Goal: Task Accomplishment & Management: Manage account settings

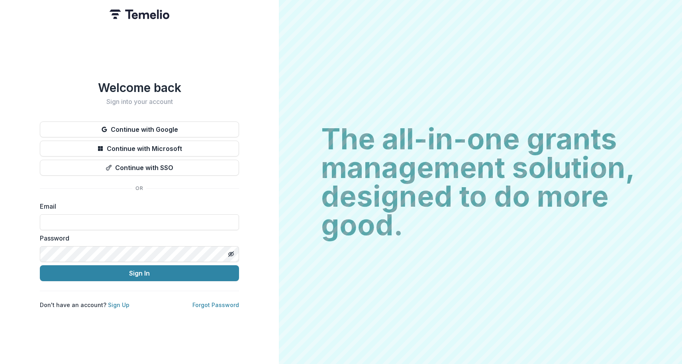
type input "**********"
click at [34, 61] on div "**********" at bounding box center [139, 182] width 279 height 364
click at [34, 57] on div "**********" at bounding box center [139, 182] width 279 height 364
click at [89, 55] on div "**********" at bounding box center [139, 182] width 279 height 364
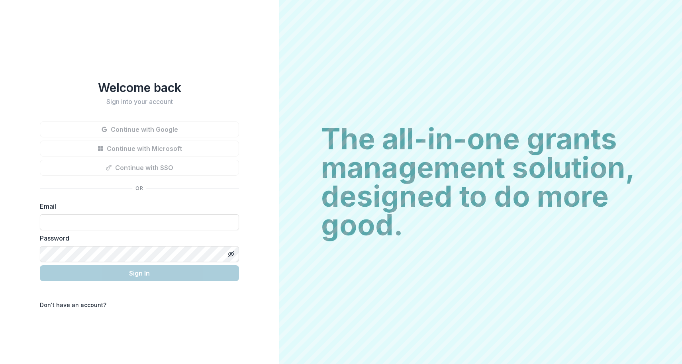
type input "**********"
click at [45, 59] on div "**********" at bounding box center [139, 182] width 279 height 364
click at [40, 56] on div "**********" at bounding box center [139, 182] width 279 height 364
click at [37, 74] on div "**********" at bounding box center [139, 182] width 279 height 364
click at [25, 77] on div "Welcome back Sign into your account Continue with Google Continue with Microsof…" at bounding box center [139, 182] width 279 height 364
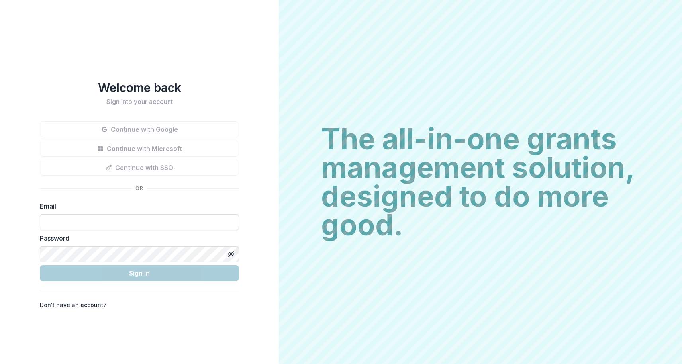
click at [24, 96] on div "Welcome back Sign into your account Continue with Google Continue with Microsof…" at bounding box center [139, 182] width 279 height 364
click at [29, 106] on div "Welcome back Sign into your account Continue with Google Continue with Microsof…" at bounding box center [139, 182] width 279 height 364
click at [29, 127] on div "Welcome back Sign into your account Continue with Google Continue with Microsof…" at bounding box center [139, 182] width 279 height 364
click at [47, 259] on form "Email Password Sign In" at bounding box center [139, 242] width 199 height 80
click at [47, 352] on div "Welcome back Sign into your account Continue with Google Continue with Microsof…" at bounding box center [139, 182] width 279 height 364
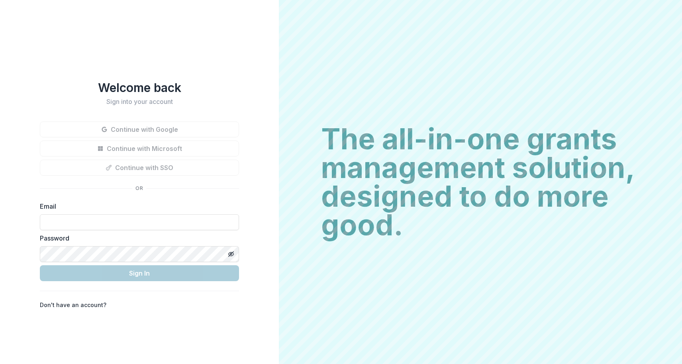
click at [321, 187] on h2 "The all-in-one grants management solution, designed to do more good." at bounding box center [480, 182] width 319 height 115
click at [145, 83] on h1 "Welcome back" at bounding box center [139, 87] width 199 height 14
click at [117, 33] on div "Welcome back Sign into your account Continue with Google Continue with Microsof…" at bounding box center [139, 182] width 279 height 364
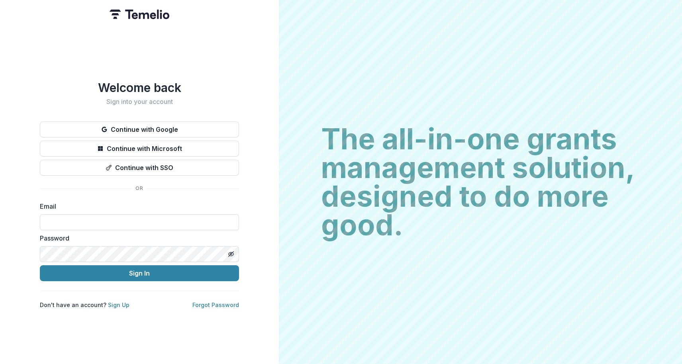
type input "**********"
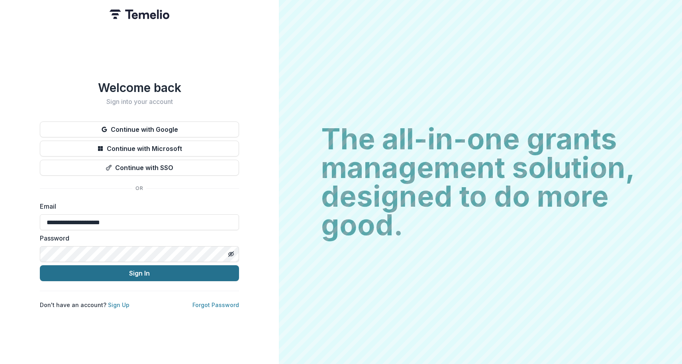
click at [133, 270] on button "Sign In" at bounding box center [139, 273] width 199 height 16
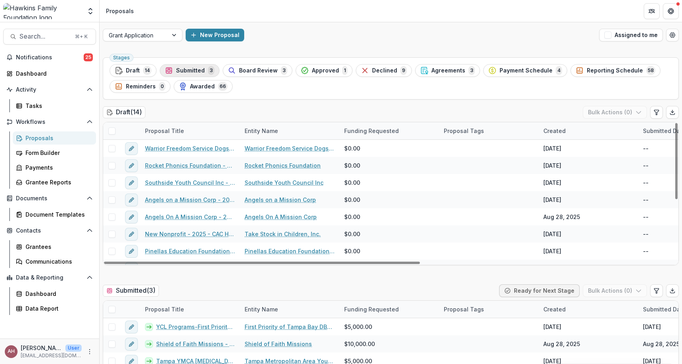
click at [188, 70] on span "Submitted" at bounding box center [190, 70] width 29 height 7
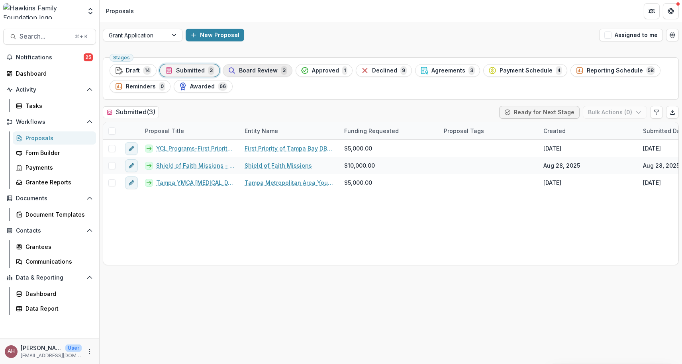
click at [266, 68] on span "Board Review" at bounding box center [258, 70] width 39 height 7
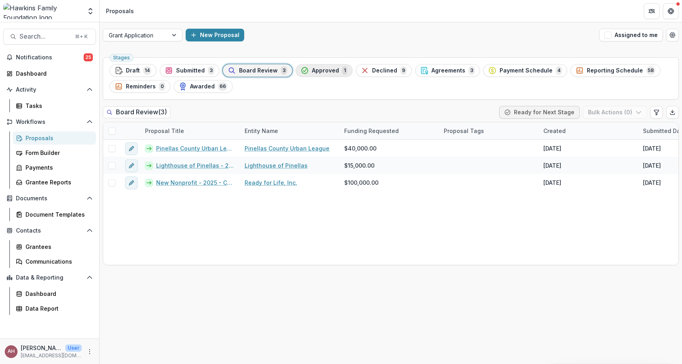
click at [333, 69] on span "Approved" at bounding box center [325, 70] width 27 height 7
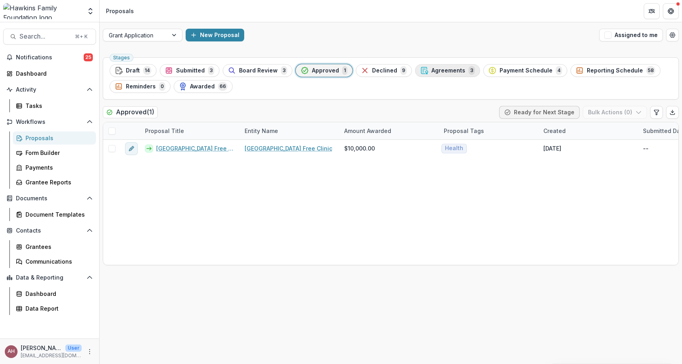
click at [455, 68] on span "Agreements" at bounding box center [448, 70] width 34 height 7
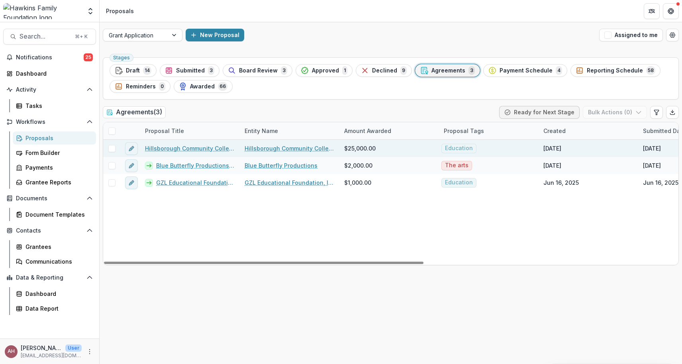
click at [184, 147] on link "Hillsborough Community College Foundation, Inc. - 2025 - CAC HFF Grant Applicat…" at bounding box center [190, 148] width 90 height 8
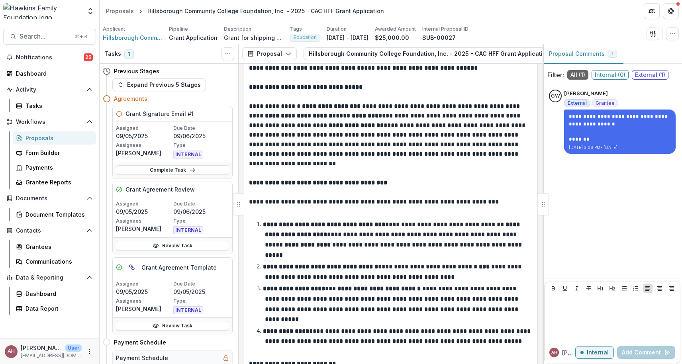
scroll to position [105, 0]
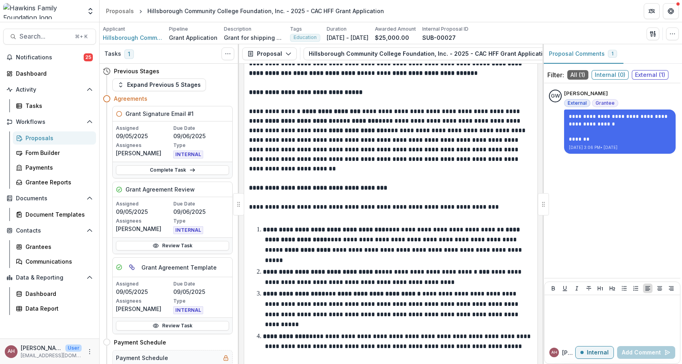
click at [660, 73] on span "External ( 1 )" at bounding box center [650, 75] width 37 height 10
click at [168, 171] on link "Complete Task" at bounding box center [172, 170] width 113 height 10
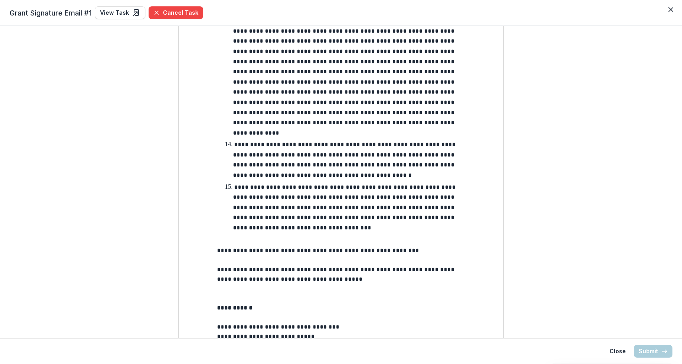
scroll to position [1418, 0]
drag, startPoint x: 234, startPoint y: 250, endPoint x: 282, endPoint y: 251, distance: 47.8
click at [117, 12] on link "View Task" at bounding box center [120, 12] width 51 height 13
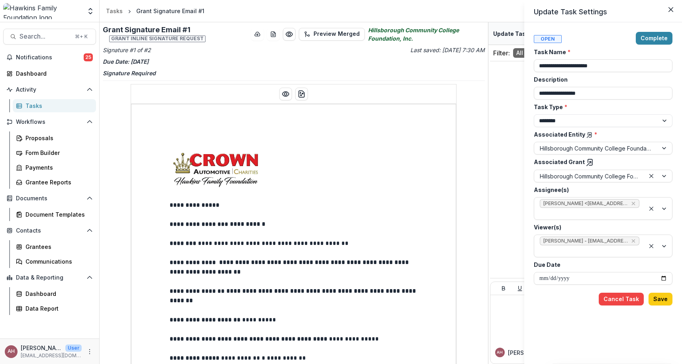
click at [360, 190] on div "**********" at bounding box center [341, 182] width 682 height 364
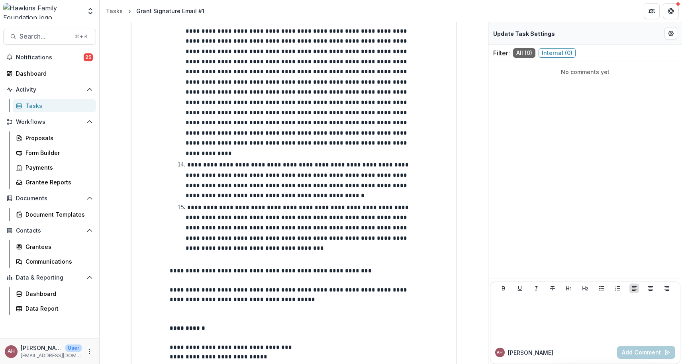
scroll to position [1456, 0]
drag, startPoint x: 185, startPoint y: 274, endPoint x: 220, endPoint y: 273, distance: 34.7
drag, startPoint x: 220, startPoint y: 273, endPoint x: 427, endPoint y: 275, distance: 207.5
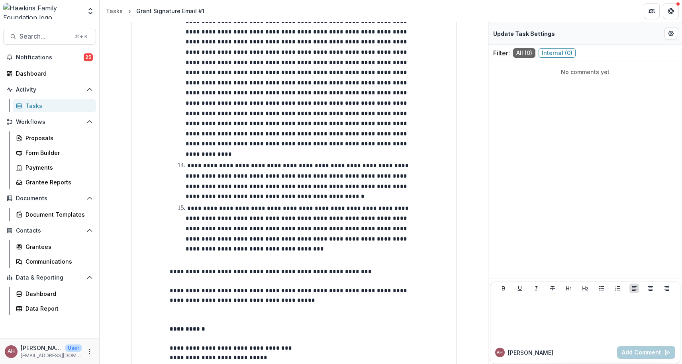
drag, startPoint x: 427, startPoint y: 275, endPoint x: 166, endPoint y: 273, distance: 261.6
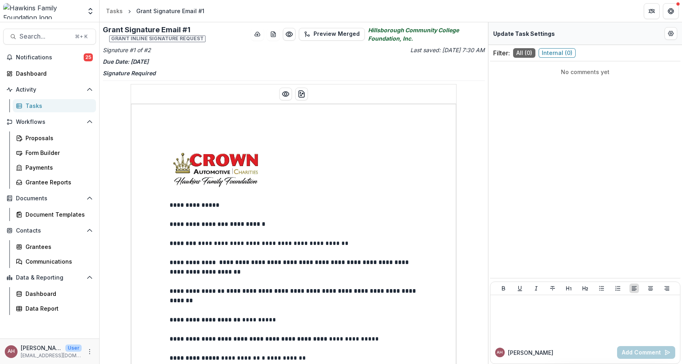
scroll to position [0, 0]
click at [55, 105] on div "Tasks" at bounding box center [57, 106] width 64 height 8
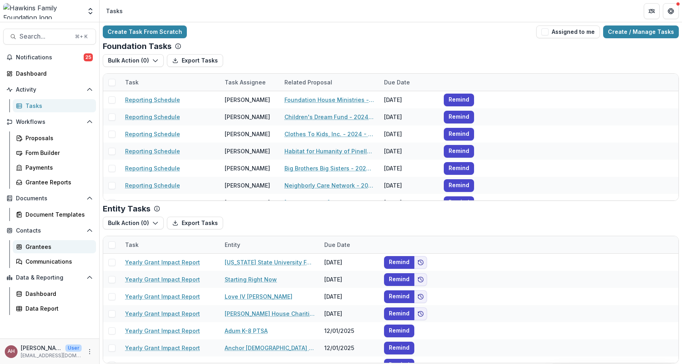
click at [35, 249] on div "Grantees" at bounding box center [57, 247] width 64 height 8
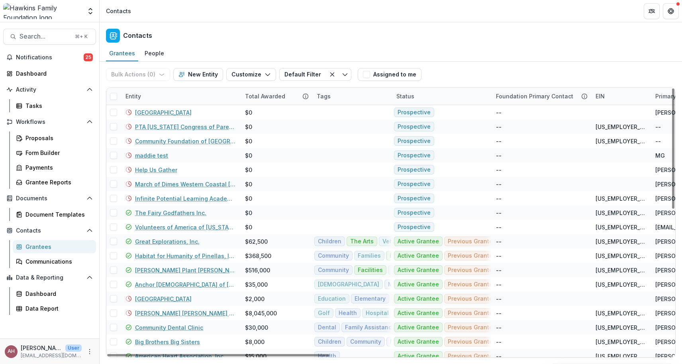
click at [129, 96] on div "Entity" at bounding box center [133, 96] width 25 height 8
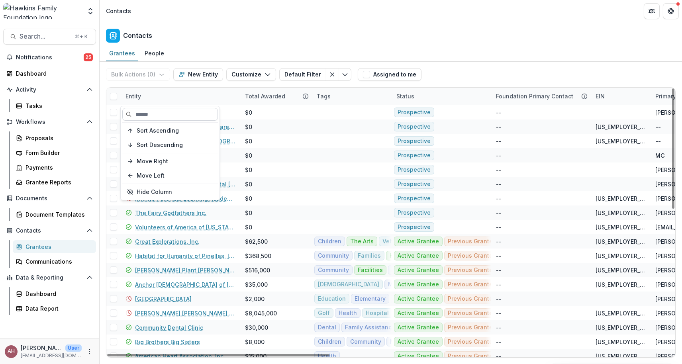
click at [142, 112] on input at bounding box center [170, 114] width 96 height 13
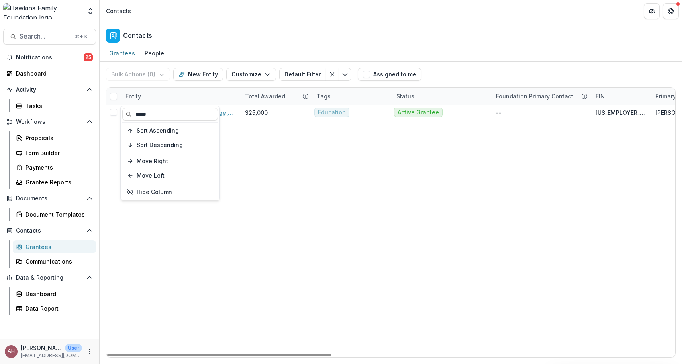
type input "*****"
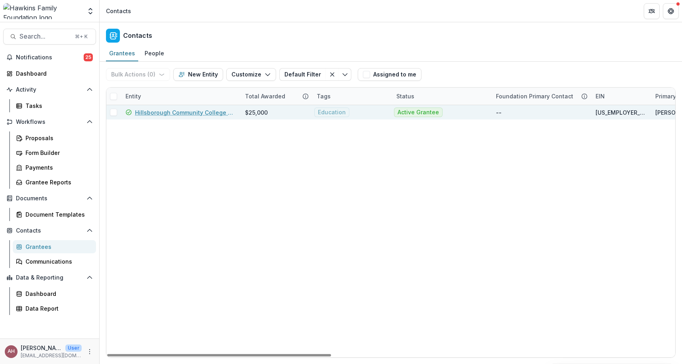
click at [180, 113] on link "Hillsborough Community College Foundation, Inc." at bounding box center [185, 112] width 100 height 8
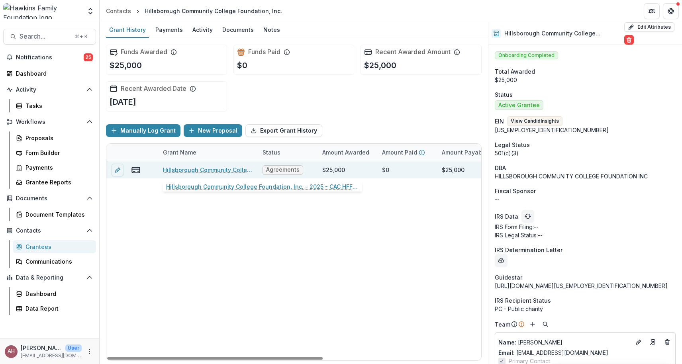
click at [189, 170] on link "Hillsborough Community College Foundation, Inc. - 2025 - CAC HFF Grant Applicat…" at bounding box center [208, 170] width 90 height 8
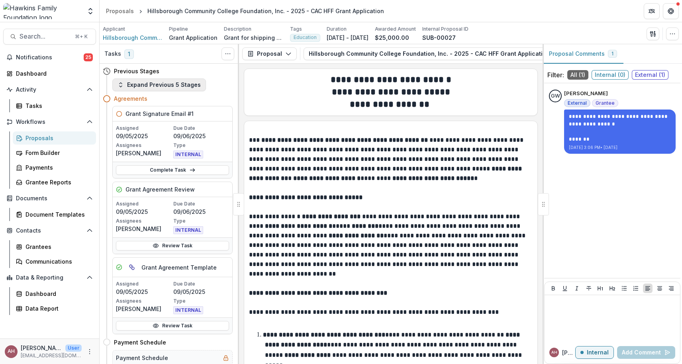
click at [150, 85] on button "Expand Previous 5 Stages" at bounding box center [159, 84] width 94 height 13
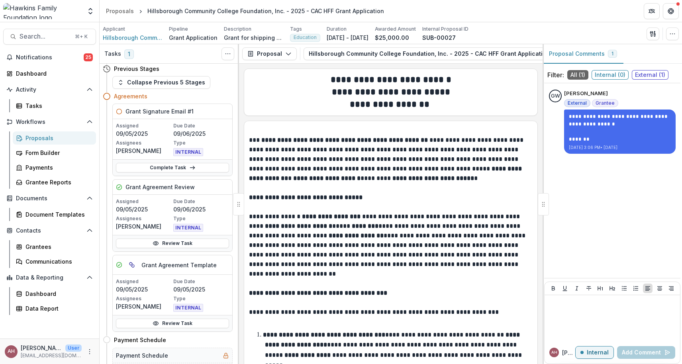
scroll to position [112, 0]
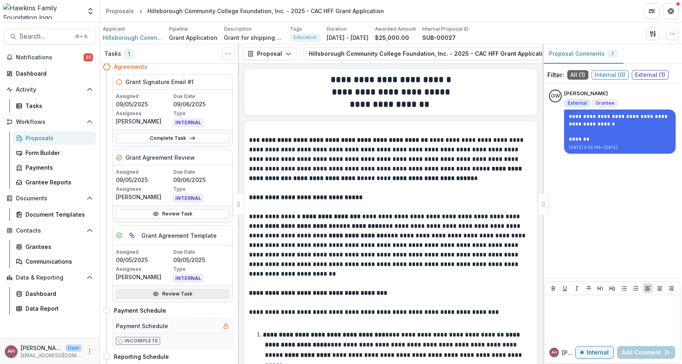
click at [165, 297] on link "Review Task" at bounding box center [172, 294] width 113 height 10
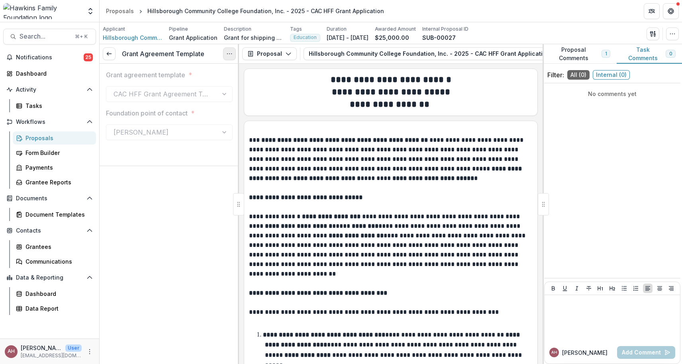
click at [231, 53] on icon "Options" at bounding box center [229, 54] width 6 height 6
click at [201, 87] on button "Reopen Task" at bounding box center [191, 88] width 85 height 13
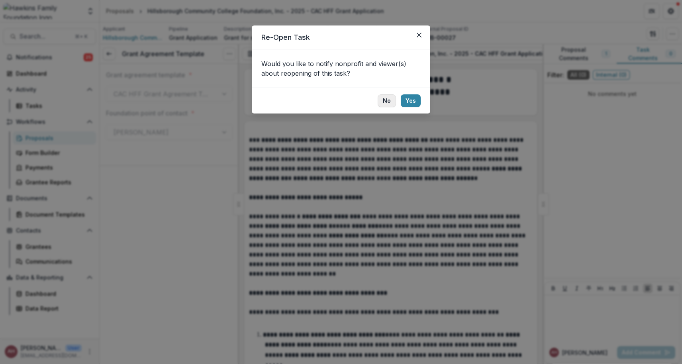
click at [392, 98] on button "No" at bounding box center [387, 100] width 18 height 13
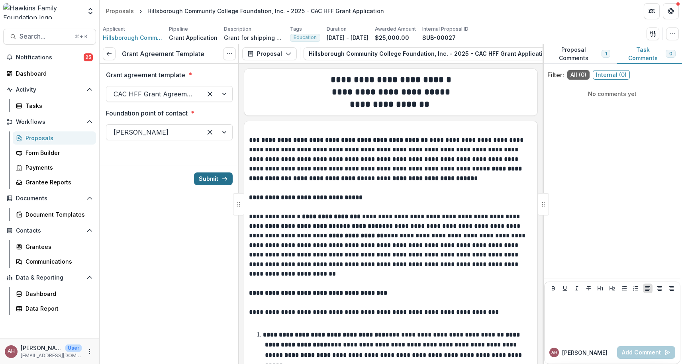
click at [207, 180] on button "Submit" at bounding box center [213, 178] width 39 height 13
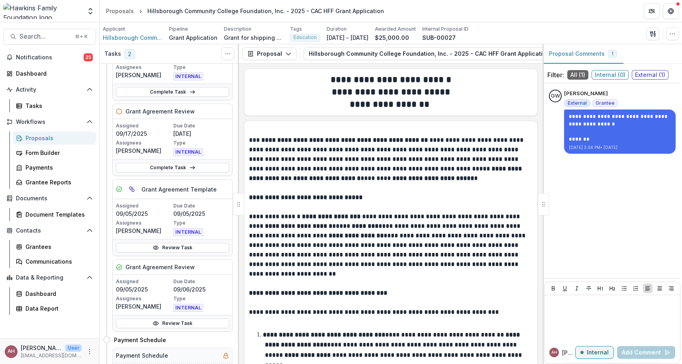
scroll to position [82, 0]
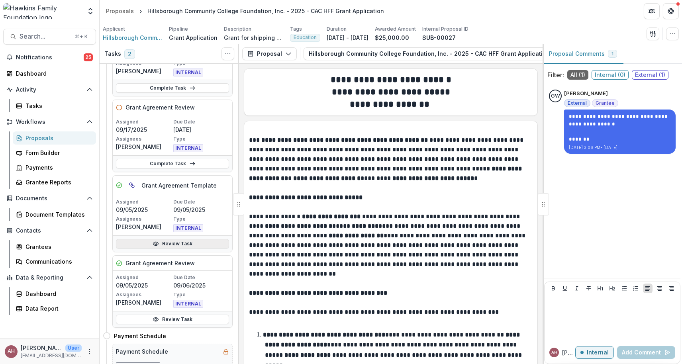
click at [176, 242] on link "Review Task" at bounding box center [172, 244] width 113 height 10
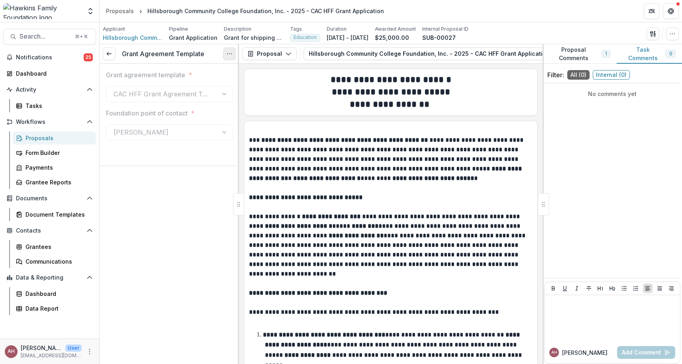
click at [223, 59] on button "Options" at bounding box center [229, 53] width 13 height 13
click at [193, 90] on button "Reopen Task" at bounding box center [191, 88] width 85 height 13
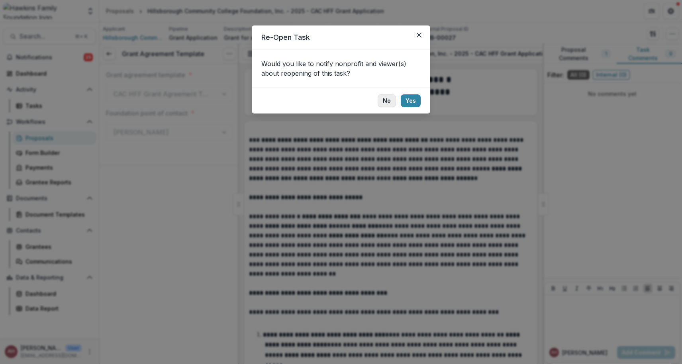
click at [381, 104] on button "No" at bounding box center [387, 100] width 18 height 13
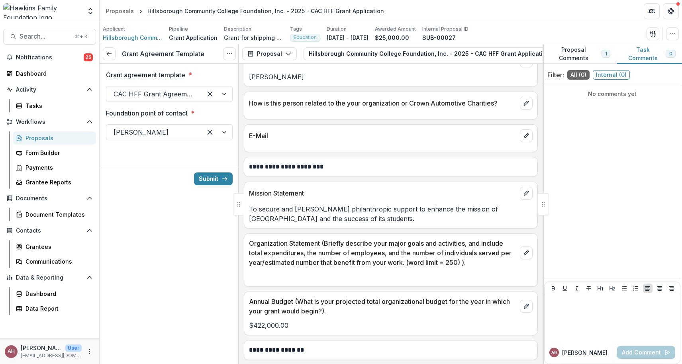
scroll to position [1539, 0]
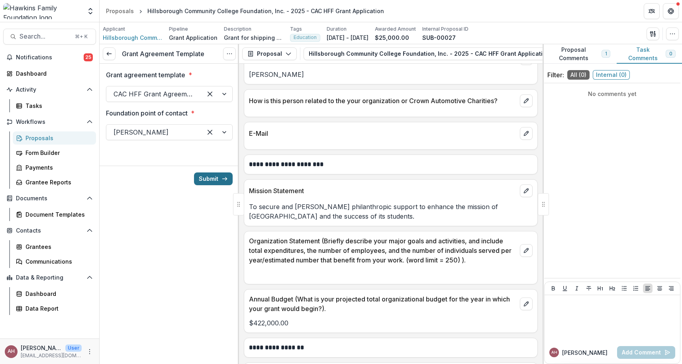
click at [208, 178] on button "Submit" at bounding box center [213, 178] width 39 height 13
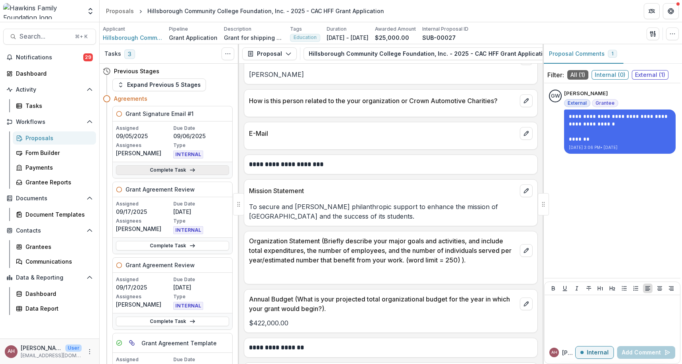
click at [172, 168] on link "Complete Task" at bounding box center [172, 170] width 113 height 10
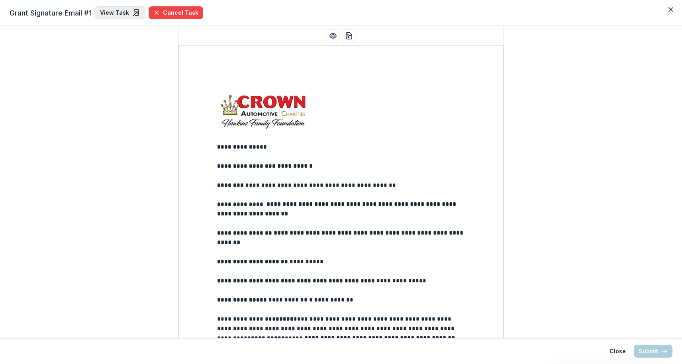
click at [122, 9] on link "View Task" at bounding box center [120, 12] width 51 height 13
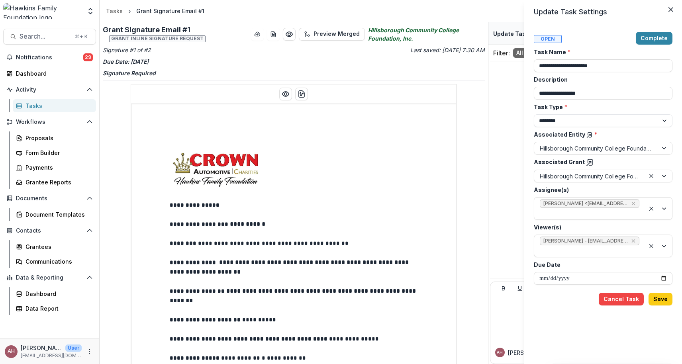
click at [378, 204] on div "**********" at bounding box center [341, 182] width 682 height 364
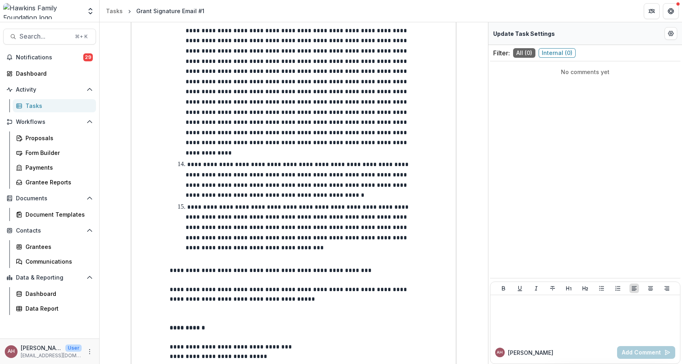
scroll to position [1456, 0]
drag, startPoint x: 293, startPoint y: 273, endPoint x: 347, endPoint y: 273, distance: 53.8
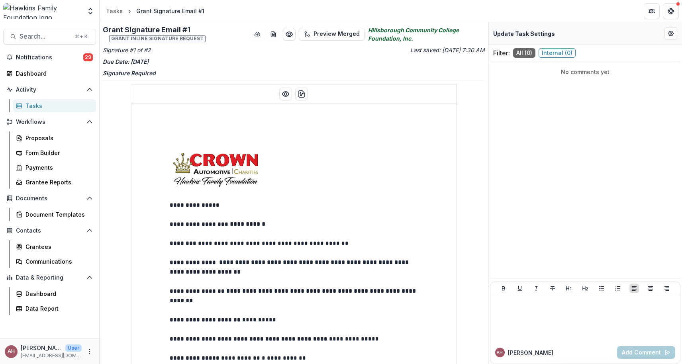
scroll to position [0, 0]
click at [284, 94] on icon "Preview preview-doc.pdf" at bounding box center [286, 94] width 8 height 8
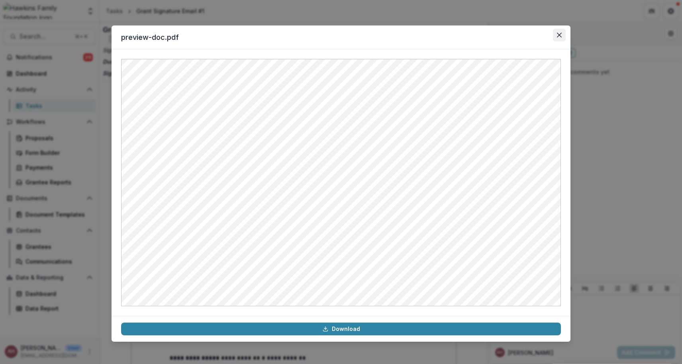
click at [559, 33] on icon "Close" at bounding box center [559, 35] width 5 height 5
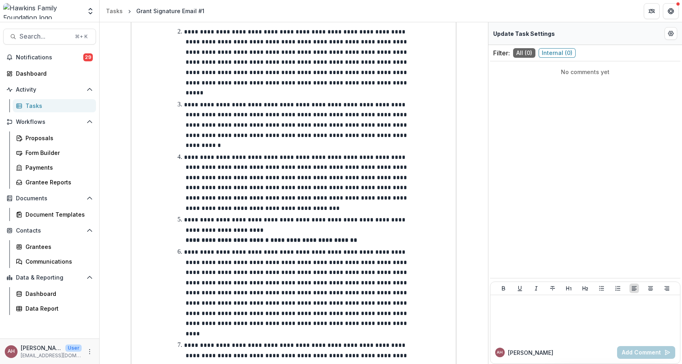
scroll to position [442, 0]
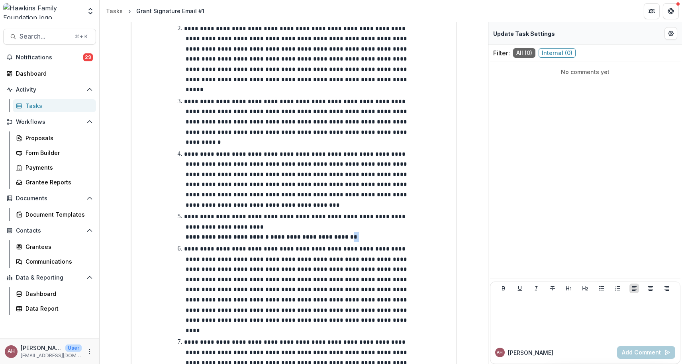
drag, startPoint x: 339, startPoint y: 173, endPoint x: 348, endPoint y: 173, distance: 8.8
click at [348, 211] on li "**********" at bounding box center [298, 226] width 238 height 31
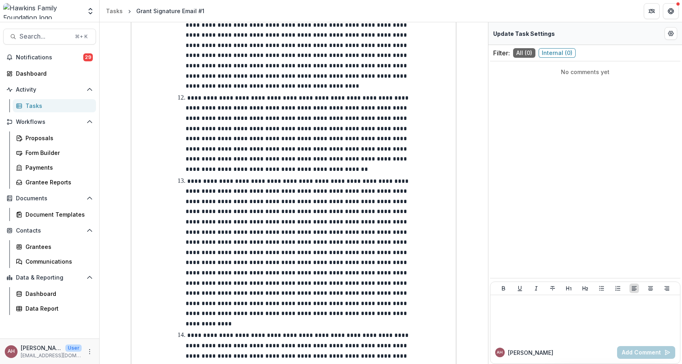
scroll to position [1300, 0]
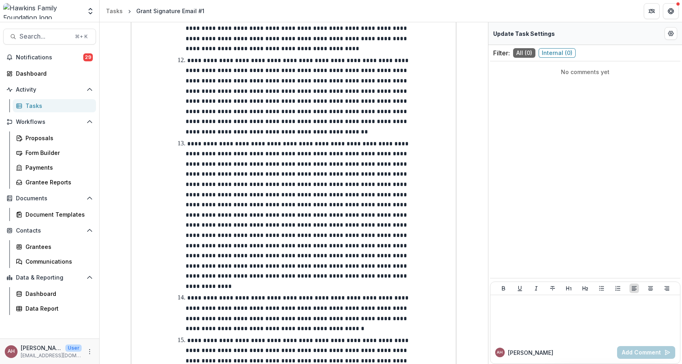
scroll to position [1330, 0]
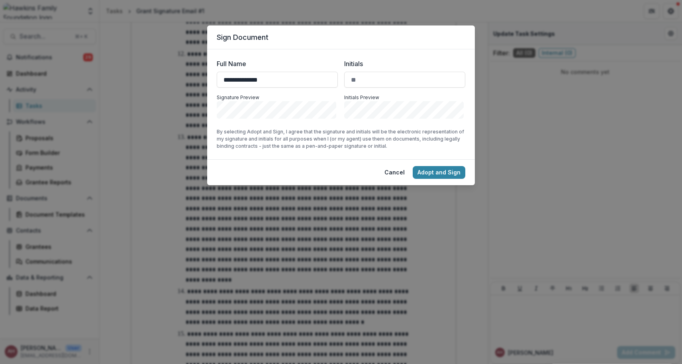
type input "**********"
drag, startPoint x: 366, startPoint y: 85, endPoint x: 349, endPoint y: 78, distance: 18.9
click at [349, 78] on input "Initials" at bounding box center [404, 80] width 121 height 16
type input "**"
click at [438, 172] on button "Adopt and Sign" at bounding box center [439, 172] width 53 height 13
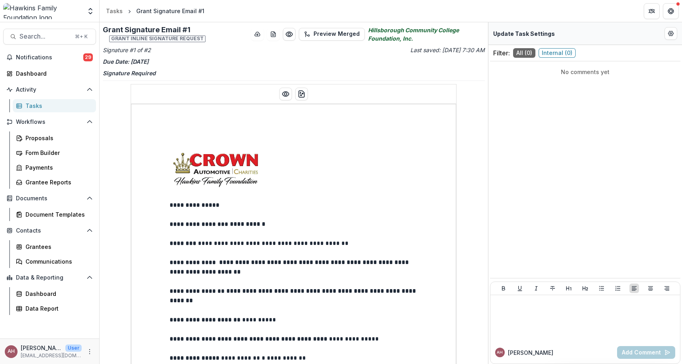
scroll to position [0, 0]
click at [677, 33] on button "Edit Form Settings" at bounding box center [670, 33] width 13 height 13
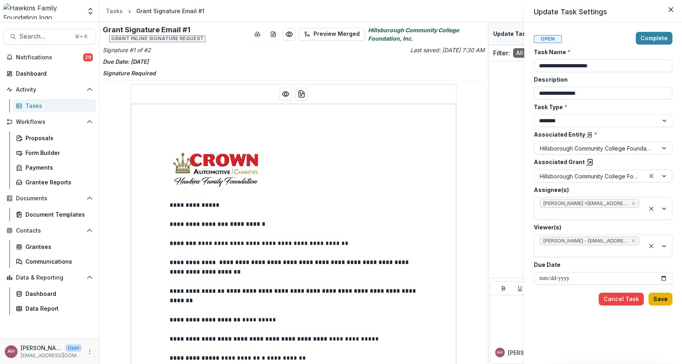
click at [665, 303] on button "Save" at bounding box center [660, 299] width 24 height 13
click at [667, 33] on button "Complete" at bounding box center [654, 38] width 37 height 13
click at [325, 239] on div "**********" at bounding box center [341, 182] width 682 height 364
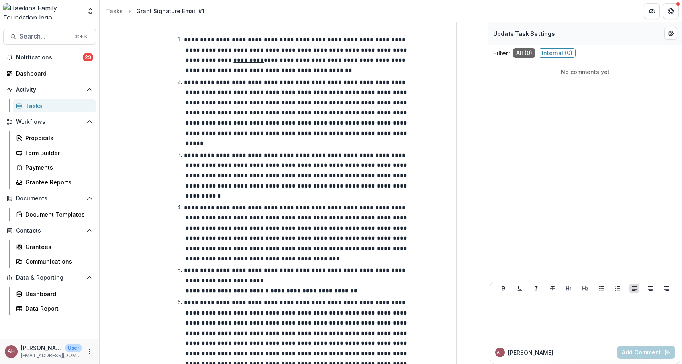
scroll to position [295, 0]
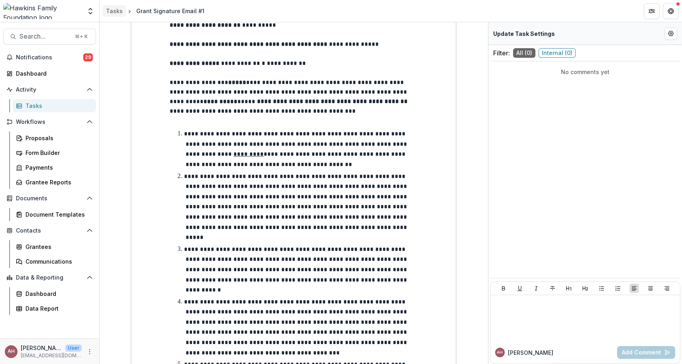
click at [112, 7] on div "Tasks" at bounding box center [114, 11] width 17 height 8
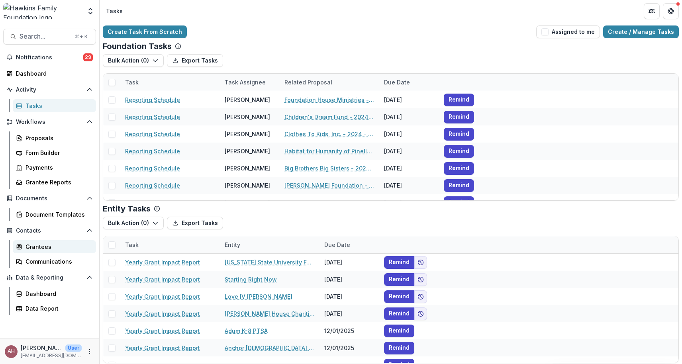
click at [31, 246] on div "Grantees" at bounding box center [57, 247] width 64 height 8
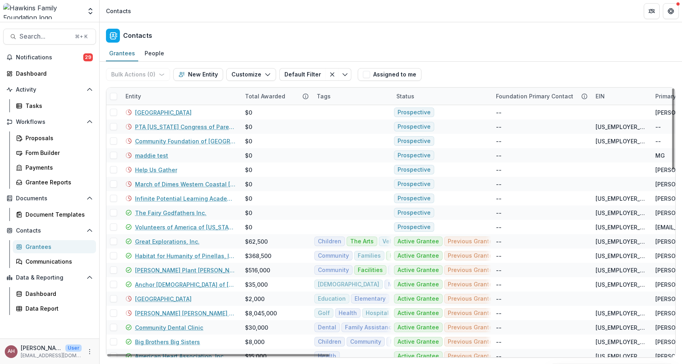
click at [132, 96] on div "Entity" at bounding box center [133, 96] width 25 height 8
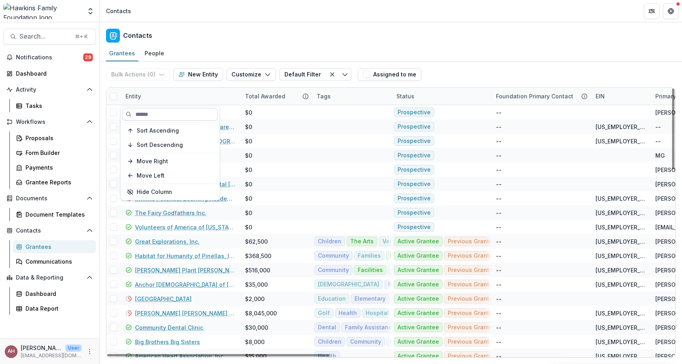
click at [146, 113] on input at bounding box center [170, 114] width 96 height 13
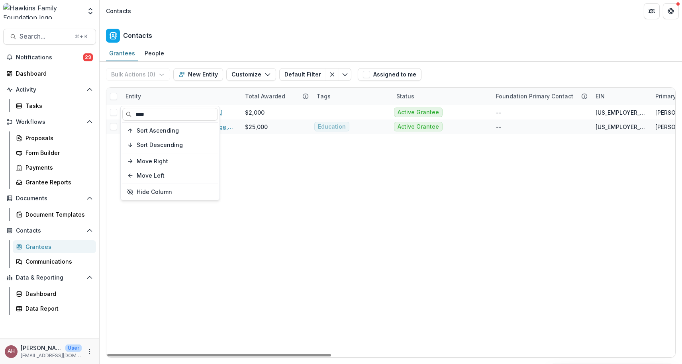
type input "****"
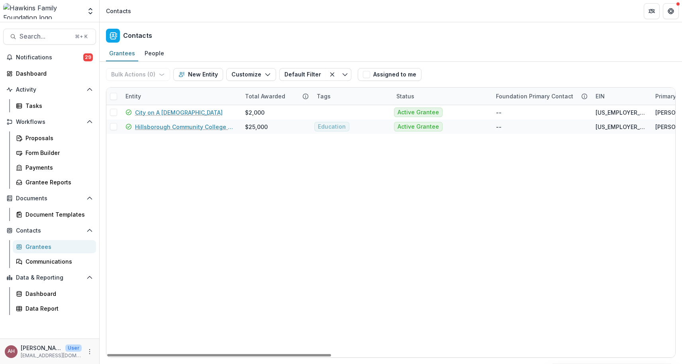
click at [199, 127] on link "Hillsborough Community College Foundation, Inc." at bounding box center [185, 127] width 100 height 8
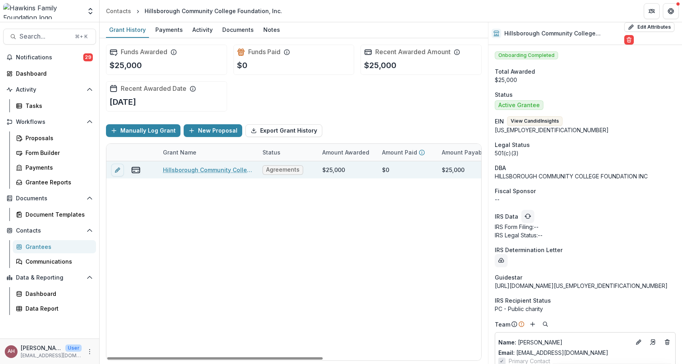
click at [193, 169] on link "Hillsborough Community College Foundation, Inc. - 2025 - CAC HFF Grant Applicat…" at bounding box center [208, 170] width 90 height 8
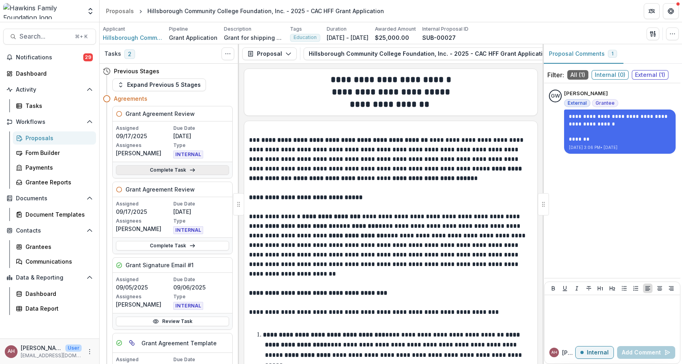
click at [183, 171] on link "Complete Task" at bounding box center [172, 170] width 113 height 10
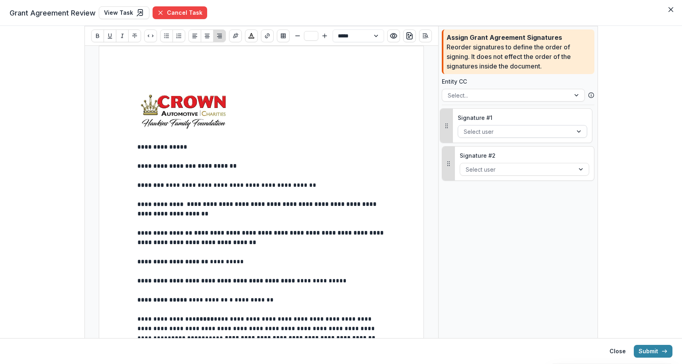
click at [513, 130] on div at bounding box center [515, 132] width 103 height 10
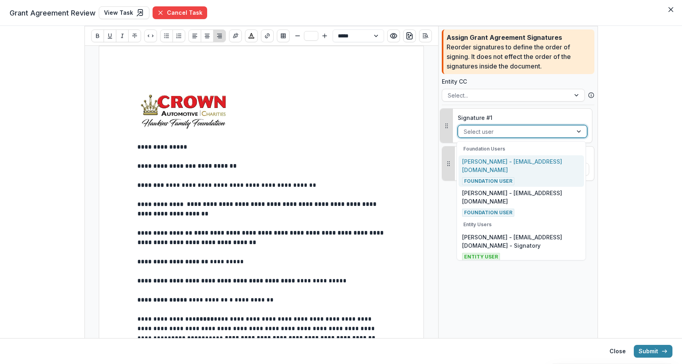
click at [495, 166] on p "[PERSON_NAME] - [EMAIL_ADDRESS][DOMAIN_NAME]" at bounding box center [521, 165] width 118 height 17
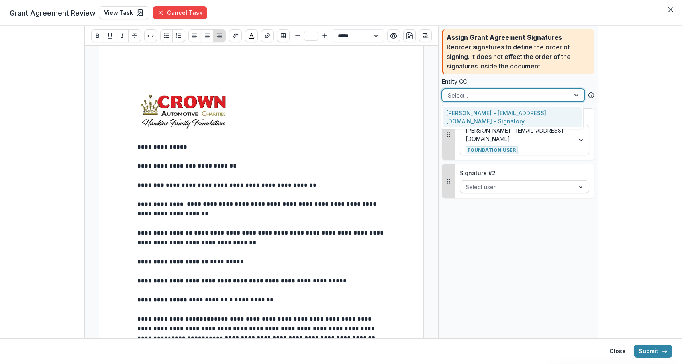
click at [477, 96] on div at bounding box center [506, 95] width 117 height 10
click at [476, 110] on div "[PERSON_NAME] - [EMAIL_ADDRESS][DOMAIN_NAME] - Signatory" at bounding box center [511, 117] width 139 height 21
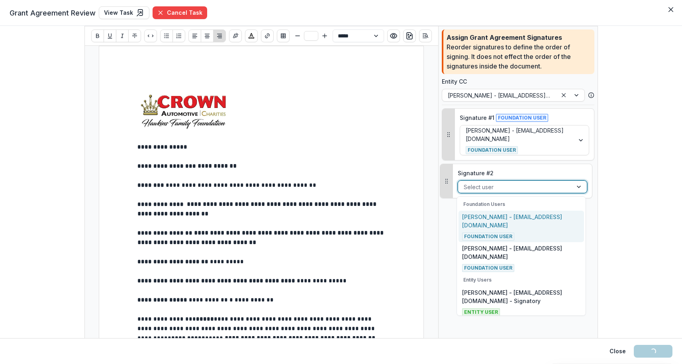
click at [506, 186] on div at bounding box center [515, 187] width 103 height 10
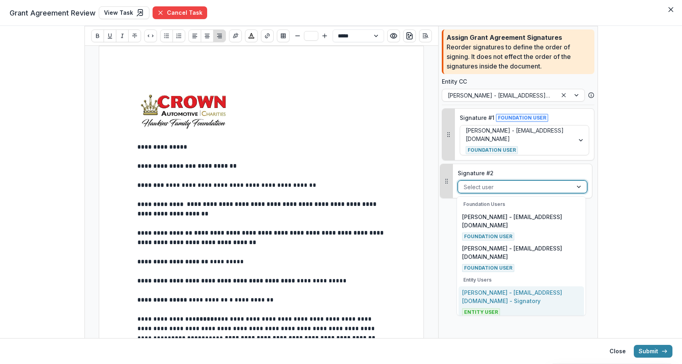
click at [515, 300] on p "[PERSON_NAME] - [EMAIL_ADDRESS][DOMAIN_NAME] - Signatory" at bounding box center [521, 296] width 118 height 17
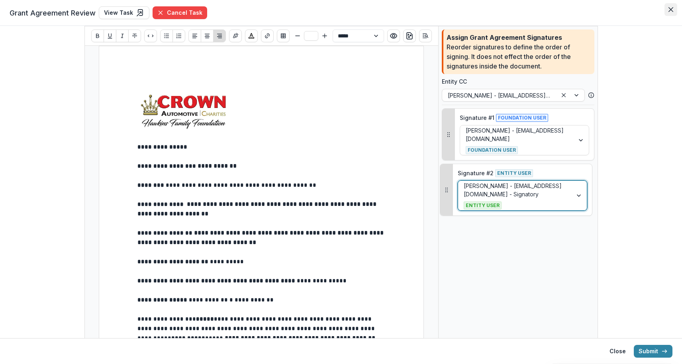
click at [671, 8] on icon "Close" at bounding box center [670, 9] width 5 height 5
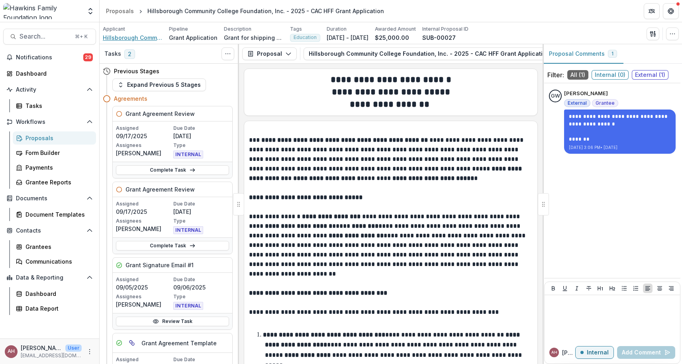
click at [133, 37] on span "Hillsborough Community College Foundation, Inc." at bounding box center [133, 37] width 60 height 8
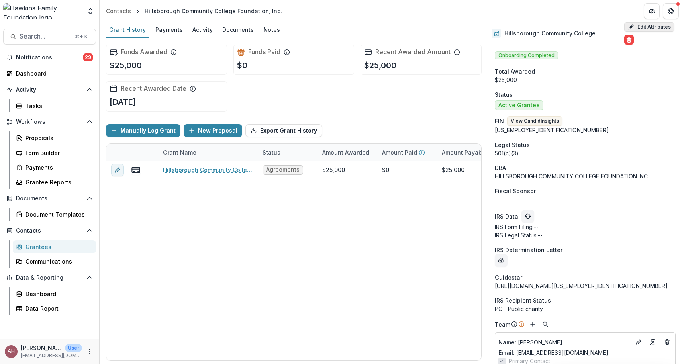
click at [638, 24] on button "Edit Attributes" at bounding box center [649, 27] width 50 height 10
select select "**"
select select
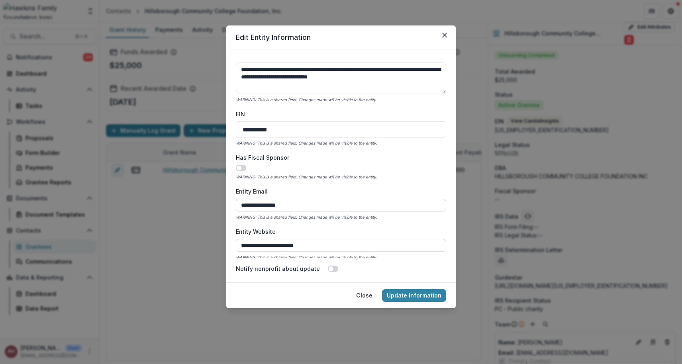
scroll to position [252, 0]
drag, startPoint x: 311, startPoint y: 203, endPoint x: 227, endPoint y: 201, distance: 84.5
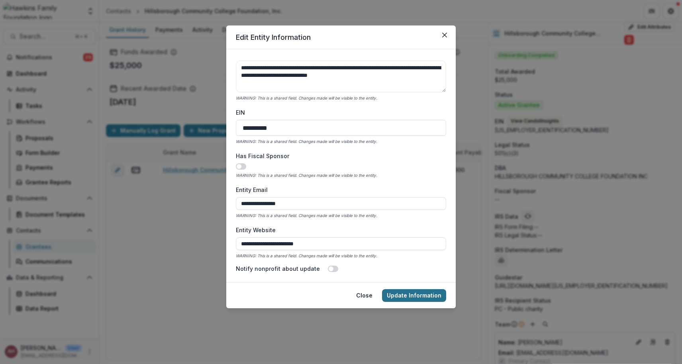
click at [407, 296] on button "Update Information" at bounding box center [414, 295] width 64 height 13
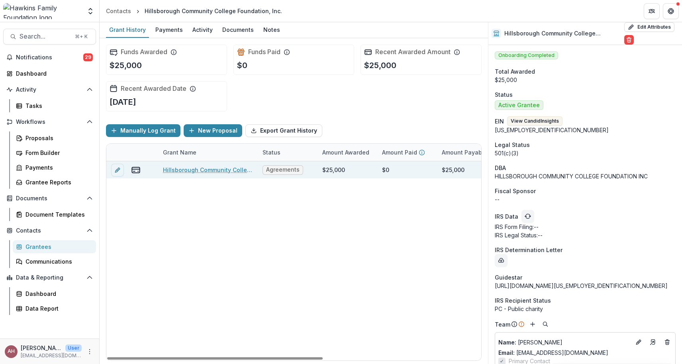
click at [207, 173] on link "Hillsborough Community College Foundation, Inc. - 2025 - CAC HFF Grant Applicat…" at bounding box center [208, 170] width 90 height 8
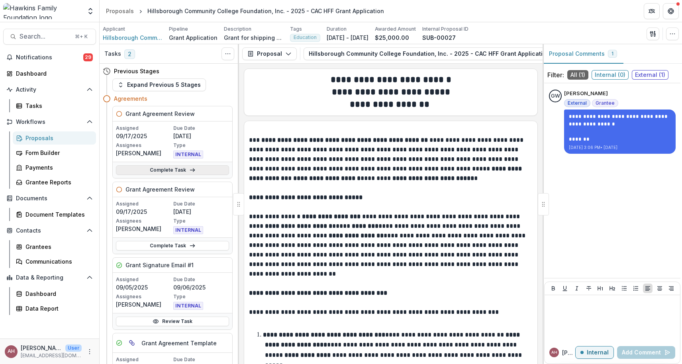
click at [203, 171] on link "Complete Task" at bounding box center [172, 170] width 113 height 10
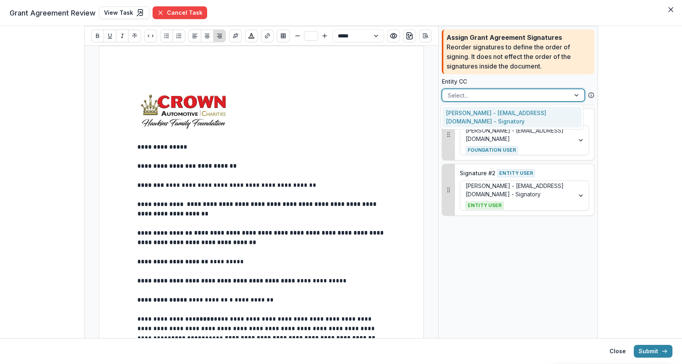
click at [494, 97] on div at bounding box center [506, 95] width 117 height 10
click at [550, 145] on div at bounding box center [515, 140] width 103 height 10
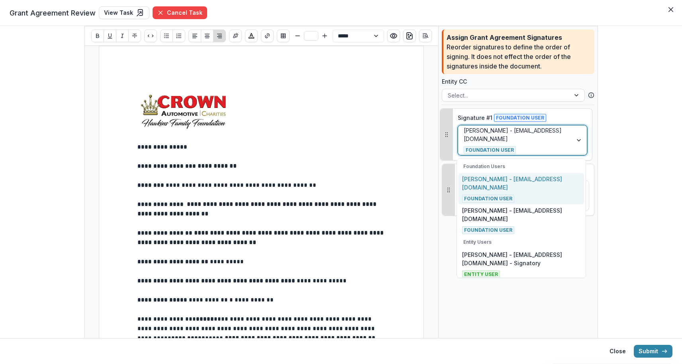
click at [518, 187] on p "[PERSON_NAME] - [EMAIL_ADDRESS][DOMAIN_NAME]" at bounding box center [521, 183] width 118 height 17
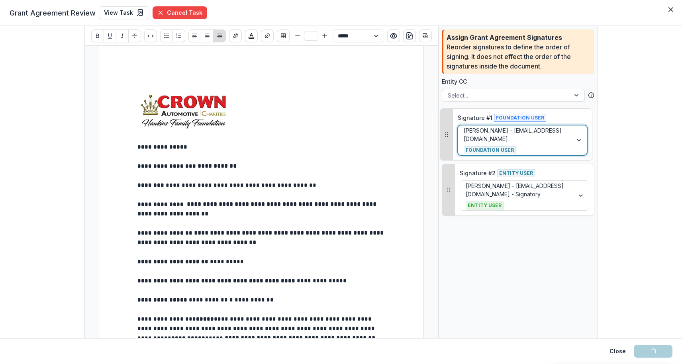
click at [518, 187] on p "[PERSON_NAME] - [EMAIL_ADDRESS][DOMAIN_NAME] - Signatory" at bounding box center [517, 190] width 103 height 17
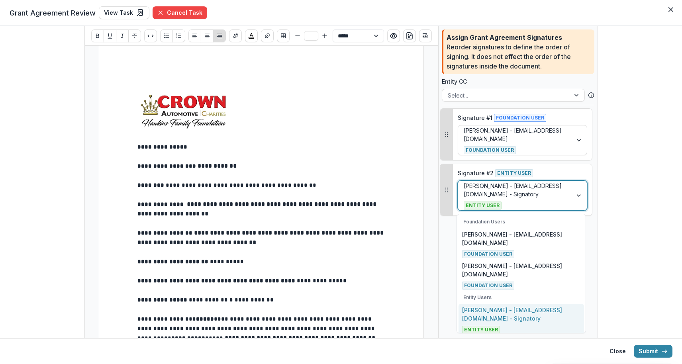
click at [509, 305] on div "[PERSON_NAME] - [EMAIL_ADDRESS][DOMAIN_NAME] - Signatory Entity User" at bounding box center [520, 320] width 125 height 32
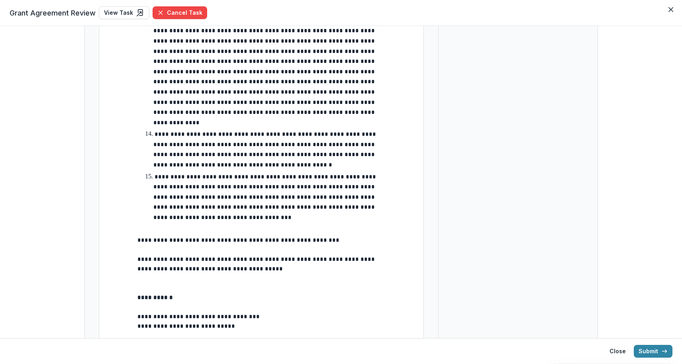
scroll to position [1428, 0]
drag, startPoint x: 154, startPoint y: 255, endPoint x: 305, endPoint y: 259, distance: 151.0
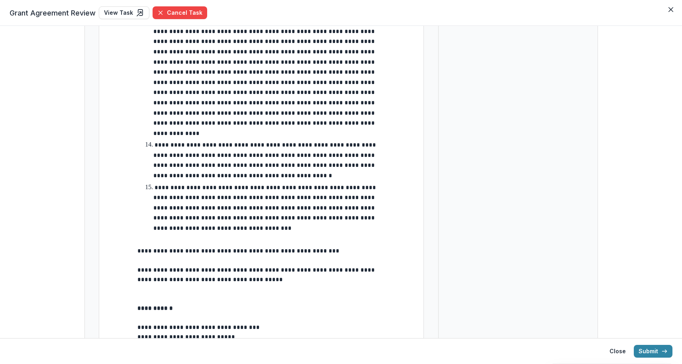
type input "**"
drag, startPoint x: 157, startPoint y: 262, endPoint x: 124, endPoint y: 262, distance: 32.7
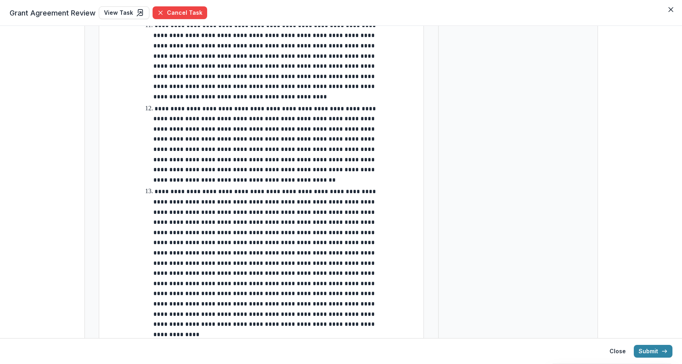
scroll to position [1212, 0]
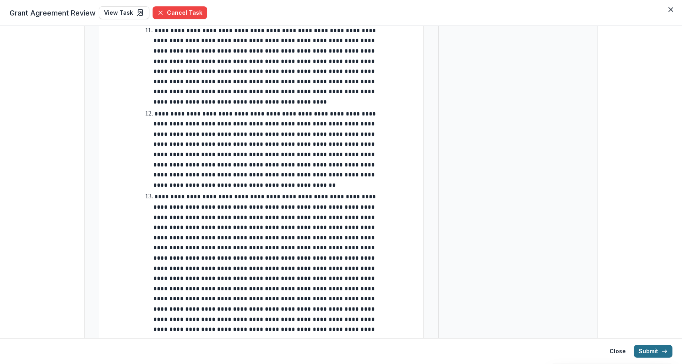
click at [658, 354] on button "Submit" at bounding box center [653, 351] width 39 height 13
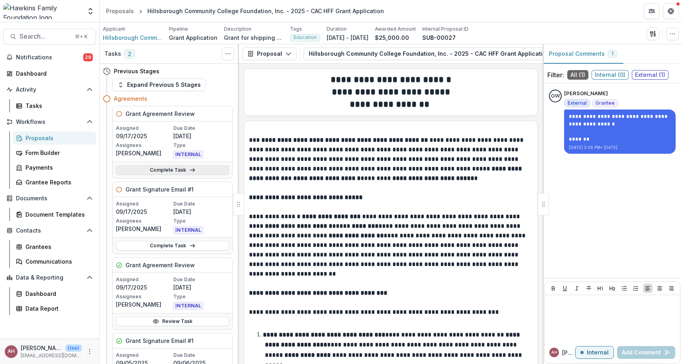
click at [172, 169] on link "Complete Task" at bounding box center [172, 170] width 113 height 10
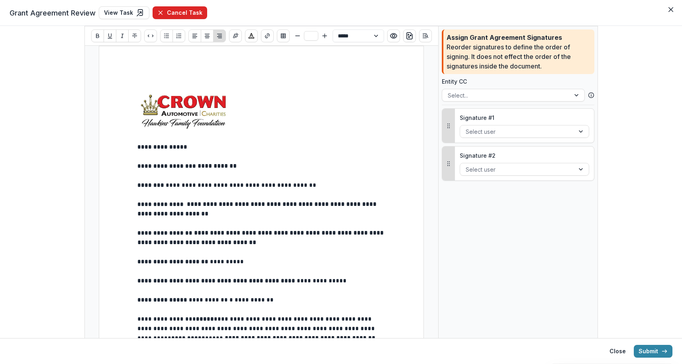
click at [175, 10] on button "Cancel Task" at bounding box center [180, 12] width 55 height 13
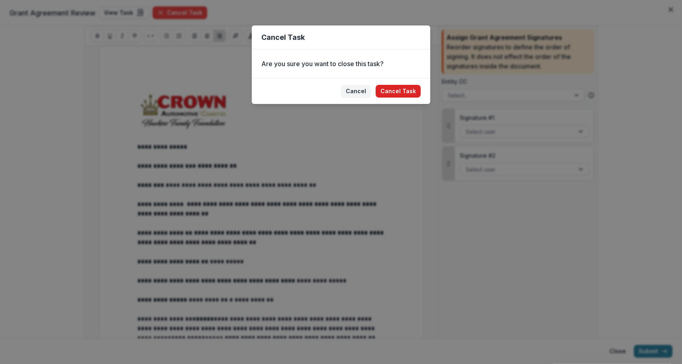
click at [395, 90] on button "Cancel Task" at bounding box center [398, 91] width 45 height 13
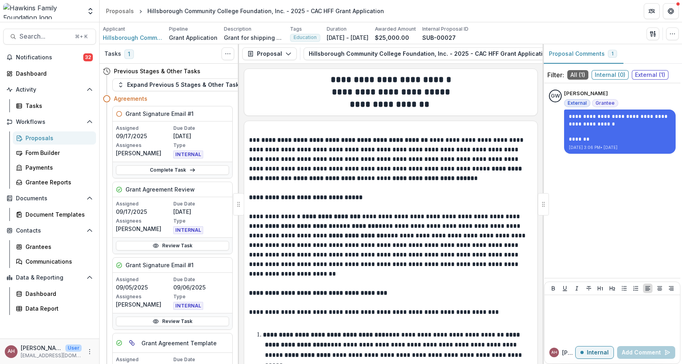
click at [196, 140] on p "[DATE]" at bounding box center [201, 136] width 56 height 8
click at [118, 113] on icon at bounding box center [119, 114] width 6 height 6
click at [121, 193] on div "Grant Agreement Review" at bounding box center [172, 189] width 119 height 15
click at [224, 55] on button "Toggle View Cancelled Tasks" at bounding box center [227, 53] width 13 height 13
click at [248, 76] on button "Show Cancelled Tasks" at bounding box center [265, 71] width 85 height 13
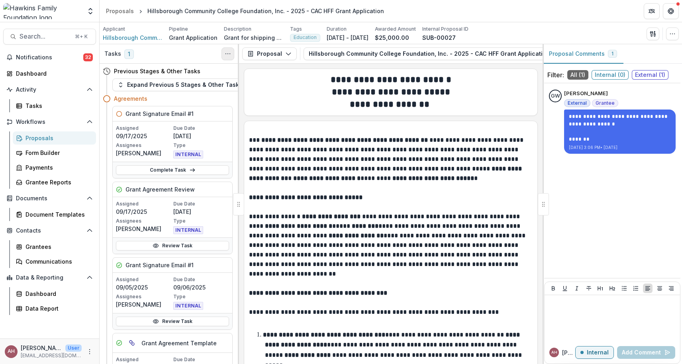
click at [228, 57] on icon "Toggle View Cancelled Tasks" at bounding box center [228, 54] width 6 height 6
click at [249, 72] on button "Hide Cancelled Tasks" at bounding box center [265, 71] width 85 height 13
click at [207, 143] on p "Type" at bounding box center [200, 145] width 56 height 7
click at [167, 170] on link "Complete Task" at bounding box center [171, 170] width 113 height 10
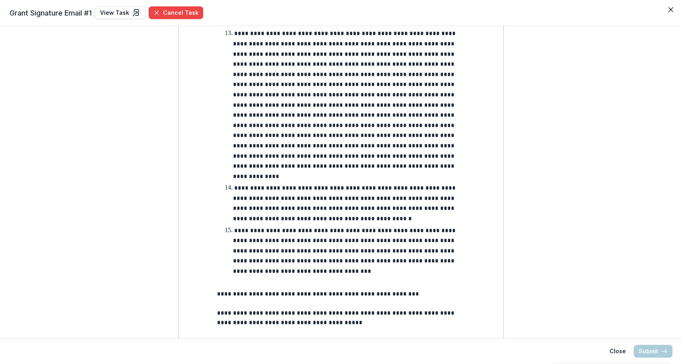
scroll to position [1378, 0]
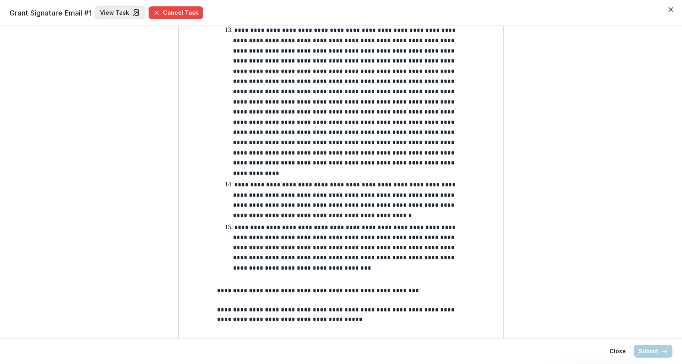
click at [120, 13] on link "View Task" at bounding box center [120, 12] width 51 height 13
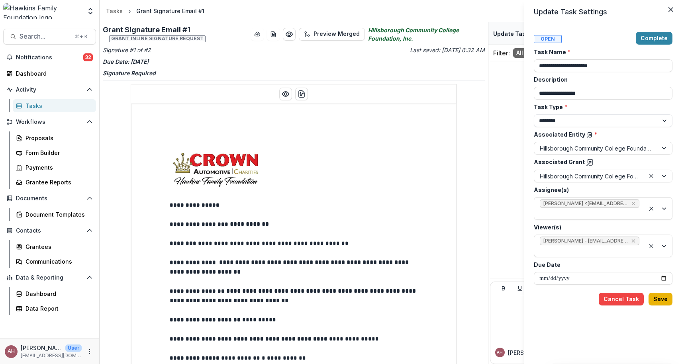
click at [666, 300] on button "Save" at bounding box center [660, 299] width 24 height 13
click at [45, 106] on div "**********" at bounding box center [341, 182] width 682 height 364
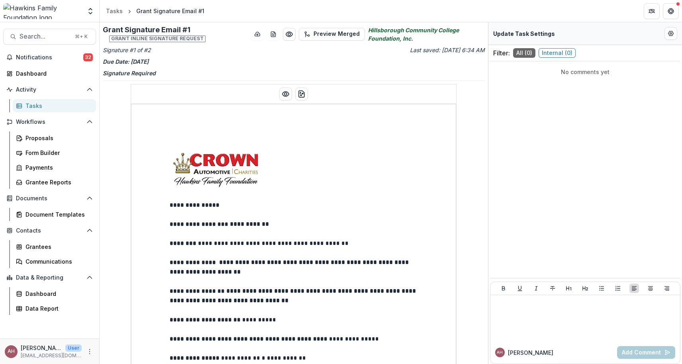
click at [38, 103] on div "Tasks" at bounding box center [57, 106] width 64 height 8
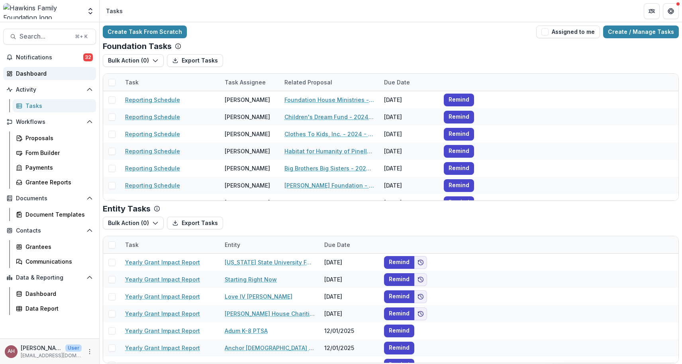
click at [49, 73] on div "Dashboard" at bounding box center [53, 73] width 74 height 8
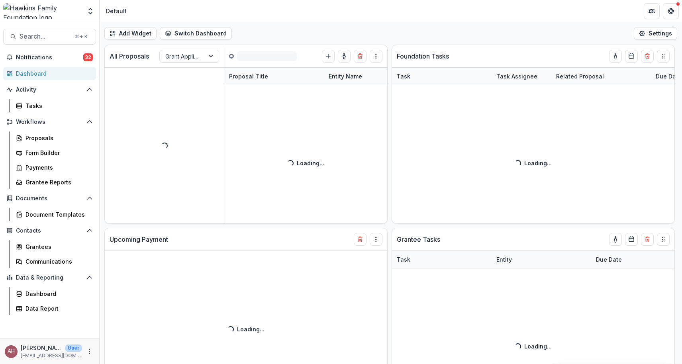
select select "******"
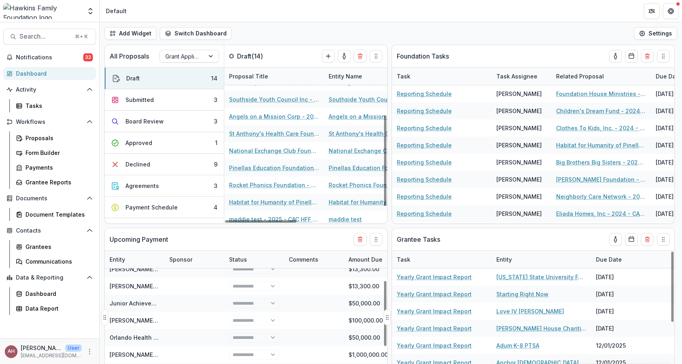
scroll to position [57, 0]
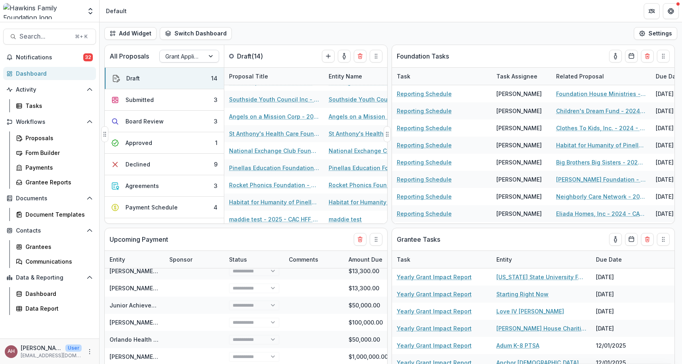
click at [191, 58] on div "Grant Application" at bounding box center [181, 56] width 33 height 8
click at [209, 57] on div at bounding box center [211, 56] width 14 height 12
click at [194, 88] on div "Sponsorships" at bounding box center [189, 94] width 56 height 12
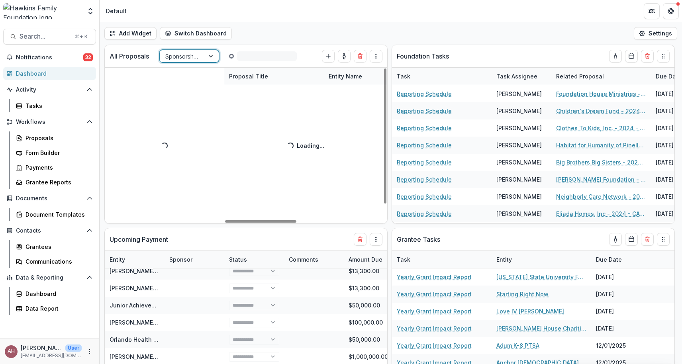
scroll to position [0, 0]
select select "******"
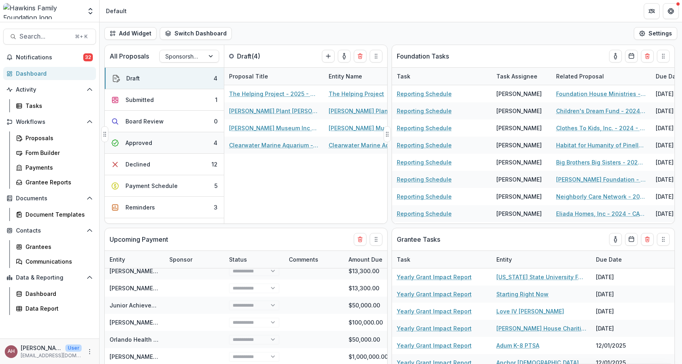
click at [160, 142] on button "Approved 4" at bounding box center [164, 143] width 119 height 22
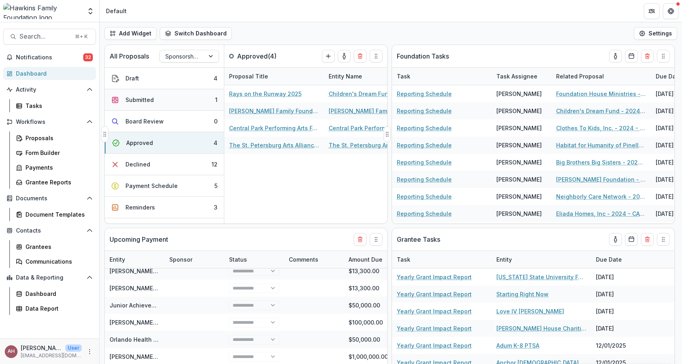
click at [150, 100] on div "Submitted" at bounding box center [139, 100] width 28 height 8
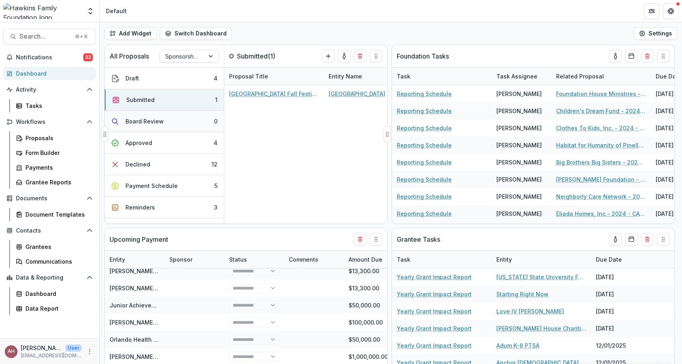
click at [147, 120] on div "Board Review" at bounding box center [144, 121] width 38 height 8
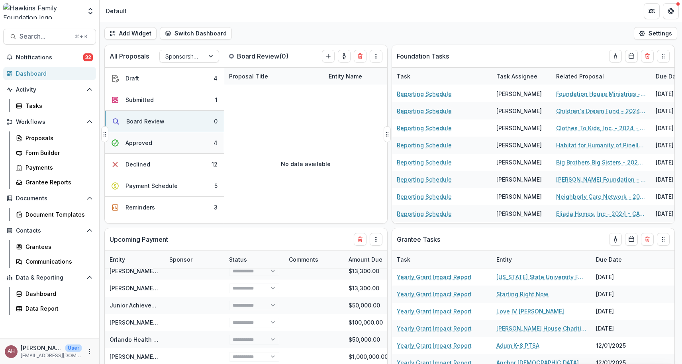
click at [145, 142] on div "Approved" at bounding box center [138, 143] width 27 height 8
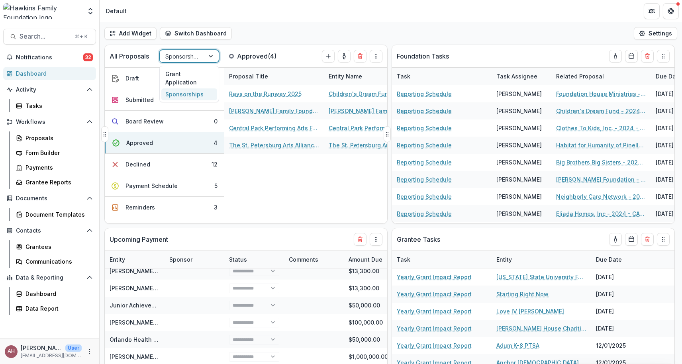
click at [211, 56] on div at bounding box center [211, 56] width 14 height 12
click at [199, 74] on div "Grant Application" at bounding box center [189, 78] width 56 height 21
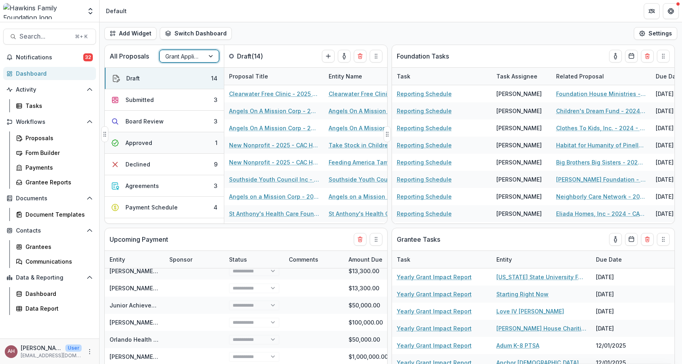
click at [160, 140] on button "Approved 1" at bounding box center [164, 143] width 119 height 22
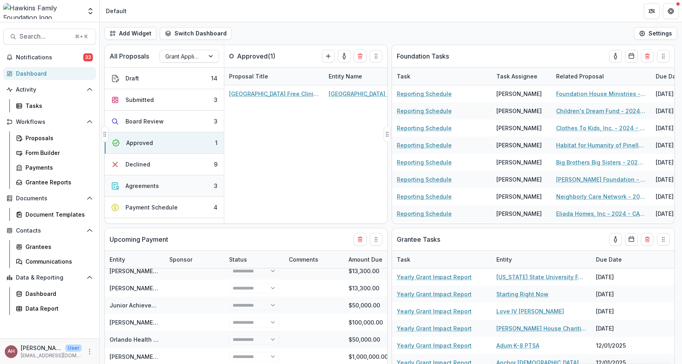
click at [160, 184] on button "Agreements 3" at bounding box center [164, 186] width 119 height 22
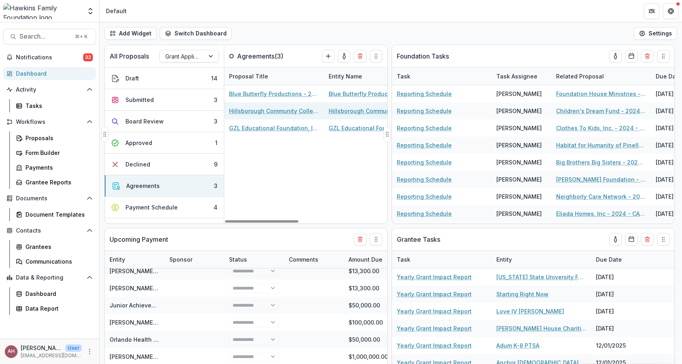
click at [278, 111] on link "Hillsborough Community College Foundation, Inc. - 2025 - CAC HFF Grant Applicat…" at bounding box center [274, 111] width 90 height 8
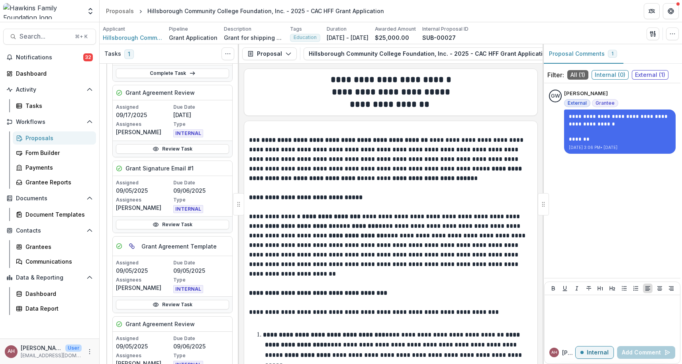
scroll to position [117, 0]
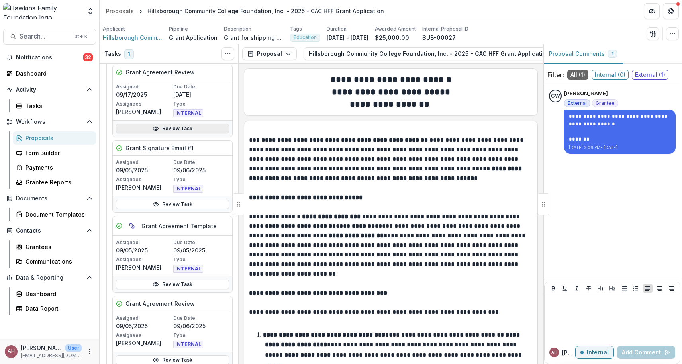
click at [178, 128] on link "Review Task" at bounding box center [172, 129] width 113 height 10
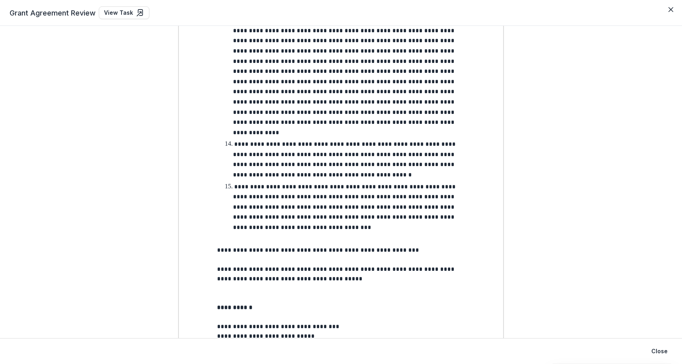
scroll to position [1418, 0]
click at [117, 13] on link "View Task" at bounding box center [124, 12] width 51 height 13
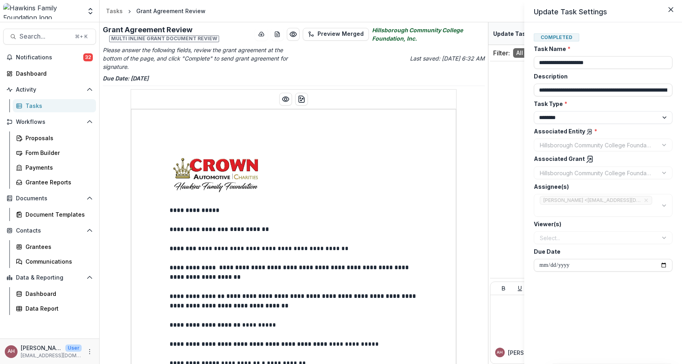
click at [606, 238] on div "Select..." at bounding box center [603, 237] width 139 height 13
click at [398, 235] on div "**********" at bounding box center [341, 182] width 682 height 364
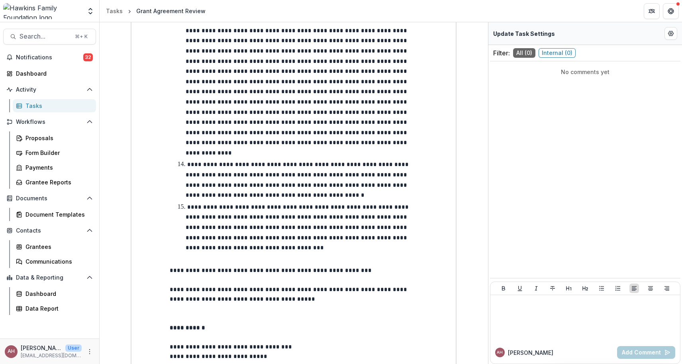
scroll to position [1461, 0]
click at [667, 34] on icon "Edit Form Settings" at bounding box center [670, 33] width 6 height 6
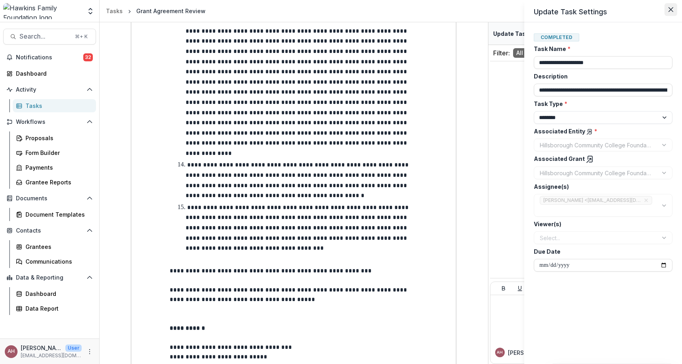
click at [670, 6] on button "Close" at bounding box center [670, 9] width 13 height 13
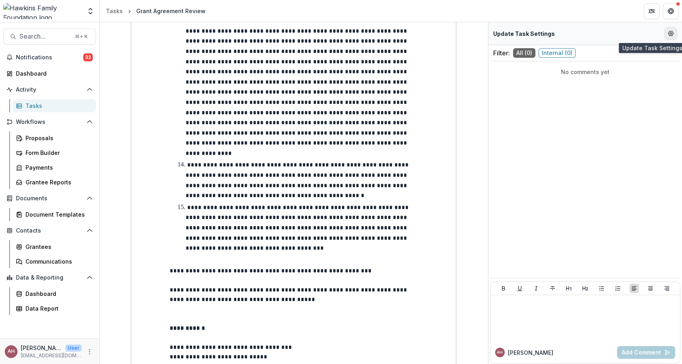
click at [669, 36] on icon "Edit Form Settings" at bounding box center [670, 33] width 5 height 5
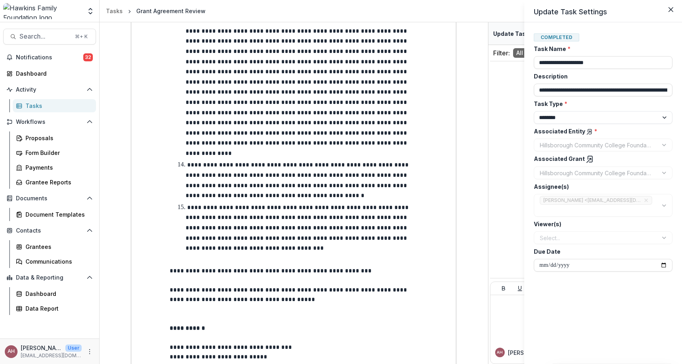
click at [485, 94] on div "**********" at bounding box center [341, 182] width 682 height 364
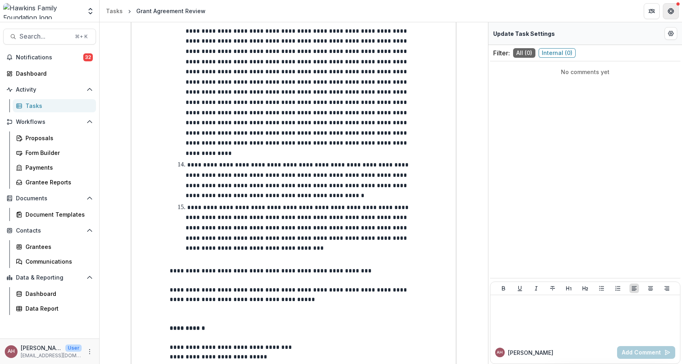
click at [673, 10] on icon "Get Help" at bounding box center [673, 11] width 2 height 2
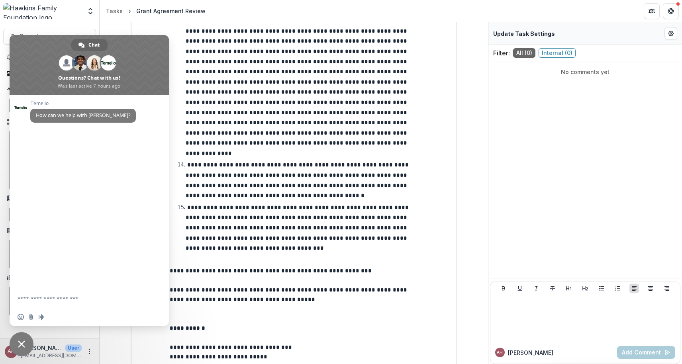
click at [23, 340] on span "Close chat" at bounding box center [22, 344] width 24 height 24
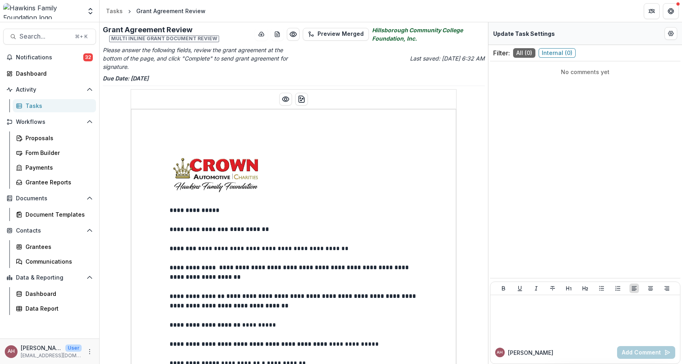
scroll to position [0, 0]
click at [338, 33] on button "Preview Merged" at bounding box center [336, 34] width 66 height 13
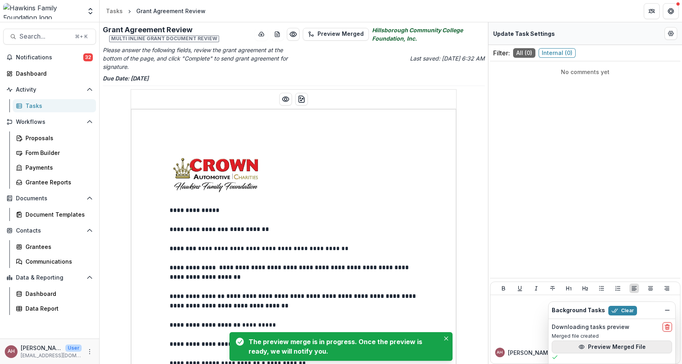
click at [583, 346] on icon "button" at bounding box center [581, 347] width 6 height 6
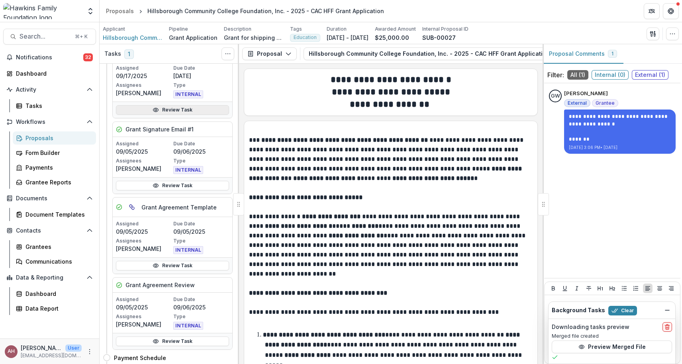
scroll to position [137, 0]
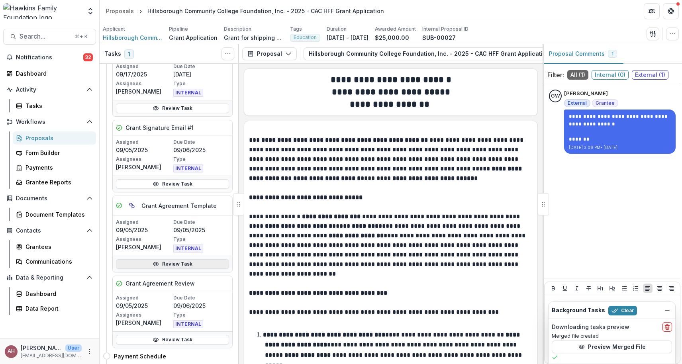
click at [164, 264] on link "Review Task" at bounding box center [172, 264] width 113 height 10
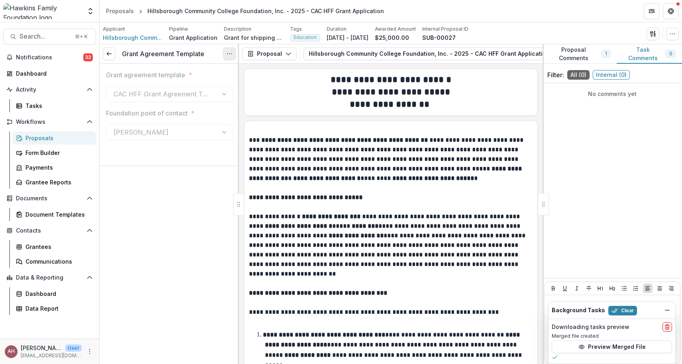
click at [230, 55] on icon "Options" at bounding box center [229, 54] width 6 height 6
click at [202, 88] on button "Reopen Task" at bounding box center [191, 88] width 85 height 13
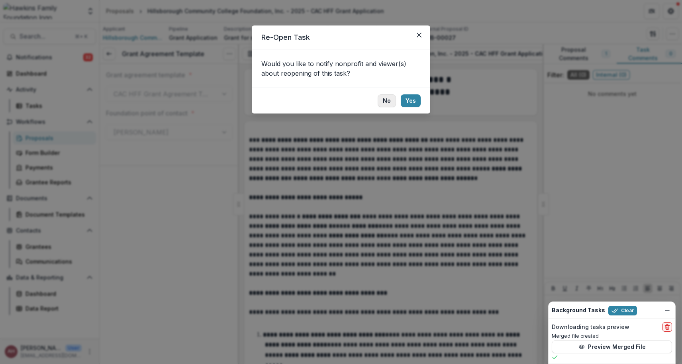
click at [389, 101] on button "No" at bounding box center [387, 100] width 18 height 13
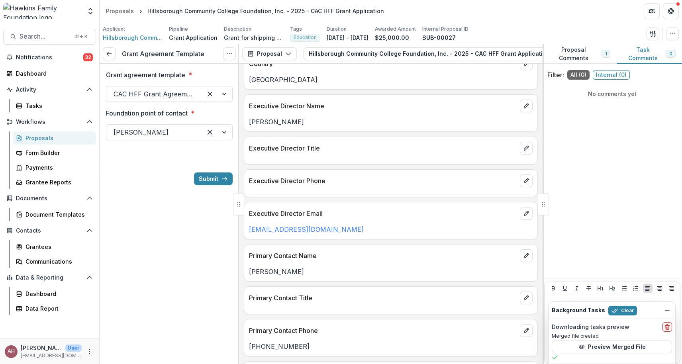
scroll to position [999, 0]
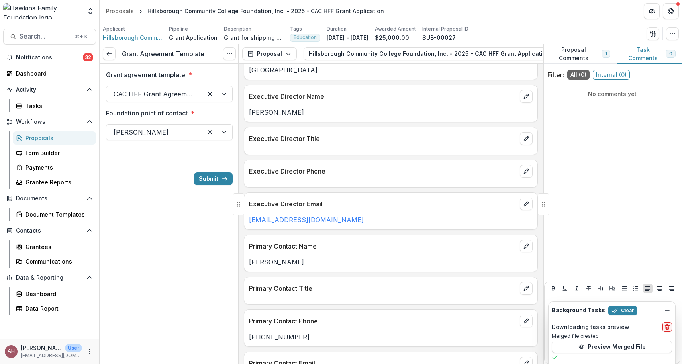
drag, startPoint x: 308, startPoint y: 201, endPoint x: 333, endPoint y: 201, distance: 25.5
click at [333, 215] on p "[EMAIL_ADDRESS][DOMAIN_NAME]" at bounding box center [391, 220] width 284 height 10
drag, startPoint x: 329, startPoint y: 199, endPoint x: 294, endPoint y: 199, distance: 34.2
click at [294, 215] on p "[EMAIL_ADDRESS][DOMAIN_NAME]" at bounding box center [391, 220] width 284 height 10
click at [526, 202] on line "edit" at bounding box center [526, 202] width 1 height 1
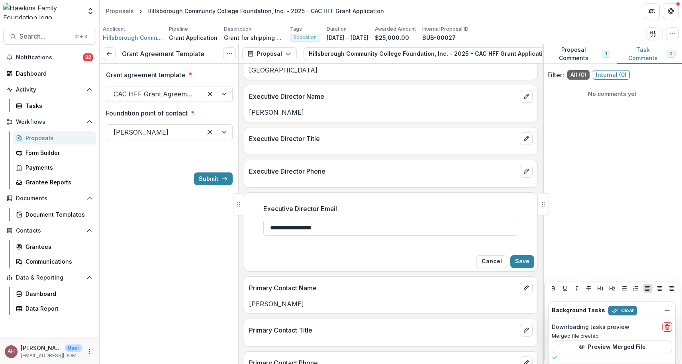
drag, startPoint x: 338, startPoint y: 207, endPoint x: 242, endPoint y: 207, distance: 95.6
click at [241, 207] on div "**********" at bounding box center [391, 204] width 582 height 320
drag, startPoint x: 370, startPoint y: 209, endPoint x: 265, endPoint y: 207, distance: 105.5
click at [265, 220] on input "**********" at bounding box center [390, 228] width 255 height 16
click at [520, 255] on button "Save" at bounding box center [522, 261] width 24 height 13
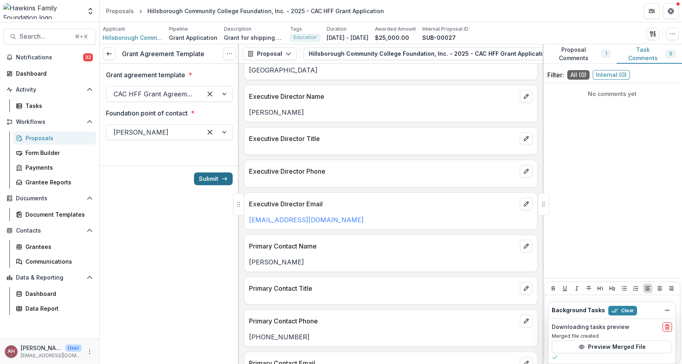
click at [213, 174] on button "Submit" at bounding box center [213, 178] width 39 height 13
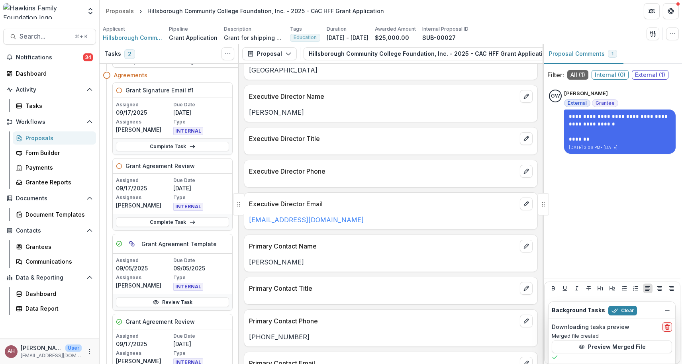
scroll to position [41, 0]
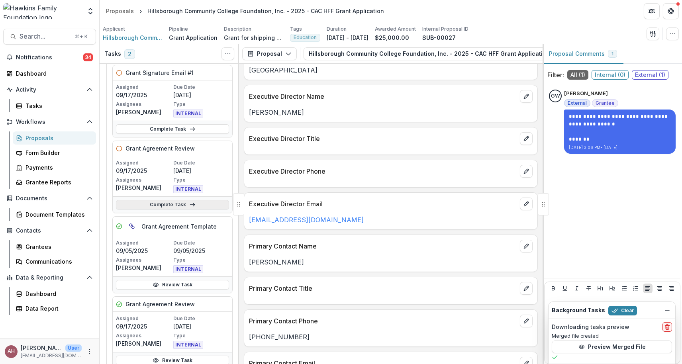
click at [178, 207] on link "Complete Task" at bounding box center [172, 205] width 113 height 10
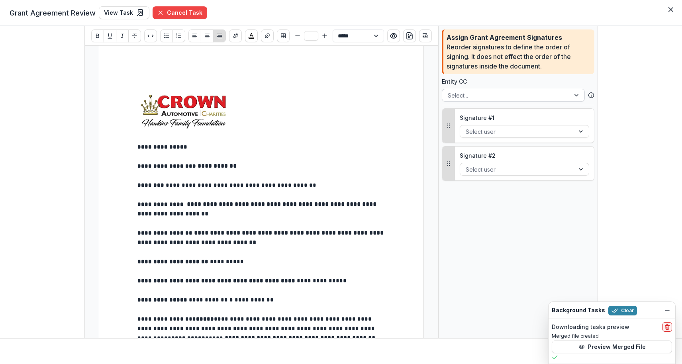
click at [482, 96] on div at bounding box center [506, 95] width 117 height 10
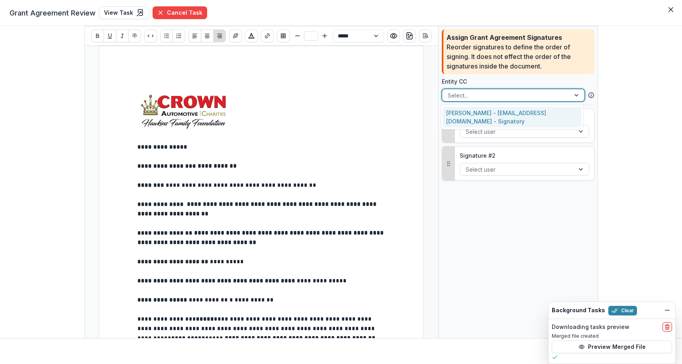
click at [481, 113] on div "[PERSON_NAME] - [EMAIL_ADDRESS][DOMAIN_NAME] - Signatory" at bounding box center [511, 117] width 139 height 21
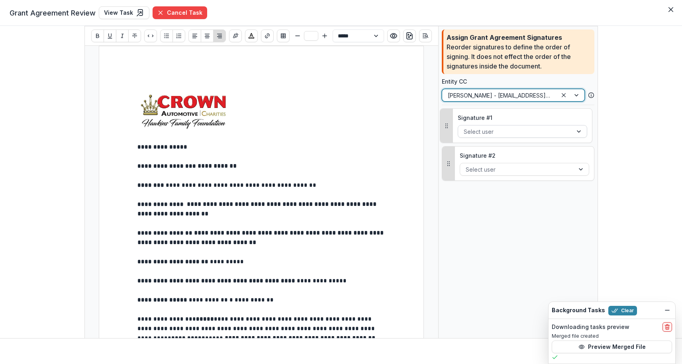
click at [483, 128] on div "Select user" at bounding box center [515, 131] width 103 height 8
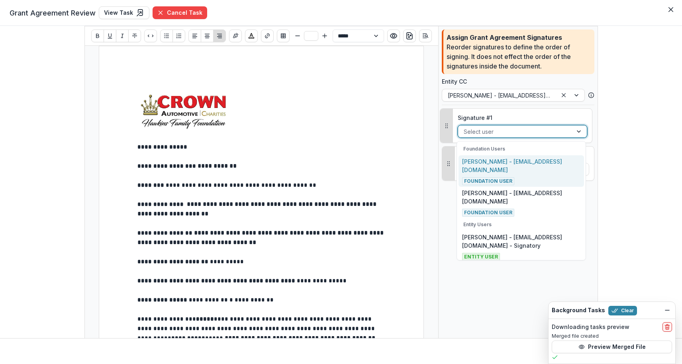
click at [485, 161] on p "[PERSON_NAME] - [EMAIL_ADDRESS][DOMAIN_NAME]" at bounding box center [521, 165] width 118 height 17
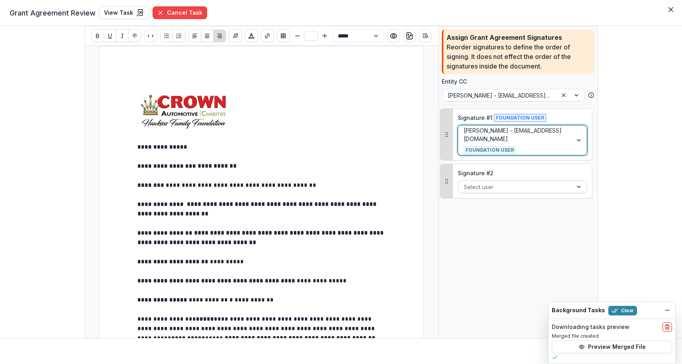
click at [513, 184] on div at bounding box center [515, 187] width 103 height 10
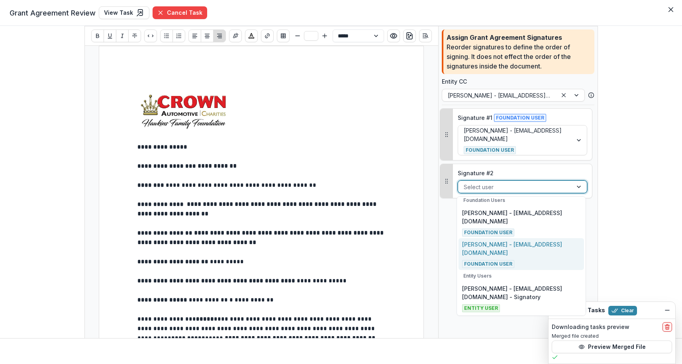
scroll to position [4, 0]
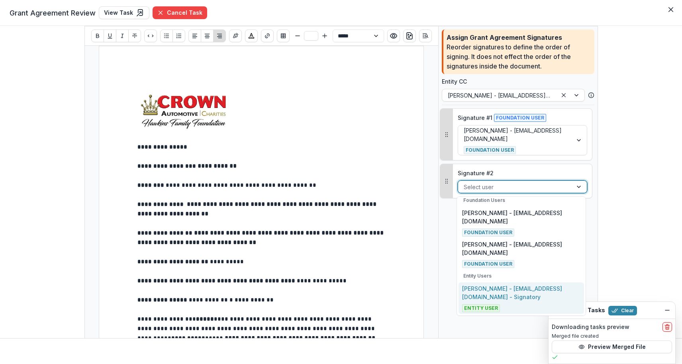
click at [478, 288] on p "[PERSON_NAME] - [EMAIL_ADDRESS][DOMAIN_NAME] - Signatory" at bounding box center [521, 292] width 118 height 17
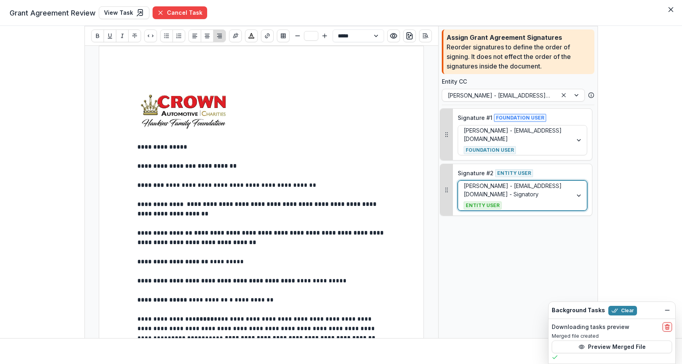
scroll to position [0, 0]
click at [235, 35] on icon "Insert Signature" at bounding box center [235, 36] width 6 height 6
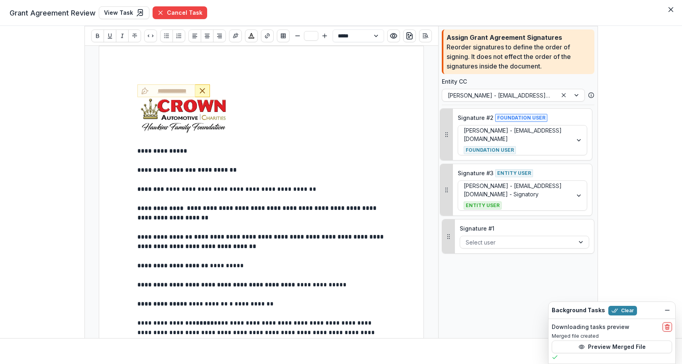
click at [200, 91] on line "Remove Signature" at bounding box center [202, 90] width 4 height 4
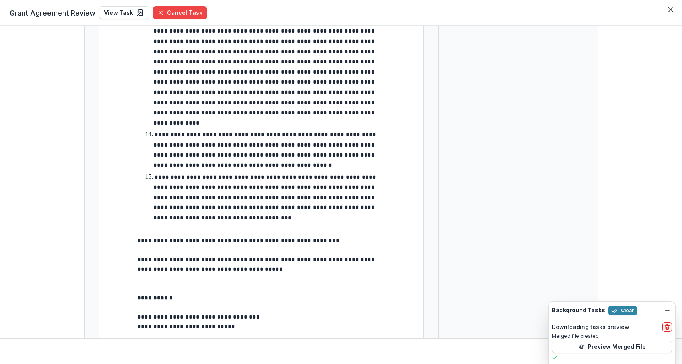
scroll to position [1418, 0]
click at [283, 355] on line "Remove Signature" at bounding box center [282, 357] width 4 height 4
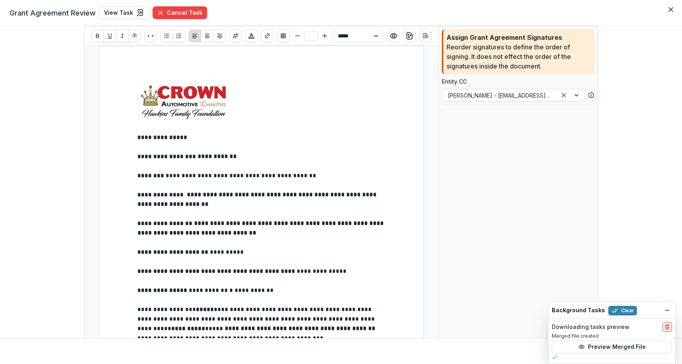
scroll to position [0, 0]
click at [233, 37] on icon "Insert Signature" at bounding box center [235, 36] width 6 height 6
click at [578, 131] on div at bounding box center [579, 131] width 14 height 12
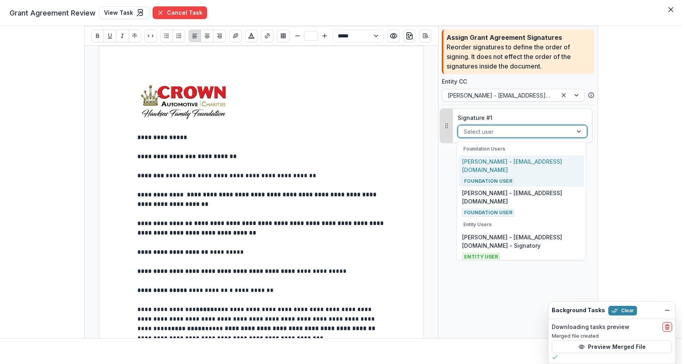
click at [497, 177] on div "[PERSON_NAME] - [EMAIL_ADDRESS][DOMAIN_NAME] Foundation User" at bounding box center [521, 171] width 118 height 28
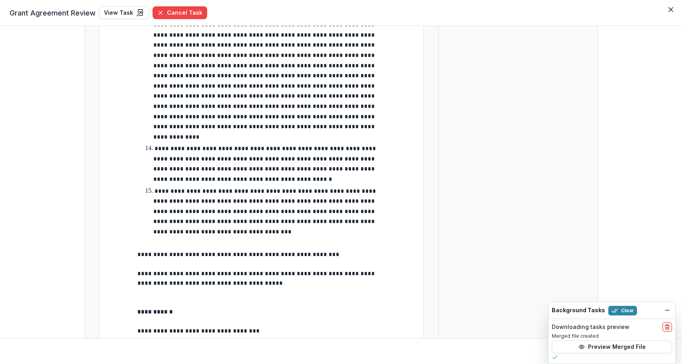
scroll to position [1407, 0]
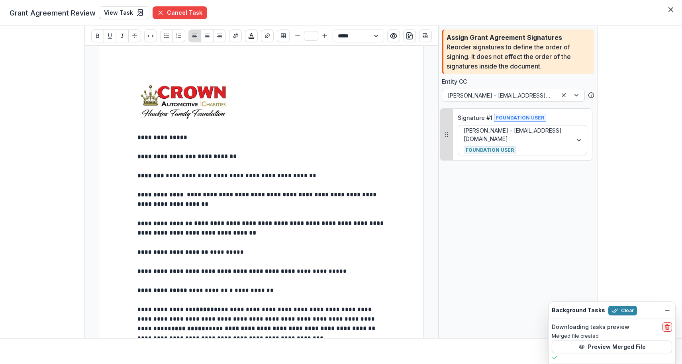
scroll to position [0, 0]
click at [233, 37] on icon "Insert Signature" at bounding box center [236, 36] width 6 height 6
click at [523, 184] on div at bounding box center [515, 187] width 103 height 10
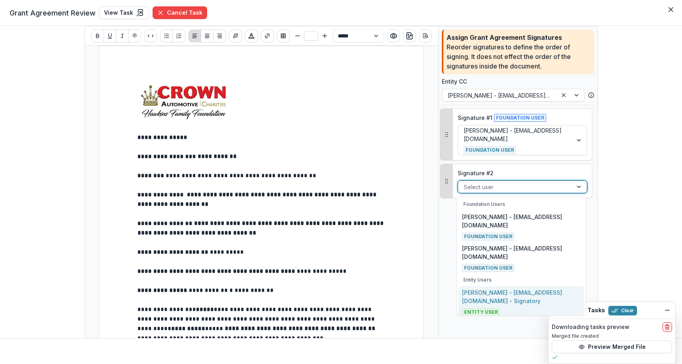
click at [495, 294] on p "[PERSON_NAME] - [EMAIL_ADDRESS][DOMAIN_NAME] - Signatory" at bounding box center [521, 296] width 118 height 17
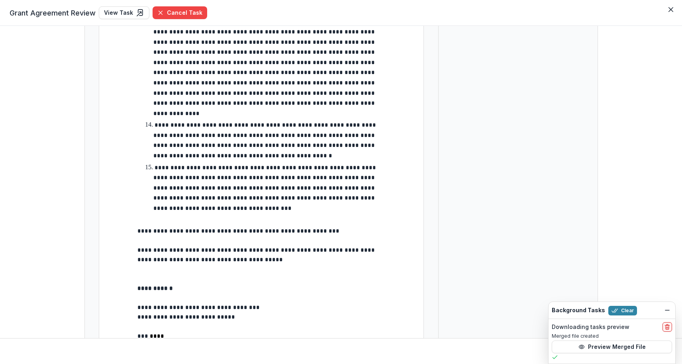
scroll to position [1428, 0]
type input "**"
drag, startPoint x: 154, startPoint y: 262, endPoint x: 387, endPoint y: 272, distance: 233.2
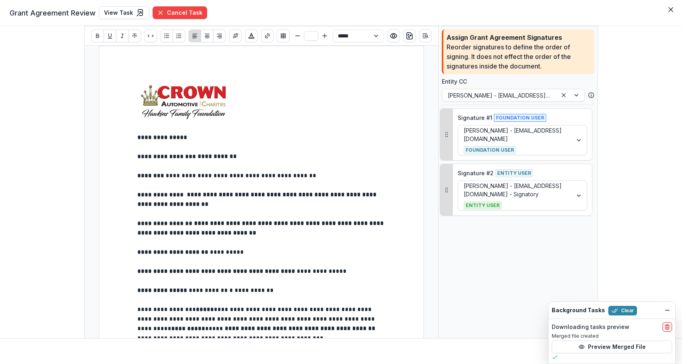
scroll to position [0, 0]
click at [667, 309] on icon "Dismiss" at bounding box center [667, 310] width 6 height 6
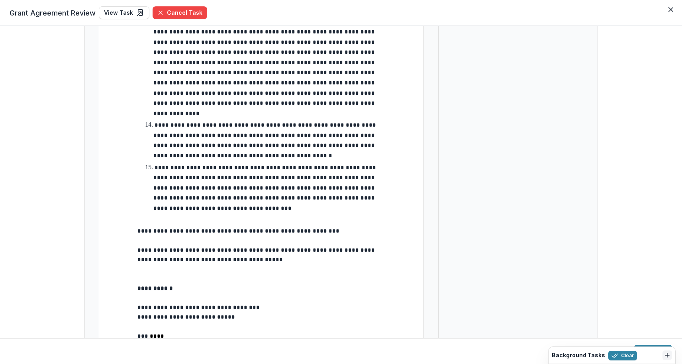
scroll to position [1428, 0]
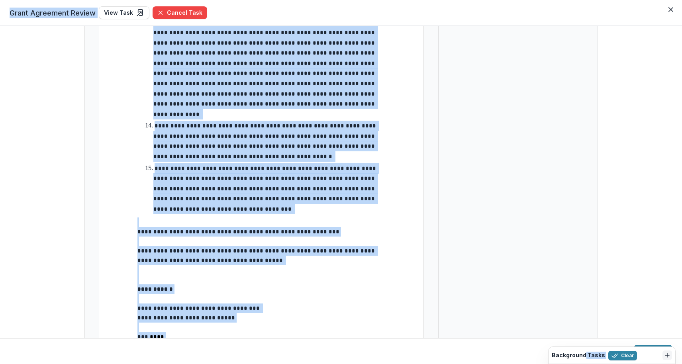
drag, startPoint x: 584, startPoint y: 352, endPoint x: 489, endPoint y: 352, distance: 95.2
click at [489, 352] on body "Skip to content Foundations [PERSON_NAME] Family Foundation Nonprofits maddie t…" at bounding box center [341, 182] width 682 height 364
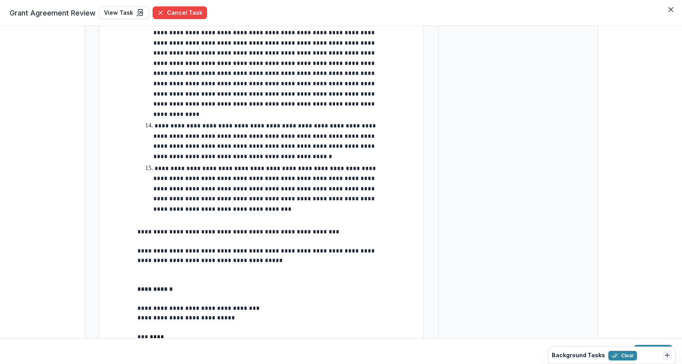
click at [645, 345] on button "Submit" at bounding box center [653, 351] width 39 height 13
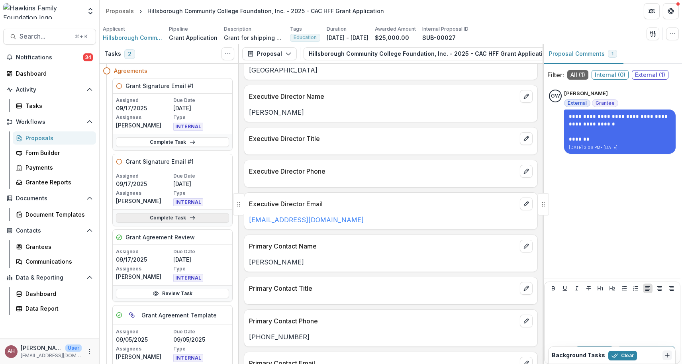
scroll to position [33, 0]
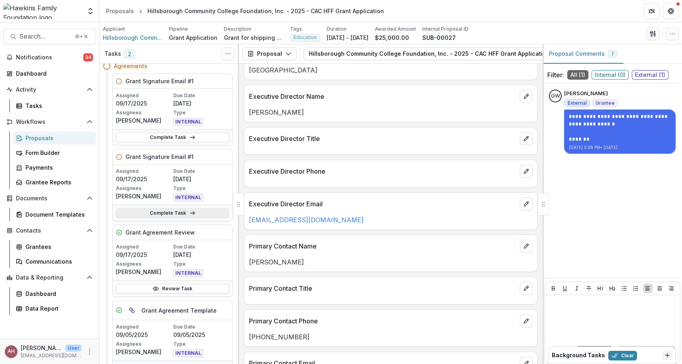
click at [210, 211] on link "Complete Task" at bounding box center [172, 213] width 113 height 10
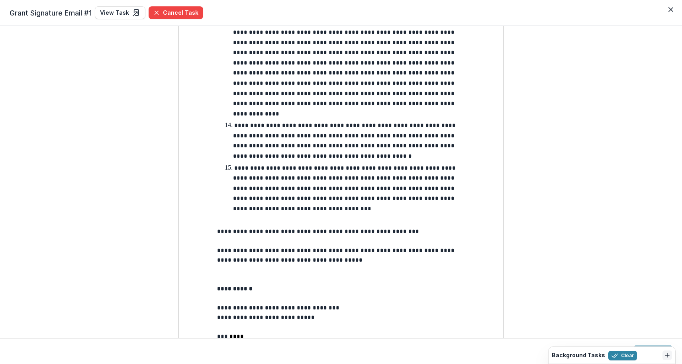
scroll to position [1428, 0]
click at [167, 10] on button "Cancel Task" at bounding box center [176, 12] width 55 height 13
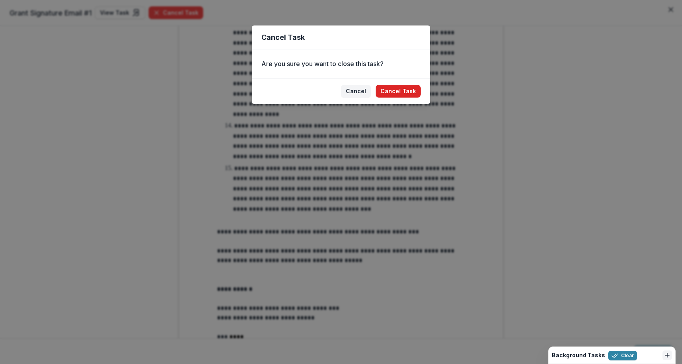
click at [405, 94] on button "Cancel Task" at bounding box center [398, 91] width 45 height 13
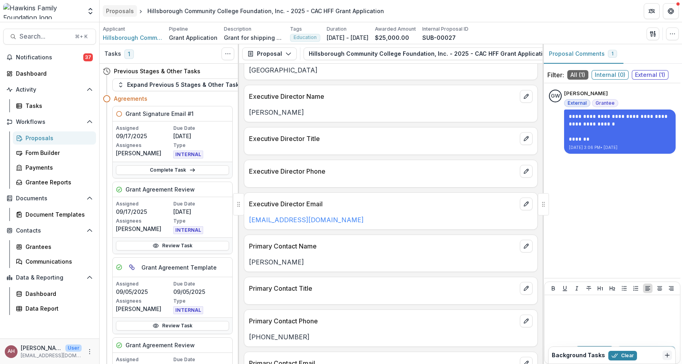
click at [118, 10] on div "Proposals" at bounding box center [120, 11] width 28 height 8
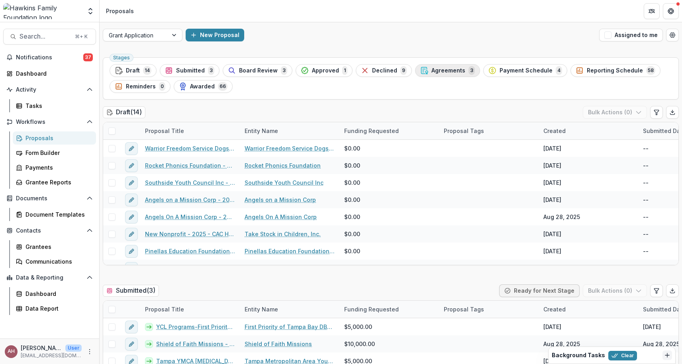
click at [442, 71] on span "Agreements" at bounding box center [448, 70] width 34 height 7
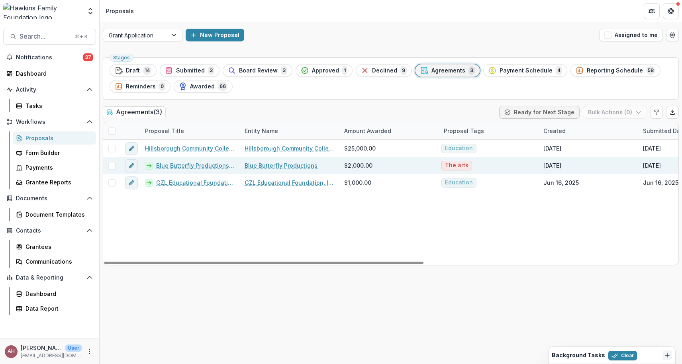
click at [177, 163] on link "Blue Butterfly Productions - 2025 - CAC HFF Grant Application" at bounding box center [195, 165] width 79 height 8
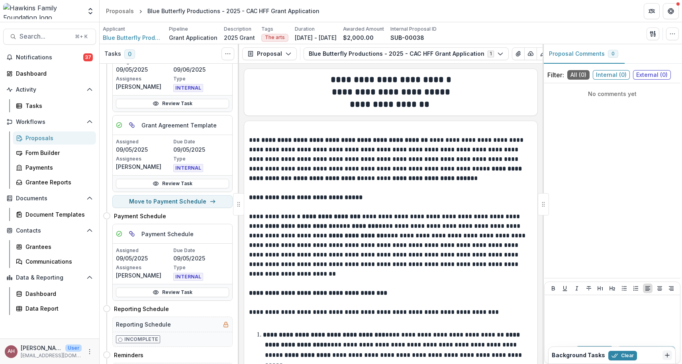
scroll to position [224, 0]
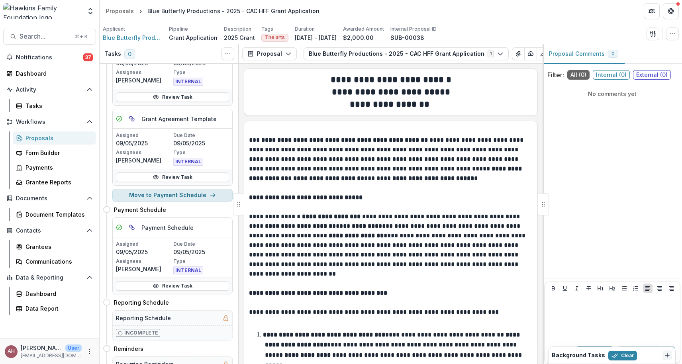
click at [189, 194] on button "Move to Payment Schedule" at bounding box center [172, 195] width 120 height 13
select select "**********"
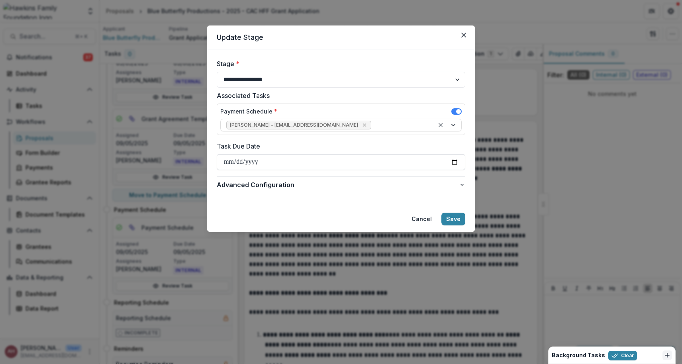
click at [416, 159] on input "Task Due Date" at bounding box center [341, 162] width 248 height 16
type input "**********"
click at [446, 217] on button "Save" at bounding box center [453, 219] width 24 height 13
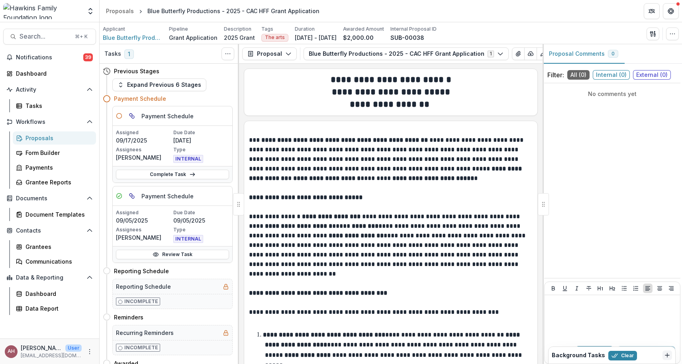
click at [44, 135] on div "Proposals" at bounding box center [57, 138] width 64 height 8
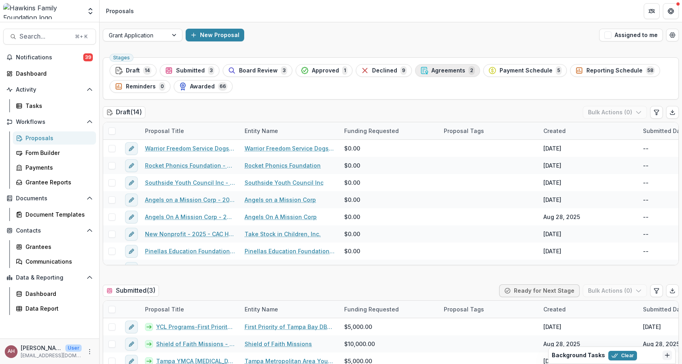
click at [432, 70] on span "Agreements" at bounding box center [448, 70] width 34 height 7
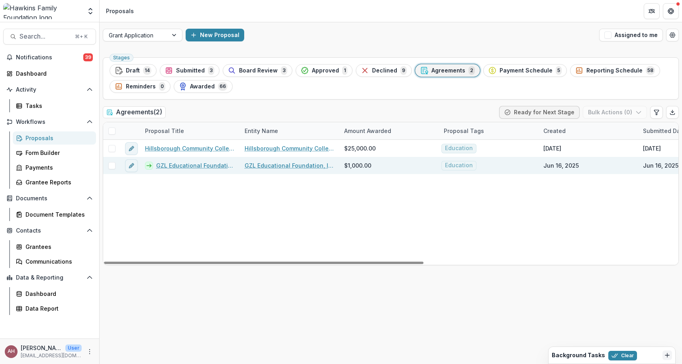
click at [182, 167] on link "GZL Educational Foundation, Inc. - 2025 - CAC HFF Grant Application" at bounding box center [195, 165] width 79 height 8
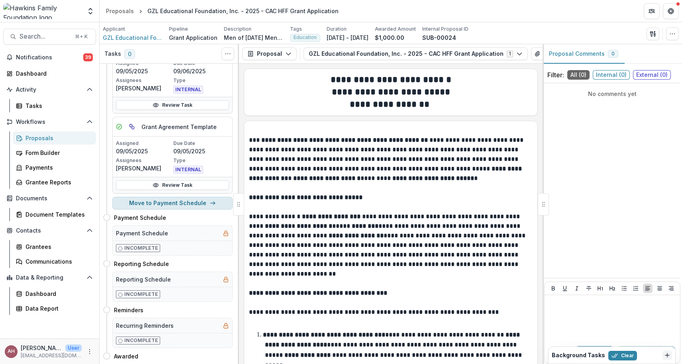
scroll to position [216, 0]
click at [194, 201] on button "Move to Payment Schedule" at bounding box center [172, 203] width 120 height 13
select select "**********"
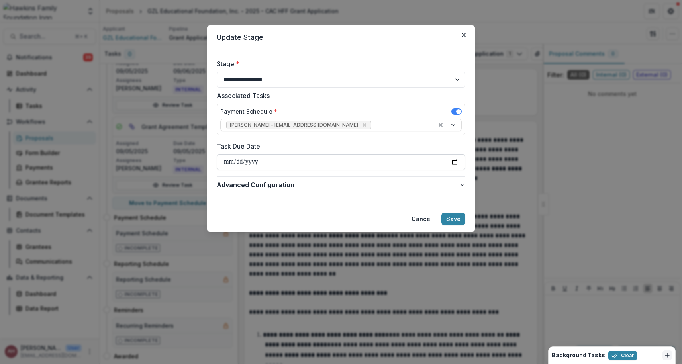
click at [432, 161] on input "Task Due Date" at bounding box center [341, 162] width 248 height 16
type input "**********"
click at [306, 213] on div "Cancel Save" at bounding box center [341, 219] width 248 height 13
click at [450, 214] on button "Save" at bounding box center [453, 219] width 24 height 13
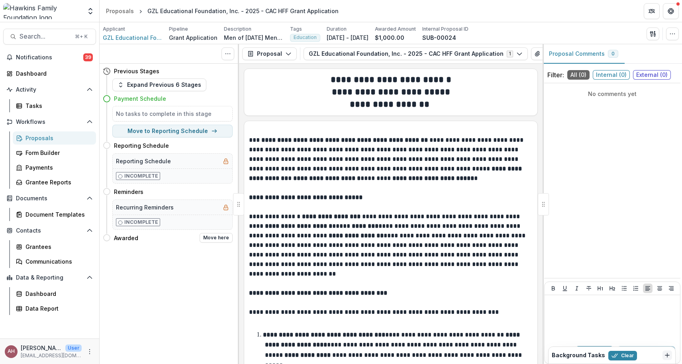
scroll to position [0, 0]
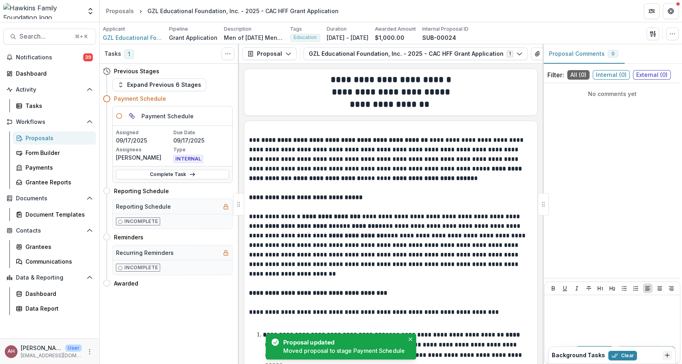
click at [39, 138] on div "Proposals" at bounding box center [57, 138] width 64 height 8
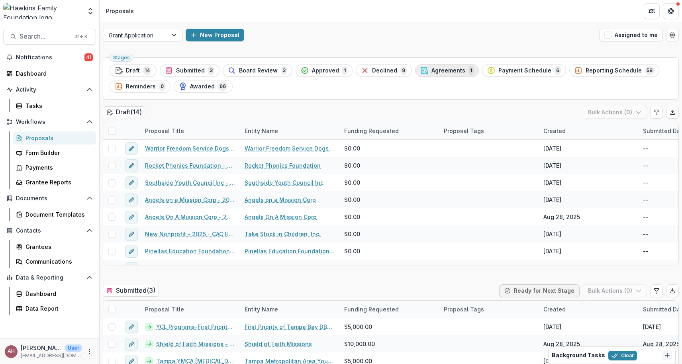
click at [439, 72] on span "Agreements" at bounding box center [448, 70] width 34 height 7
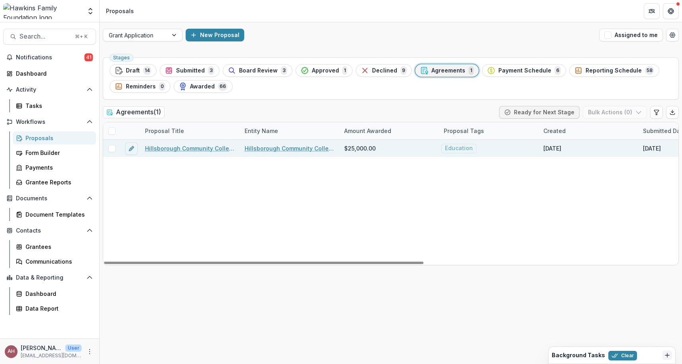
click at [218, 147] on link "Hillsborough Community College Foundation, Inc. - 2025 - CAC HFF Grant Applicat…" at bounding box center [190, 148] width 90 height 8
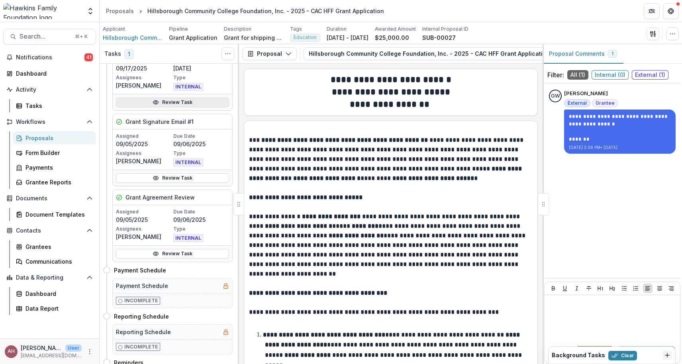
scroll to position [301, 1]
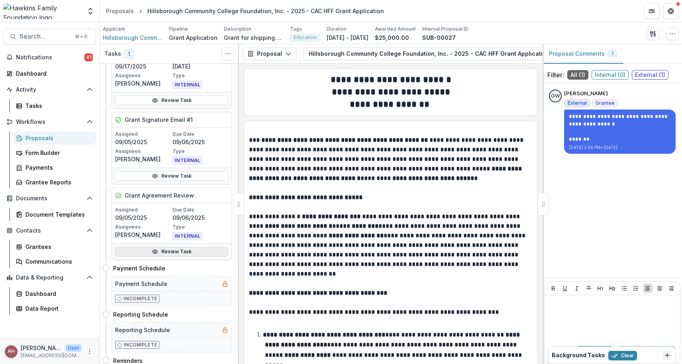
click at [175, 247] on link "Review Task" at bounding box center [171, 252] width 113 height 10
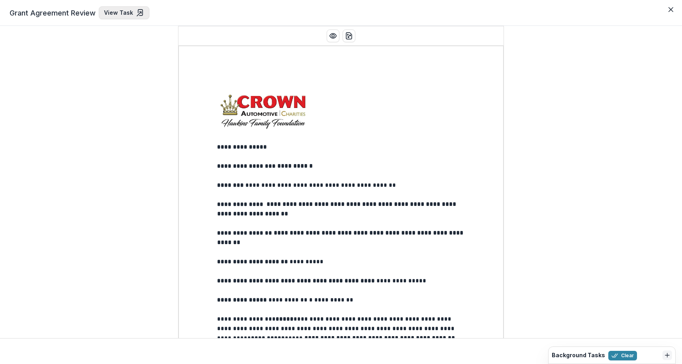
click at [138, 11] on icon at bounding box center [140, 13] width 8 height 8
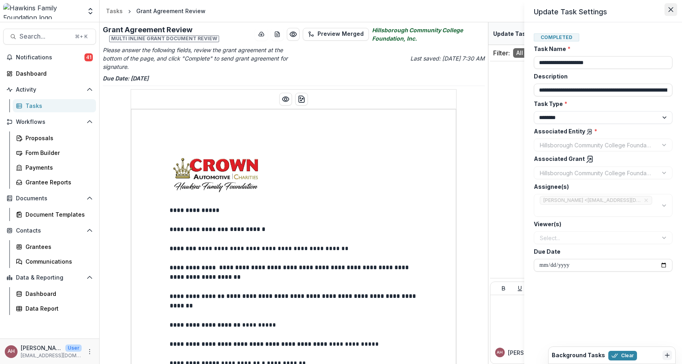
click at [668, 11] on icon "Close" at bounding box center [670, 9] width 5 height 5
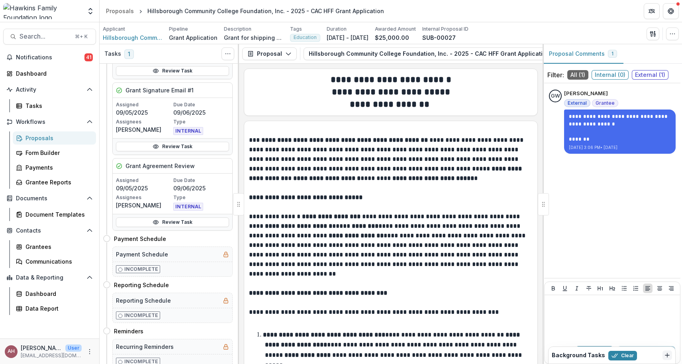
scroll to position [334, 1]
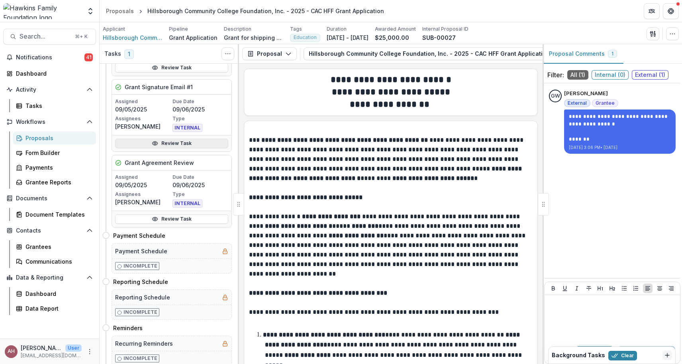
click at [186, 143] on link "Review Task" at bounding box center [171, 144] width 113 height 10
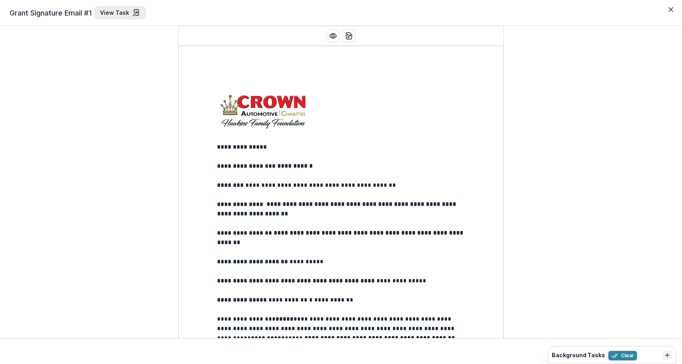
click at [119, 14] on link "View Task" at bounding box center [120, 12] width 51 height 13
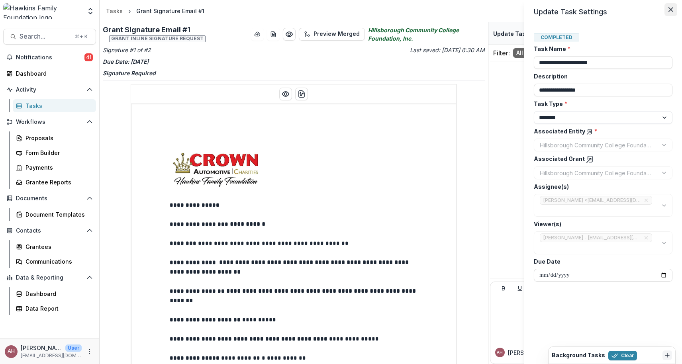
click at [671, 10] on icon "Close" at bounding box center [670, 9] width 5 height 5
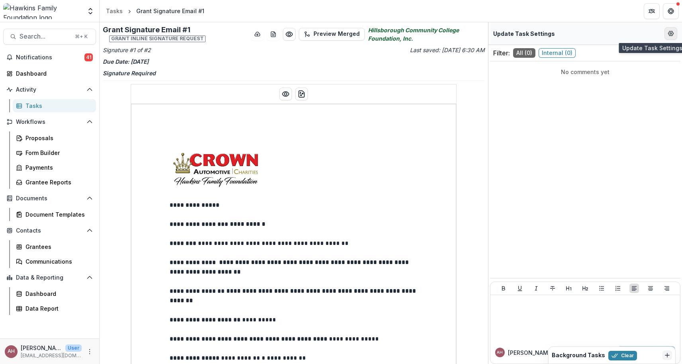
click at [673, 35] on icon "Edit Form Settings" at bounding box center [670, 33] width 6 height 6
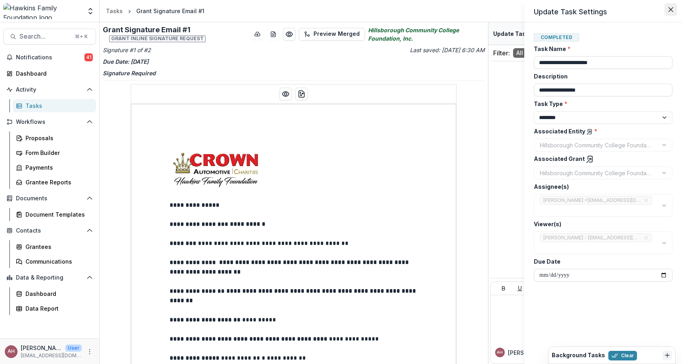
click at [671, 10] on icon "Close" at bounding box center [670, 9] width 5 height 5
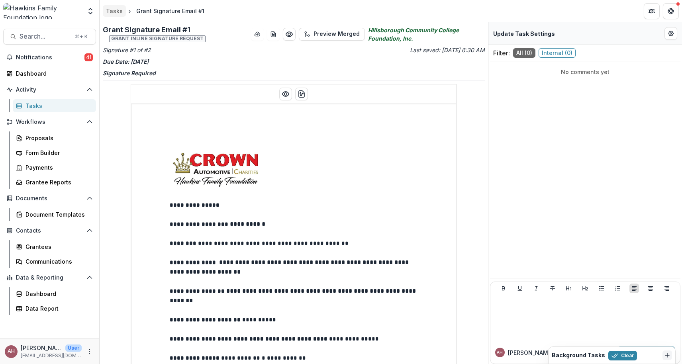
click at [117, 12] on div "Tasks" at bounding box center [114, 11] width 17 height 8
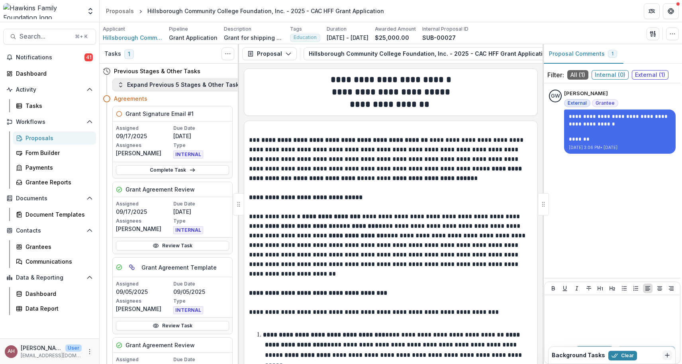
click at [128, 85] on button "Expand Previous 5 Stages & Other Tasks" at bounding box center [179, 84] width 135 height 13
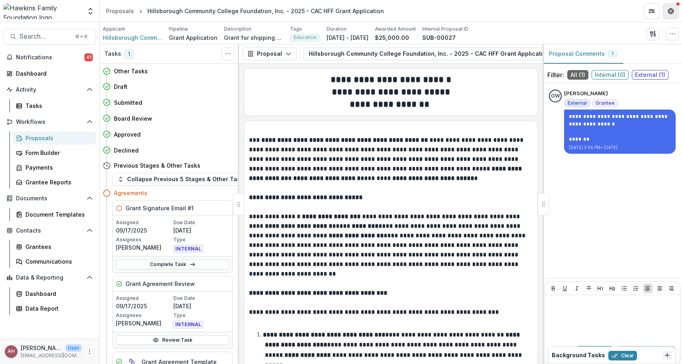
click at [672, 10] on icon "Get Help" at bounding box center [671, 10] width 1 height 1
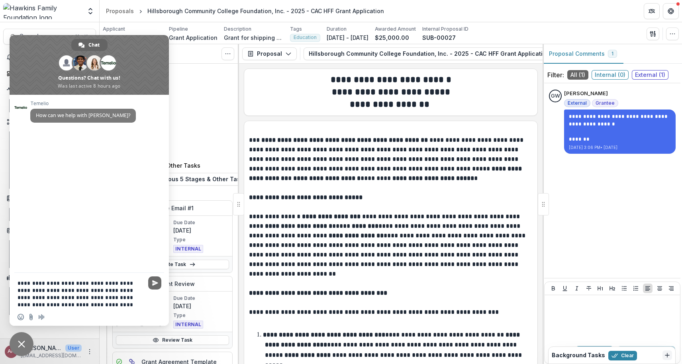
type textarea "**********"
click at [153, 279] on span "Send" at bounding box center [154, 282] width 13 height 13
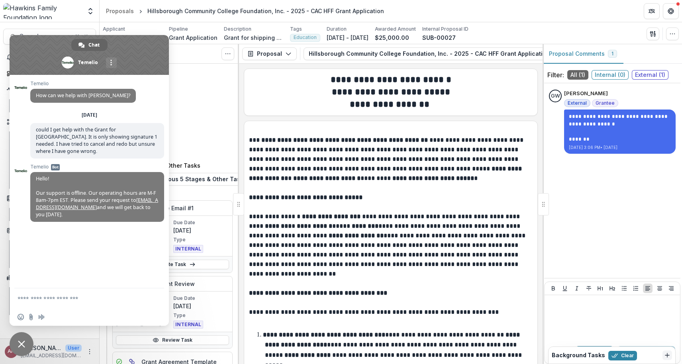
drag, startPoint x: 93, startPoint y: 151, endPoint x: 29, endPoint y: 118, distance: 71.8
click at [29, 118] on div "[PERSON_NAME] How can we help with [PERSON_NAME]? [DATE] could I get help with …" at bounding box center [89, 181] width 159 height 213
drag, startPoint x: 102, startPoint y: 150, endPoint x: 27, endPoint y: 124, distance: 78.5
click at [27, 124] on div "[PERSON_NAME] How can we help with [PERSON_NAME]? [DATE] could I get help with …" at bounding box center [89, 181] width 159 height 213
click at [34, 127] on span "could I get help with the Grant for [GEOGRAPHIC_DATA]. It is only showing signa…" at bounding box center [97, 140] width 134 height 35
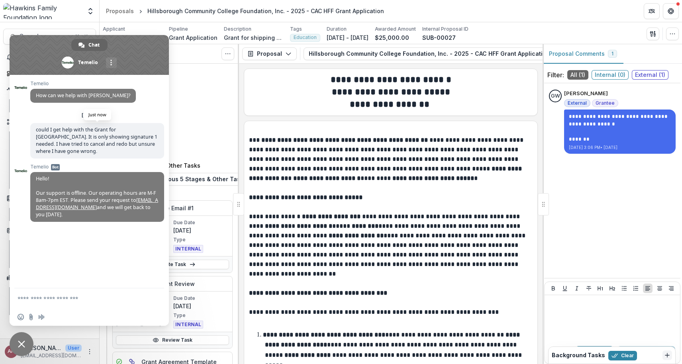
drag, startPoint x: 36, startPoint y: 129, endPoint x: 101, endPoint y: 153, distance: 69.4
click at [101, 153] on span "could I get help with the Grant for [GEOGRAPHIC_DATA]. It is only showing signa…" at bounding box center [97, 140] width 134 height 35
copy span "could I get help with the Grant for [GEOGRAPHIC_DATA]. It is only showing signa…"
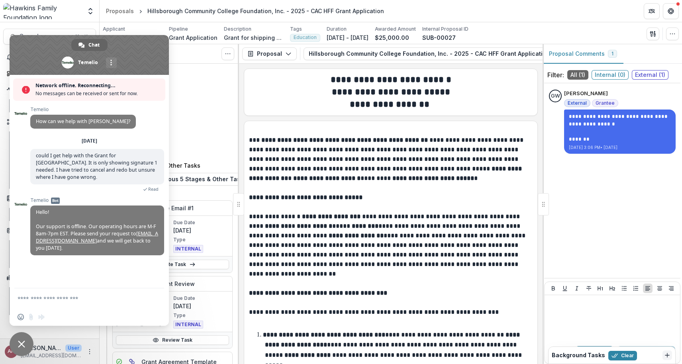
click at [20, 346] on span "Close chat" at bounding box center [21, 343] width 7 height 7
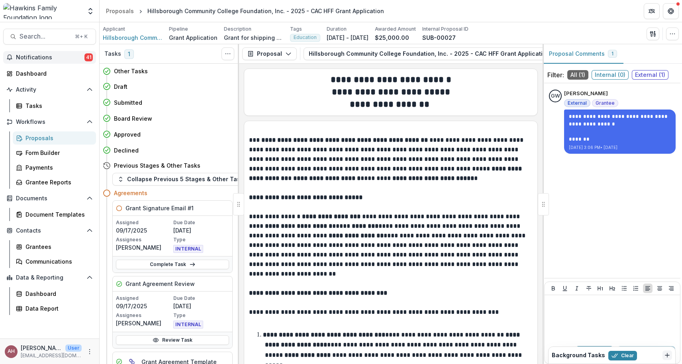
click at [33, 58] on span "Notifications" at bounding box center [50, 57] width 68 height 7
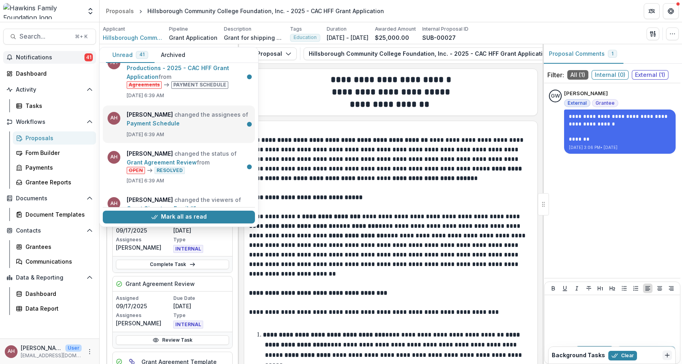
scroll to position [112, 0]
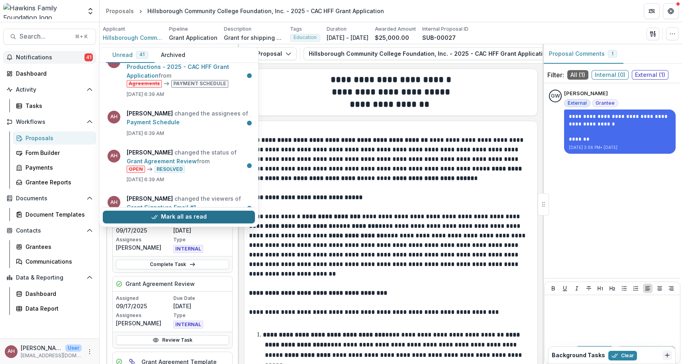
click at [138, 215] on button "Mark all as read" at bounding box center [179, 217] width 152 height 13
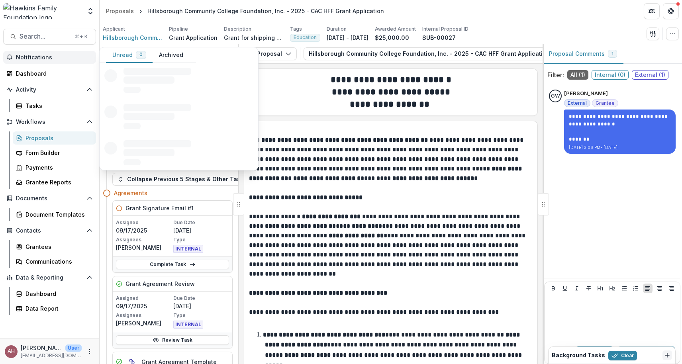
scroll to position [0, 0]
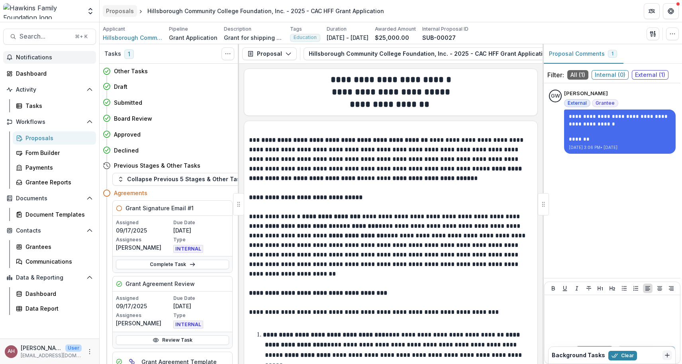
click at [121, 11] on div "Proposals" at bounding box center [120, 11] width 28 height 8
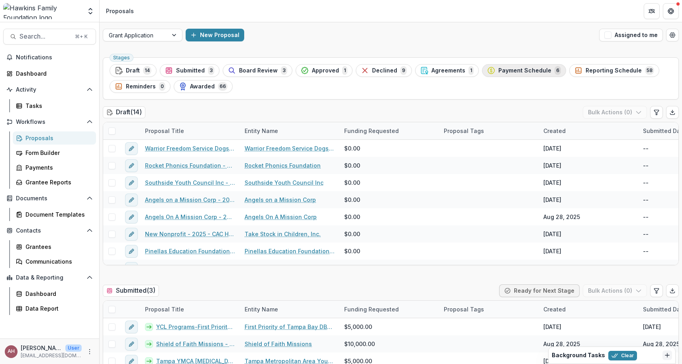
click at [516, 70] on span "Payment Schedule" at bounding box center [524, 70] width 53 height 7
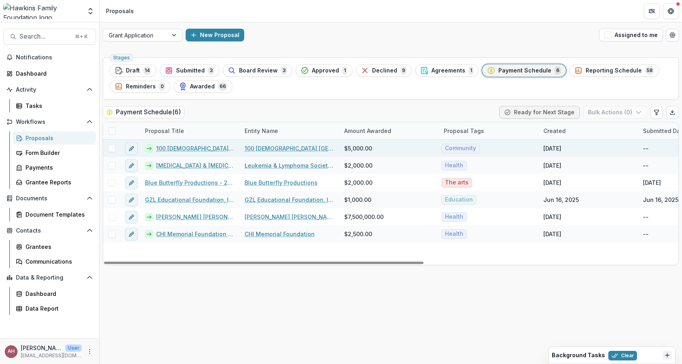
click at [198, 147] on link "100 [DEMOGRAPHIC_DATA] [GEOGRAPHIC_DATA] - 2025" at bounding box center [195, 148] width 79 height 8
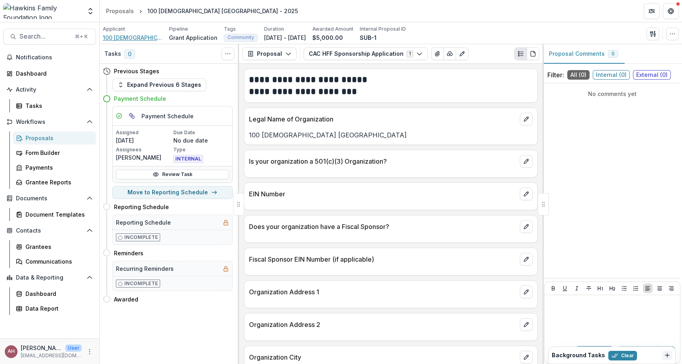
click at [129, 38] on span "100 [DEMOGRAPHIC_DATA] [GEOGRAPHIC_DATA]" at bounding box center [133, 37] width 60 height 8
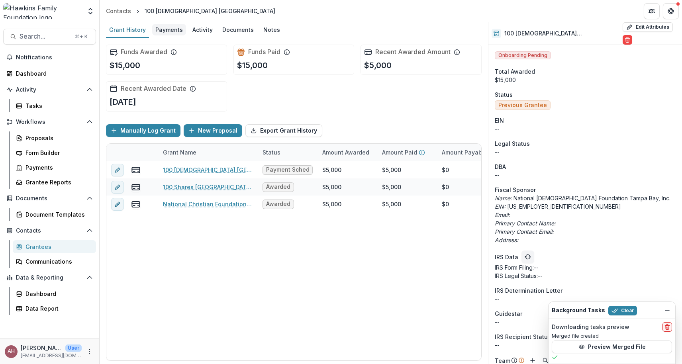
click at [173, 30] on div "Payments" at bounding box center [169, 30] width 34 height 12
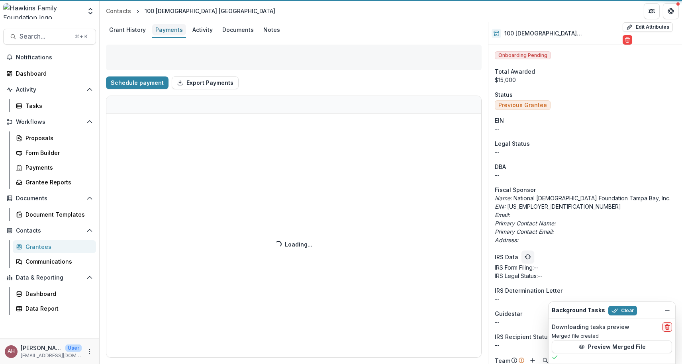
select select "****"
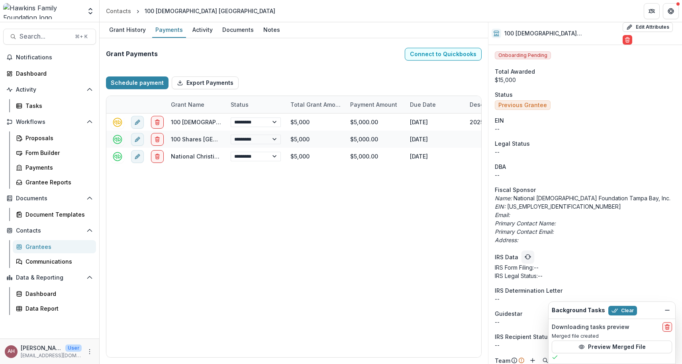
click at [157, 11] on div "100 [DEMOGRAPHIC_DATA] [GEOGRAPHIC_DATA]" at bounding box center [210, 11] width 131 height 8
click at [121, 28] on div "Grant History" at bounding box center [127, 30] width 43 height 12
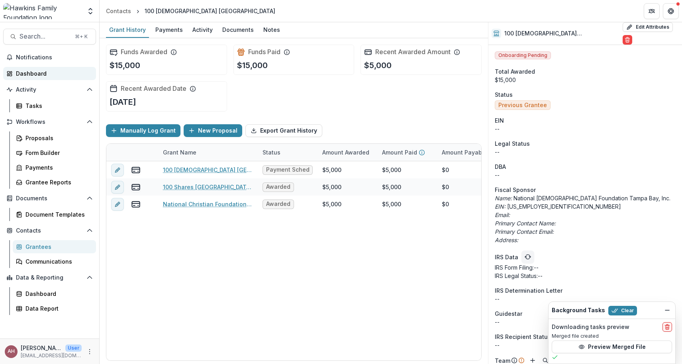
click at [33, 72] on div "Dashboard" at bounding box center [53, 73] width 74 height 8
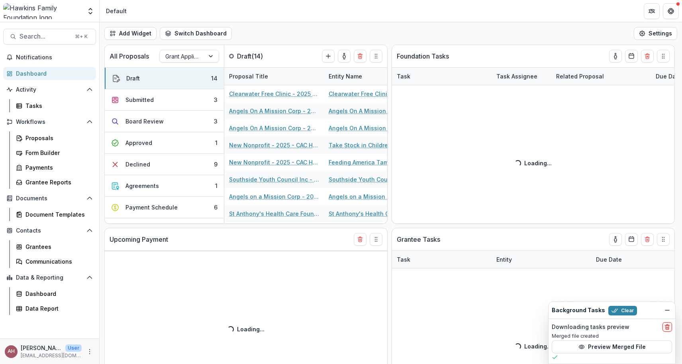
select select "******"
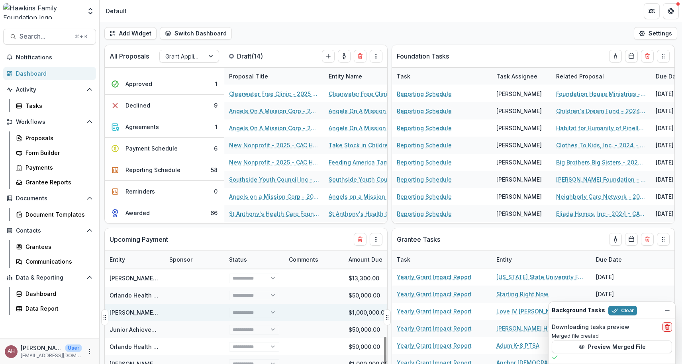
scroll to position [204, 0]
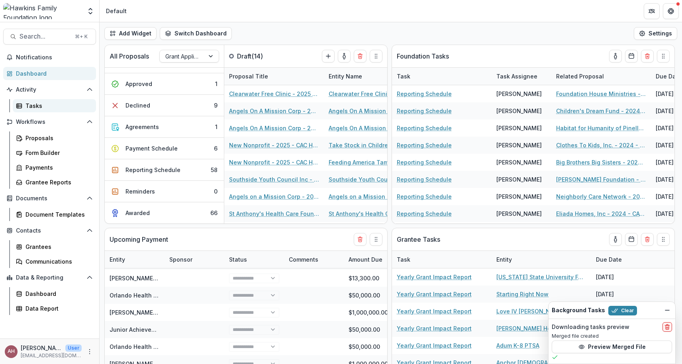
click at [31, 109] on div "Tasks" at bounding box center [57, 106] width 64 height 8
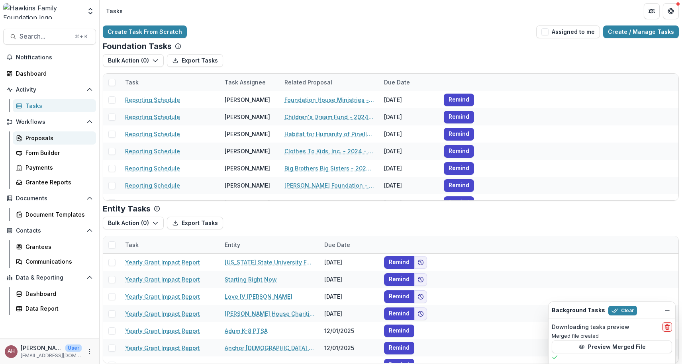
click at [30, 141] on div "Proposals" at bounding box center [57, 138] width 64 height 8
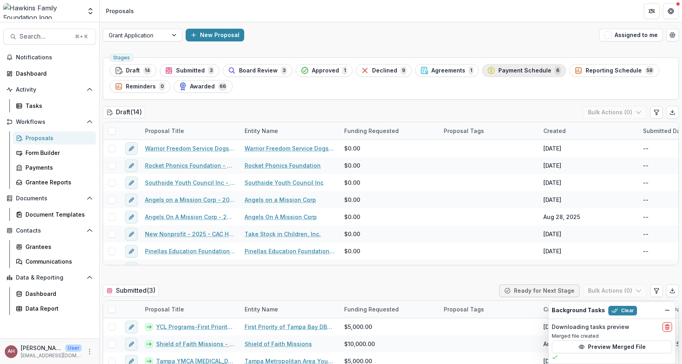
click at [518, 70] on span "Payment Schedule" at bounding box center [524, 70] width 53 height 7
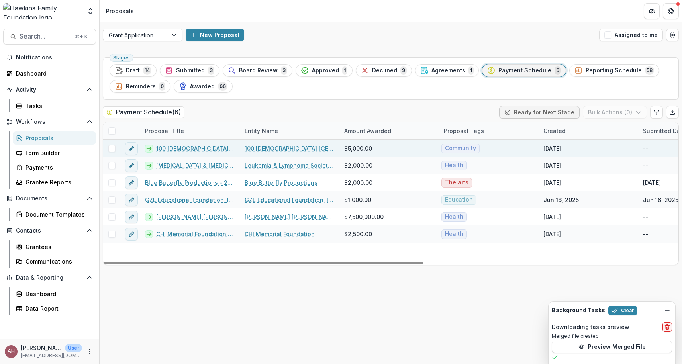
click at [190, 146] on link "100 [DEMOGRAPHIC_DATA] [GEOGRAPHIC_DATA] - 2025" at bounding box center [195, 148] width 79 height 8
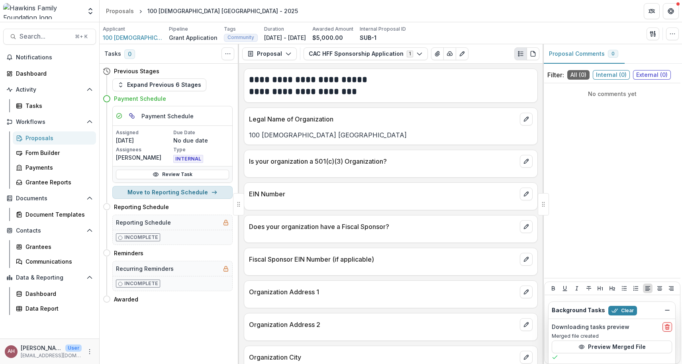
click at [161, 193] on button "Move to Reporting Schedule" at bounding box center [172, 192] width 120 height 13
select select "**********"
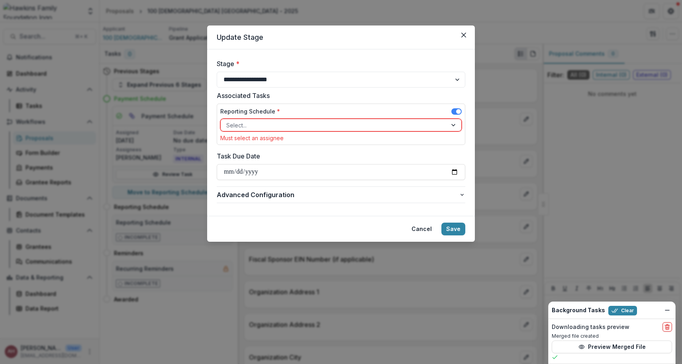
click at [256, 128] on div at bounding box center [333, 125] width 215 height 10
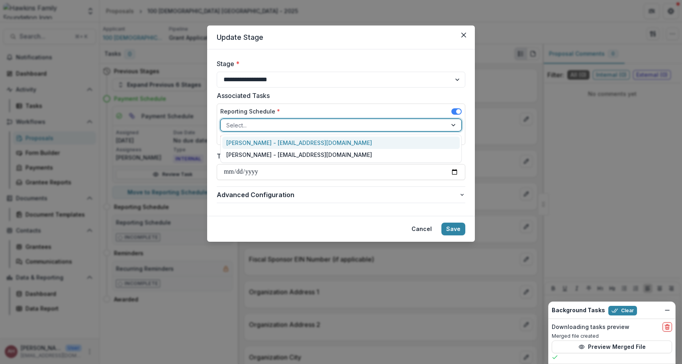
click at [269, 141] on div "[PERSON_NAME] - [EMAIL_ADDRESS][DOMAIN_NAME]" at bounding box center [340, 143] width 237 height 12
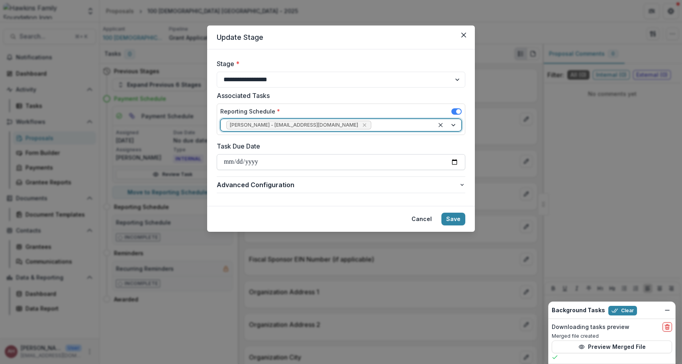
click at [264, 160] on input "Task Due Date" at bounding box center [341, 162] width 248 height 16
type input "**********"
click at [320, 176] on div "**********" at bounding box center [341, 184] width 248 height 23
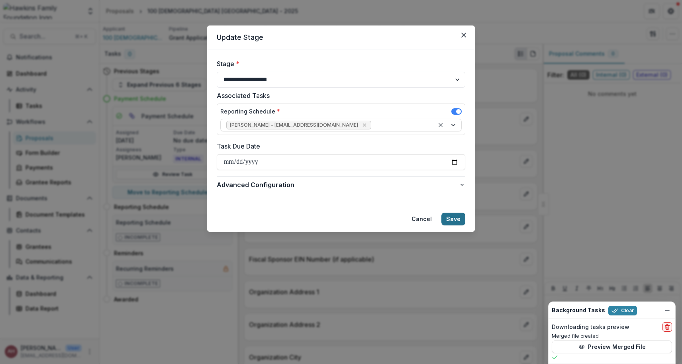
click at [456, 220] on button "Save" at bounding box center [453, 219] width 24 height 13
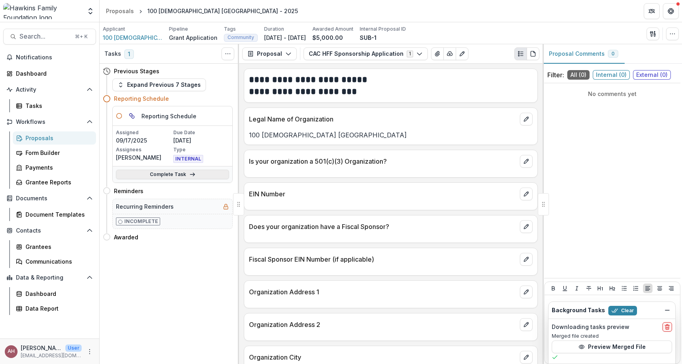
click at [172, 175] on link "Complete Task" at bounding box center [172, 175] width 113 height 10
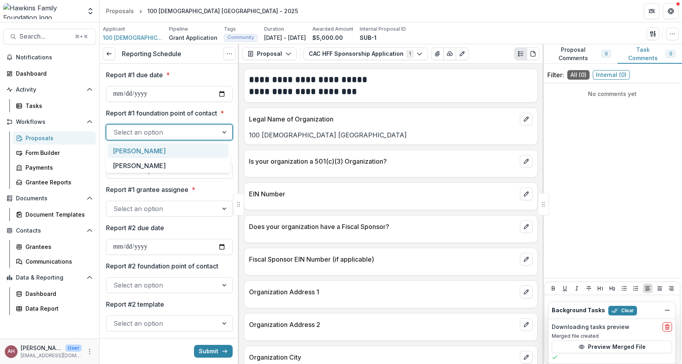
click at [219, 131] on div at bounding box center [225, 132] width 14 height 15
click at [187, 149] on div "[PERSON_NAME]" at bounding box center [168, 150] width 121 height 15
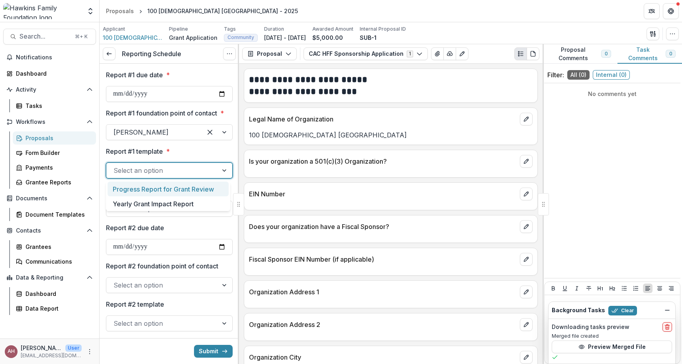
click at [218, 171] on div at bounding box center [225, 170] width 14 height 15
click at [188, 203] on div "Yearly Grant Impact Report" at bounding box center [168, 203] width 121 height 15
click at [208, 209] on div "Select an option" at bounding box center [162, 208] width 112 height 13
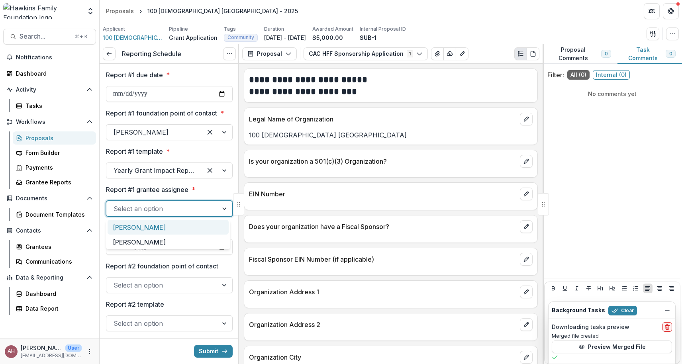
click at [186, 227] on div "[PERSON_NAME]" at bounding box center [168, 227] width 121 height 15
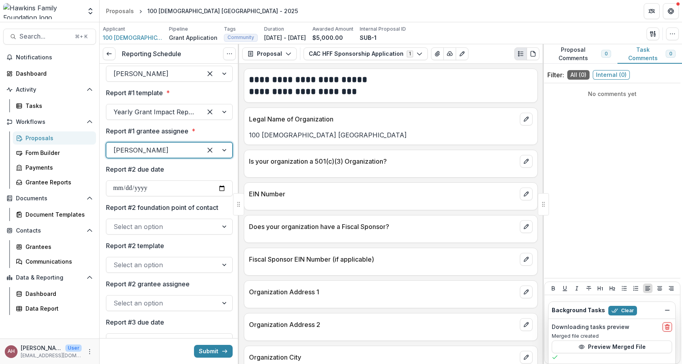
scroll to position [62, 0]
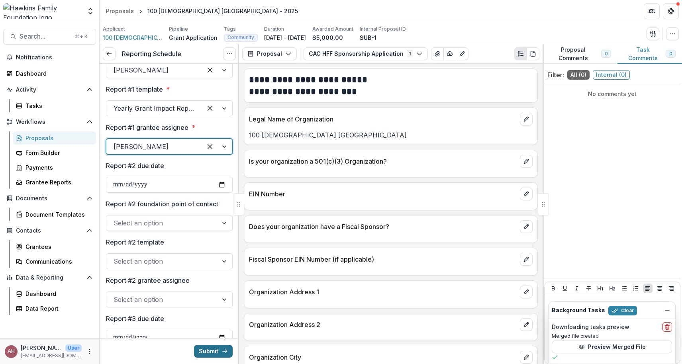
click at [204, 350] on button "Submit" at bounding box center [213, 351] width 39 height 13
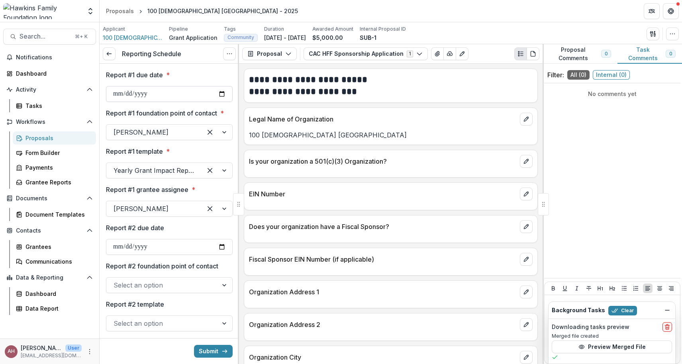
click at [122, 94] on input "Report #1 due date *" at bounding box center [169, 94] width 127 height 16
type input "**********"
click at [203, 354] on button "Submit" at bounding box center [213, 351] width 39 height 13
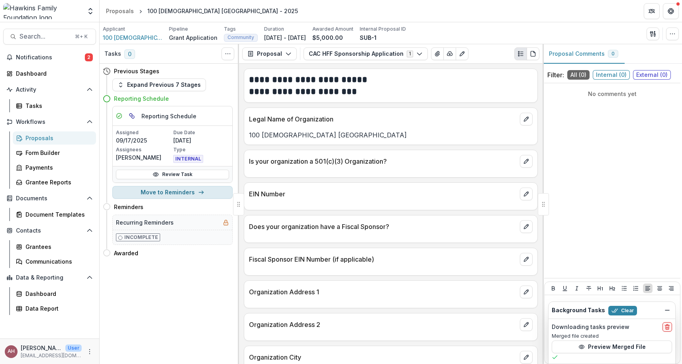
click at [167, 194] on button "Move to Reminders" at bounding box center [172, 192] width 120 height 13
select select "*********"
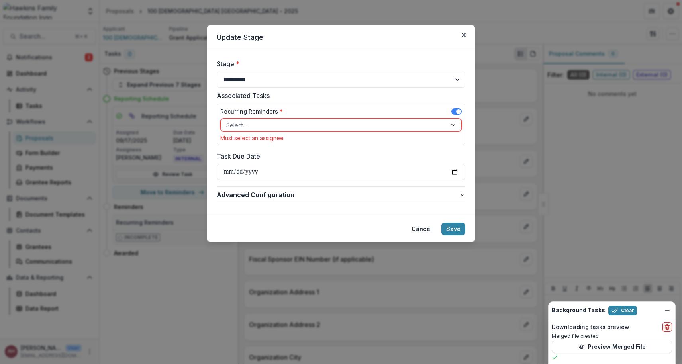
click at [293, 121] on div at bounding box center [333, 125] width 215 height 10
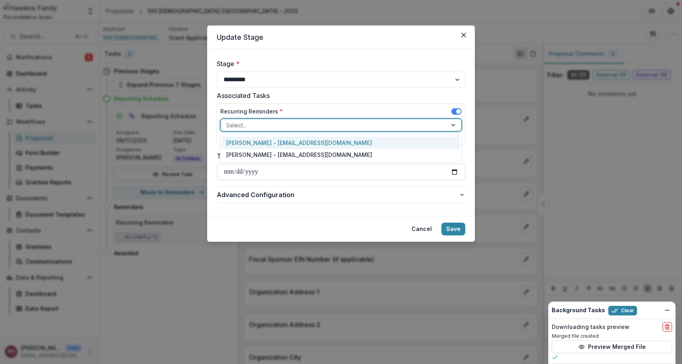
click at [278, 141] on div "[PERSON_NAME] - [EMAIL_ADDRESS][DOMAIN_NAME]" at bounding box center [340, 143] width 237 height 12
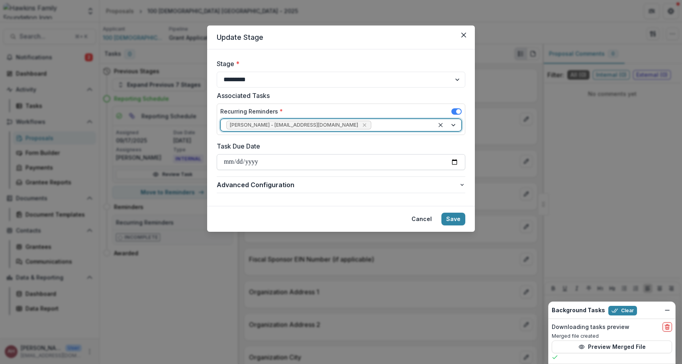
click at [313, 158] on input "Task Due Date" at bounding box center [341, 162] width 248 height 16
type input "**********"
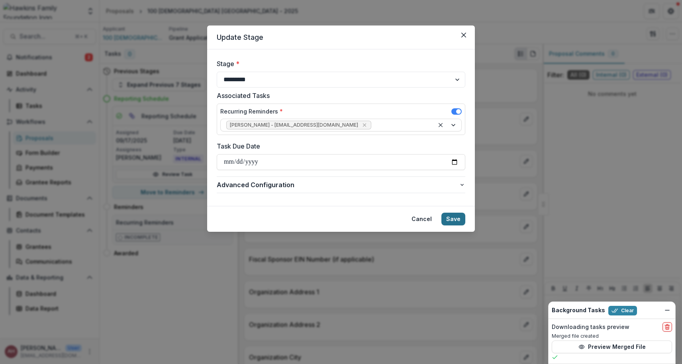
click at [455, 219] on button "Save" at bounding box center [453, 219] width 24 height 13
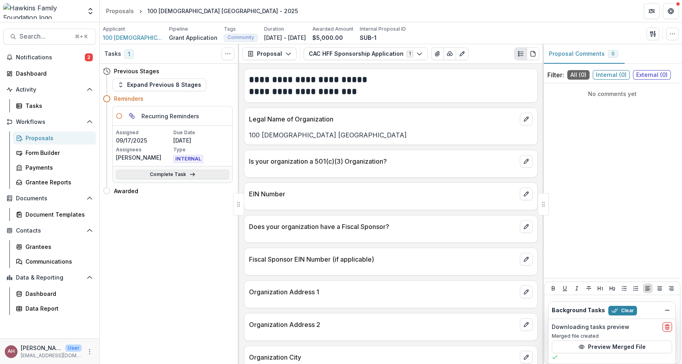
click at [167, 171] on link "Complete Task" at bounding box center [172, 175] width 113 height 10
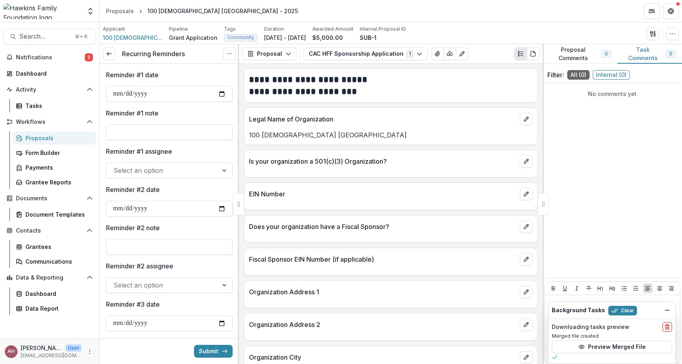
click at [167, 171] on div at bounding box center [161, 170] width 97 height 11
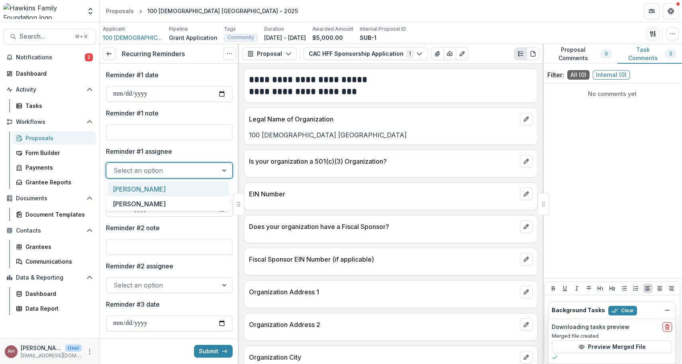
click at [158, 191] on div "[PERSON_NAME]" at bounding box center [168, 189] width 121 height 15
click at [134, 95] on input "Reminder #1 date" at bounding box center [169, 94] width 127 height 16
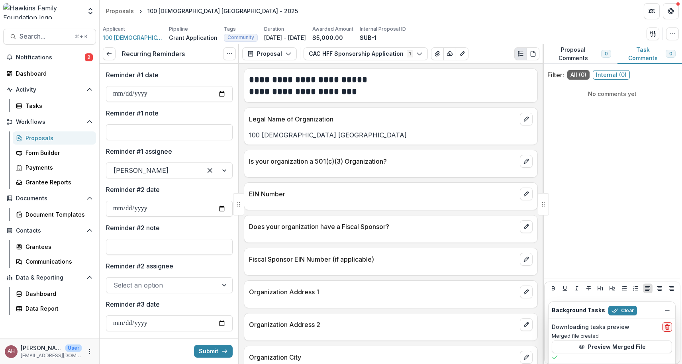
type input "**********"
click at [211, 350] on button "Submit" at bounding box center [213, 351] width 39 height 13
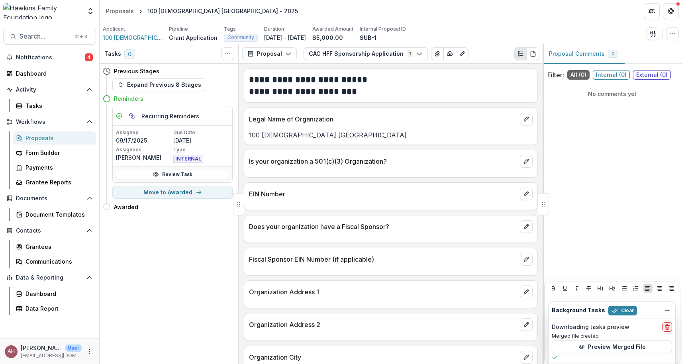
click at [42, 139] on div "Proposals" at bounding box center [57, 138] width 64 height 8
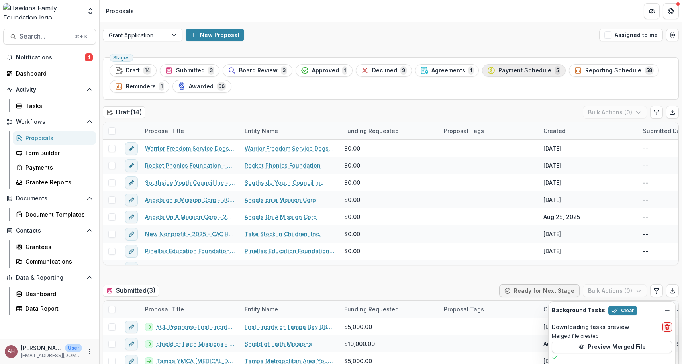
click at [524, 72] on span "Payment Schedule" at bounding box center [524, 70] width 53 height 7
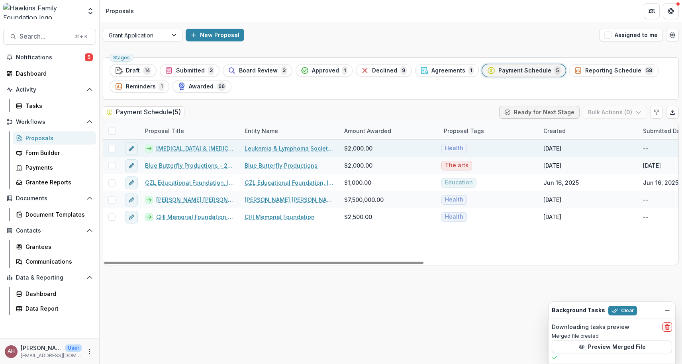
click at [166, 152] on link "[MEDICAL_DATA] & [MEDICAL_DATA] Society Inc - 2025" at bounding box center [195, 148] width 79 height 8
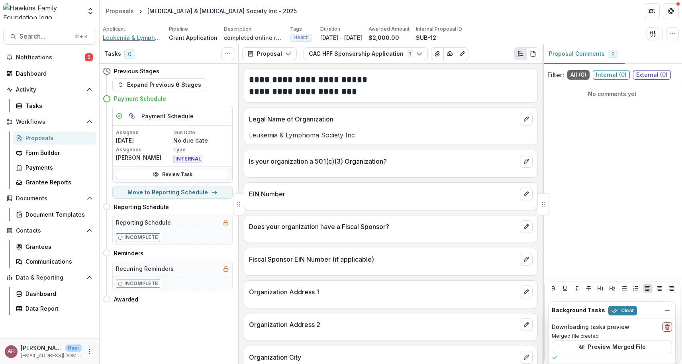
click at [128, 39] on span "Leukemia & Lymphoma Society Inc" at bounding box center [133, 37] width 60 height 8
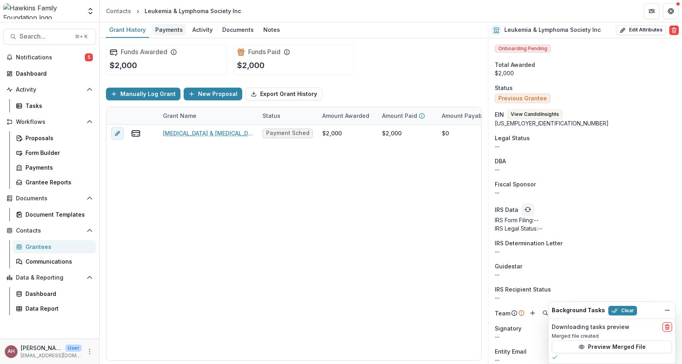
click at [172, 30] on div "Payments" at bounding box center [169, 30] width 34 height 12
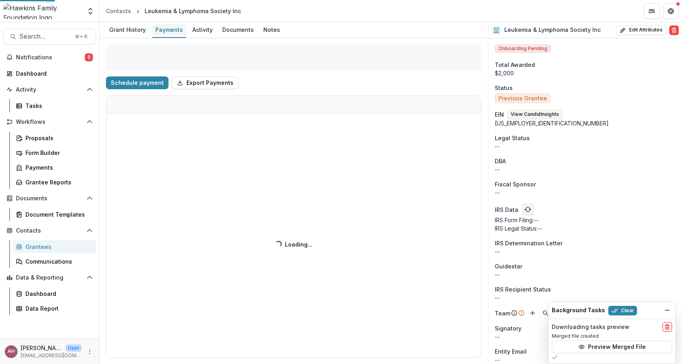
select select "****"
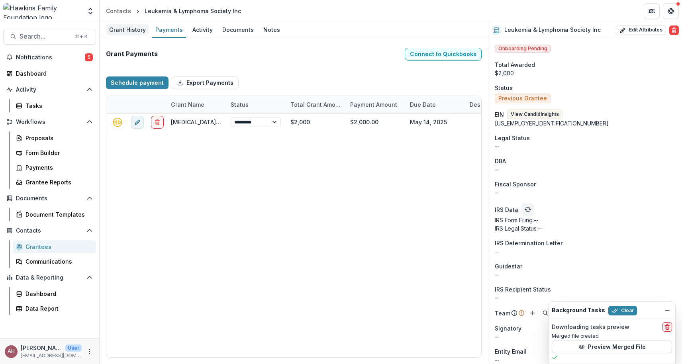
click at [127, 29] on div "Grant History" at bounding box center [127, 30] width 43 height 12
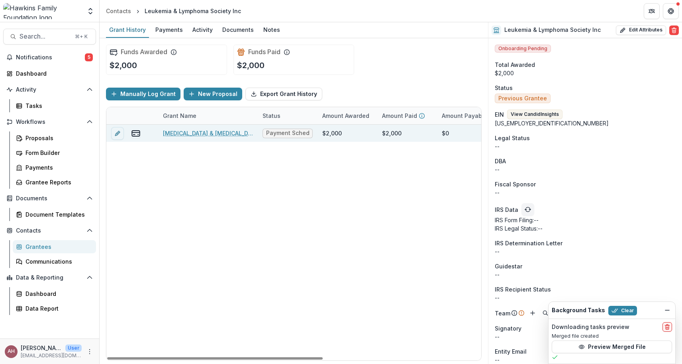
click at [190, 134] on link "[MEDICAL_DATA] & [MEDICAL_DATA] Society Inc - 2025" at bounding box center [208, 133] width 90 height 8
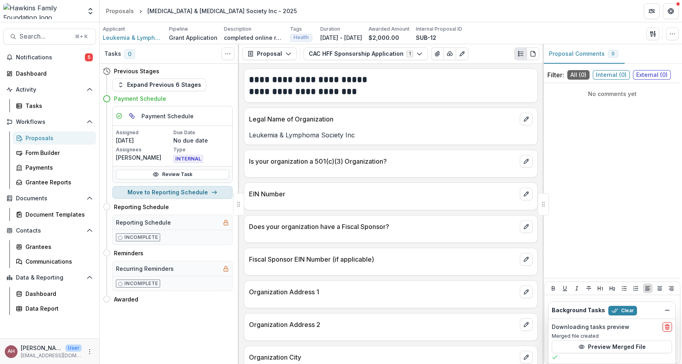
click at [185, 194] on button "Move to Reporting Schedule" at bounding box center [172, 192] width 120 height 13
select select "**********"
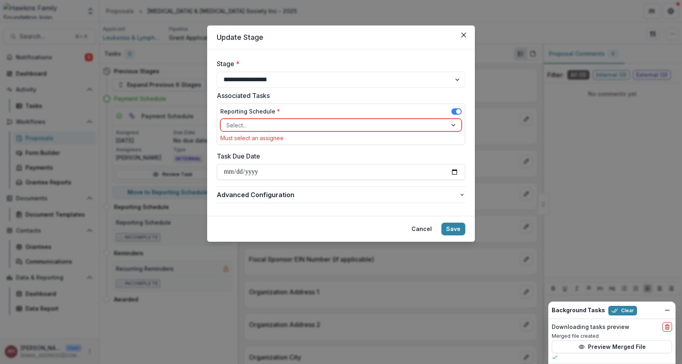
click at [264, 123] on div at bounding box center [333, 125] width 215 height 10
click at [425, 228] on button "Cancel" at bounding box center [422, 229] width 30 height 13
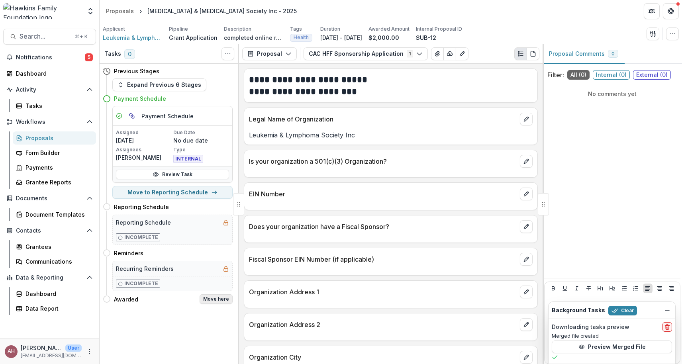
click at [221, 300] on button "Move here" at bounding box center [216, 299] width 33 height 10
select select "*******"
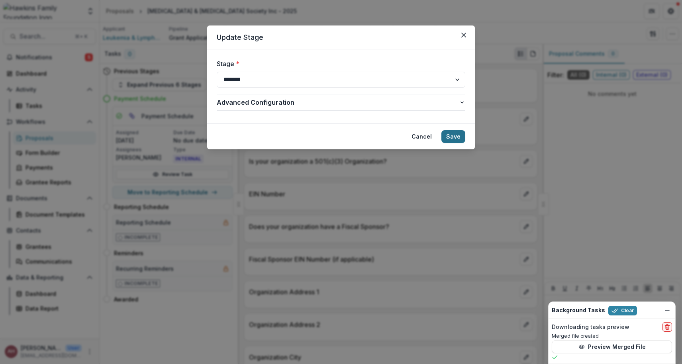
click at [453, 138] on button "Save" at bounding box center [453, 136] width 24 height 13
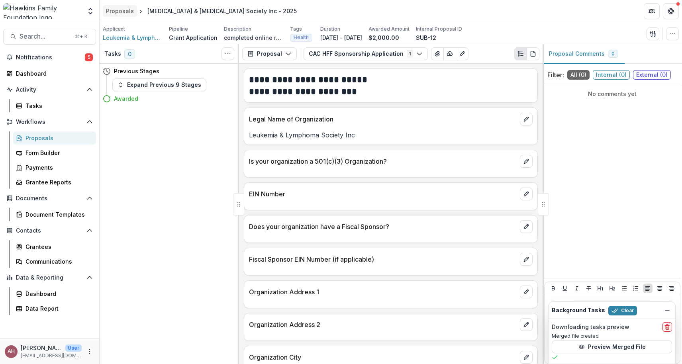
click at [124, 11] on div "Proposals" at bounding box center [120, 11] width 28 height 8
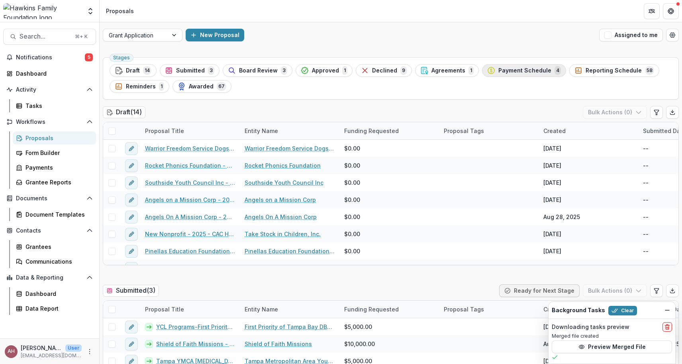
click at [498, 69] on span "Payment Schedule" at bounding box center [524, 70] width 53 height 7
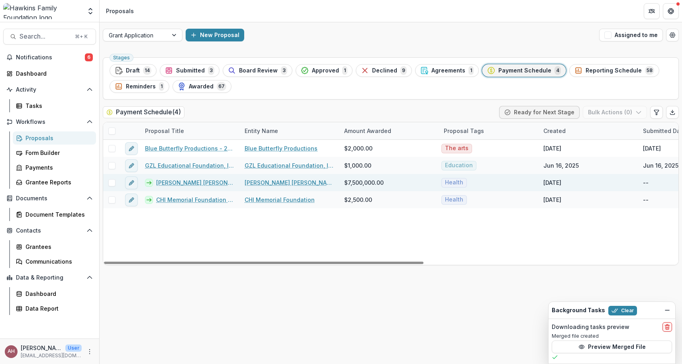
click at [176, 182] on link "[PERSON_NAME] [PERSON_NAME] All Childrens Hospital Foundation - 2025" at bounding box center [195, 182] width 79 height 8
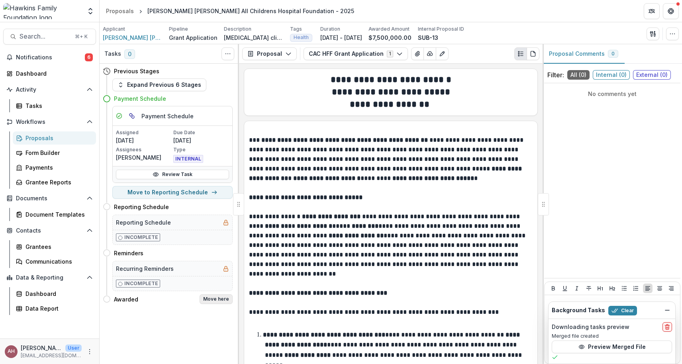
click at [211, 299] on button "Move here" at bounding box center [216, 299] width 33 height 10
select select "*******"
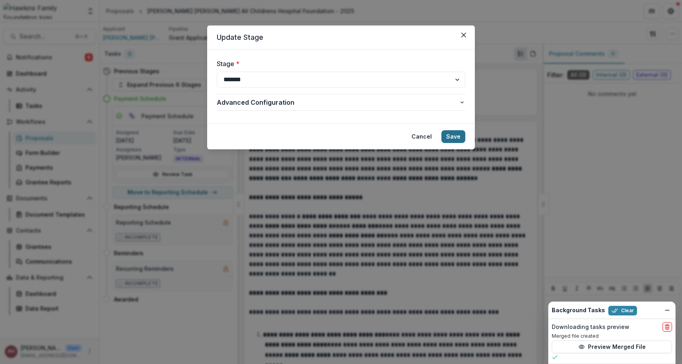
click at [454, 138] on button "Save" at bounding box center [453, 136] width 24 height 13
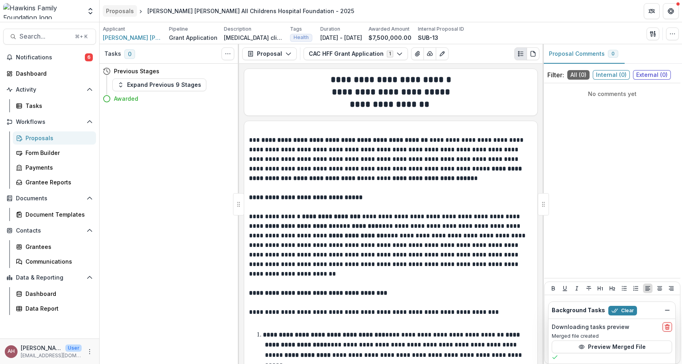
click at [122, 11] on div "Proposals" at bounding box center [120, 11] width 28 height 8
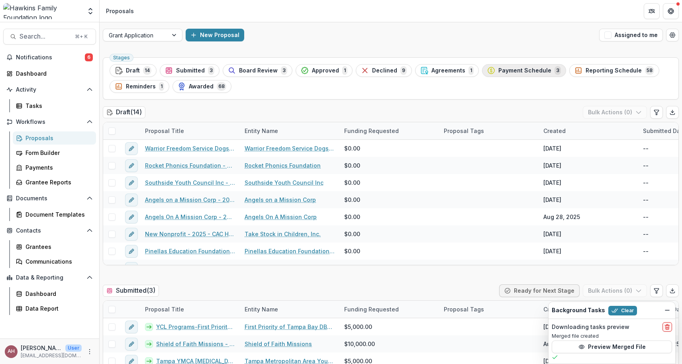
click at [506, 74] on div "Payment Schedule 3" at bounding box center [524, 70] width 74 height 9
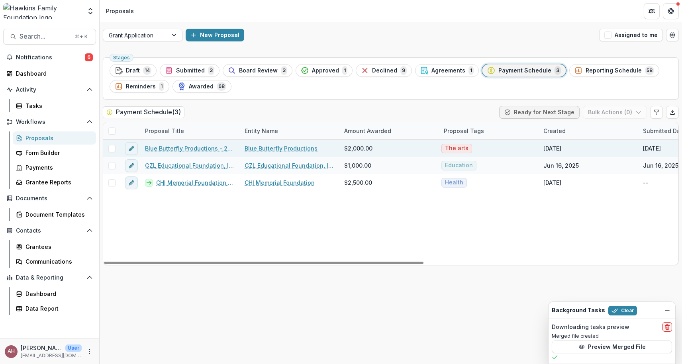
click at [168, 148] on link "Blue Butterfly Productions - 2025 - CAC HFF Grant Application" at bounding box center [190, 148] width 90 height 8
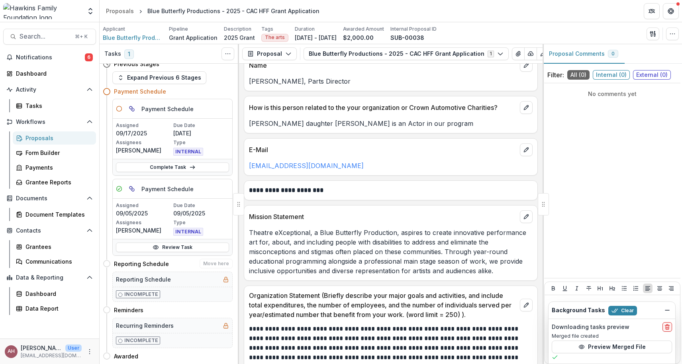
scroll to position [7, 0]
click at [188, 247] on link "Review Task" at bounding box center [172, 248] width 113 height 10
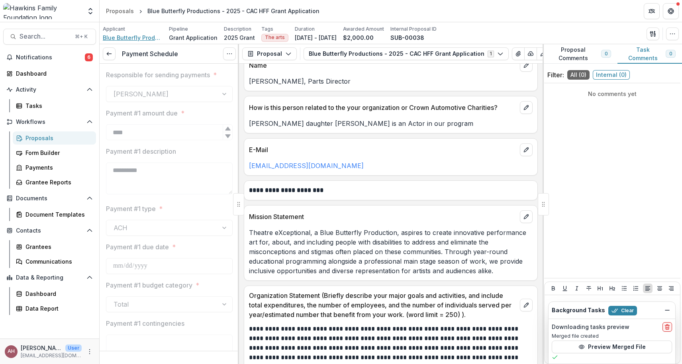
click at [126, 36] on span "Blue Butterfly Productions" at bounding box center [133, 37] width 60 height 8
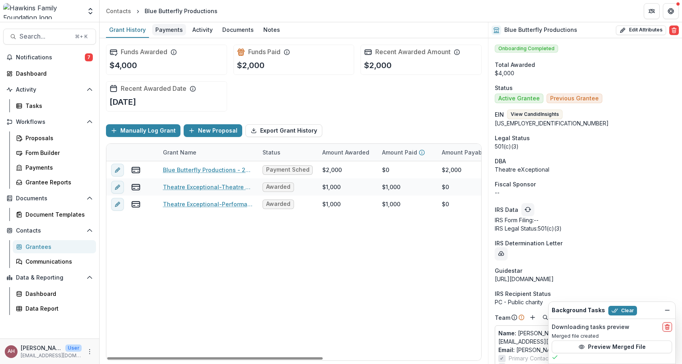
click at [163, 31] on div "Payments" at bounding box center [169, 30] width 34 height 12
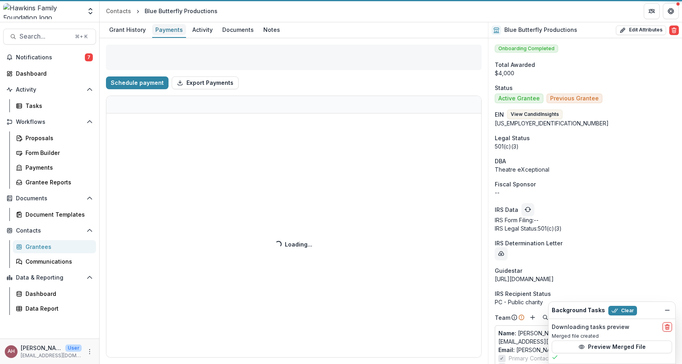
select select "****"
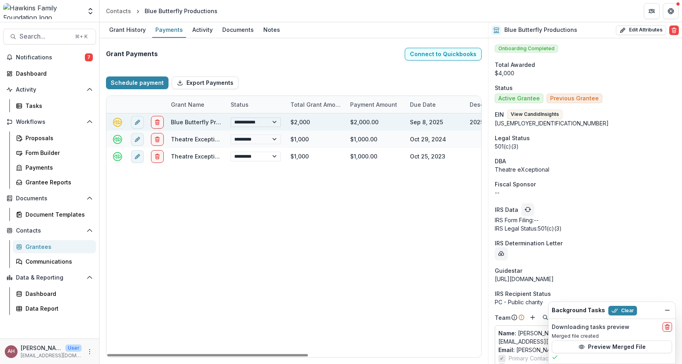
select select "**********"
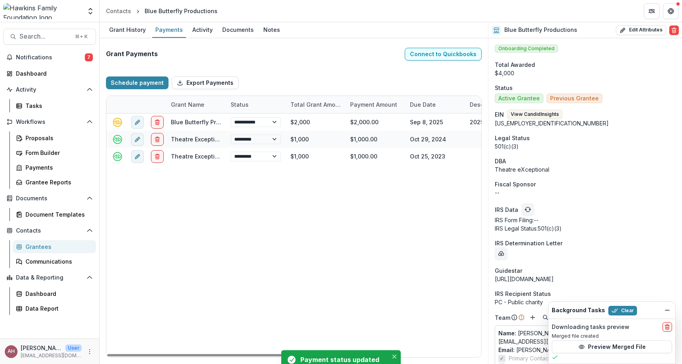
select select "******"
select select "****"
click at [119, 34] on div "Grant History" at bounding box center [127, 30] width 43 height 12
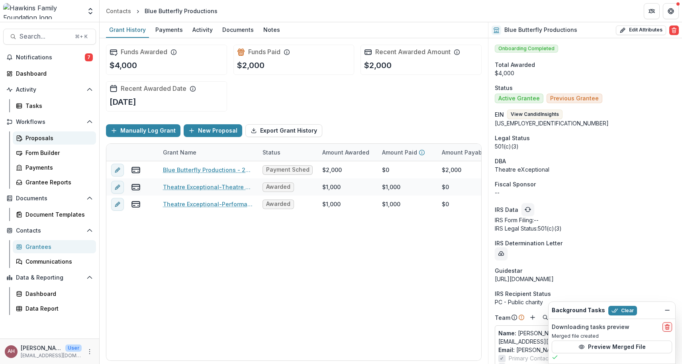
click at [39, 137] on div "Proposals" at bounding box center [57, 138] width 64 height 8
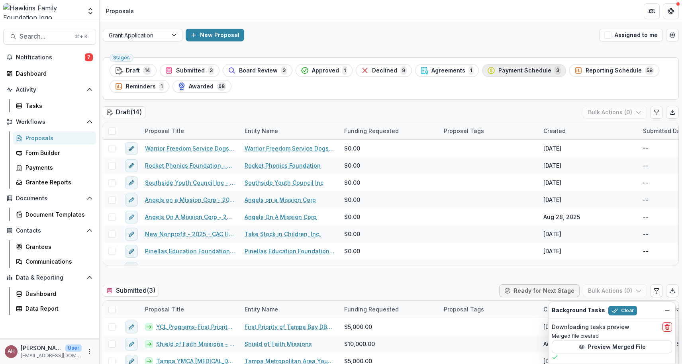
click at [505, 70] on span "Payment Schedule" at bounding box center [524, 70] width 53 height 7
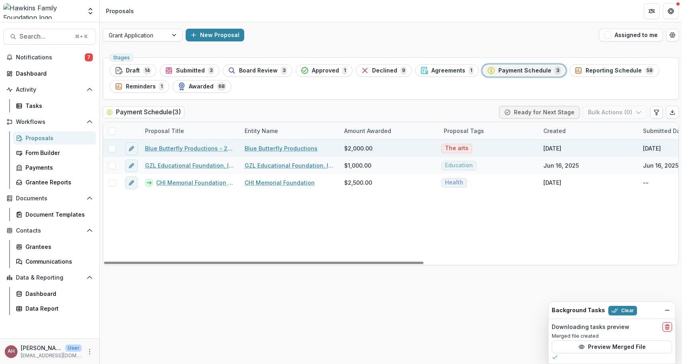
click at [178, 148] on link "Blue Butterfly Productions - 2025 - CAC HFF Grant Application" at bounding box center [190, 148] width 90 height 8
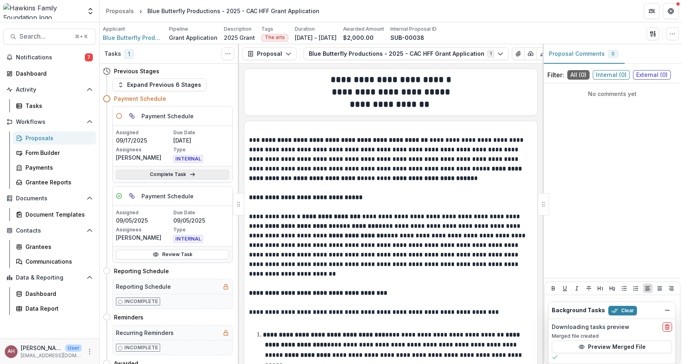
click at [165, 173] on link "Complete Task" at bounding box center [172, 175] width 113 height 10
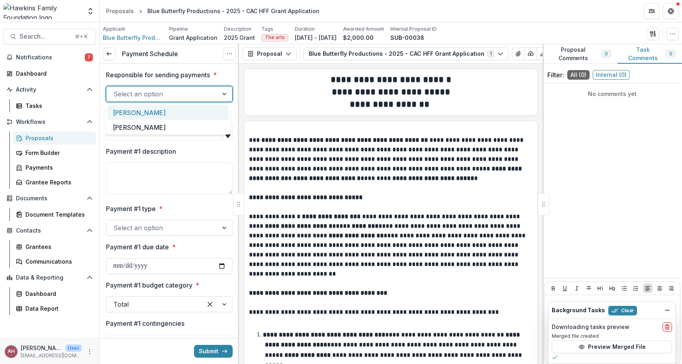
click at [170, 96] on div at bounding box center [161, 93] width 97 height 11
click at [165, 111] on div "[PERSON_NAME]" at bounding box center [168, 112] width 121 height 15
click at [162, 130] on input "Payment #1 amount due *" at bounding box center [169, 132] width 127 height 16
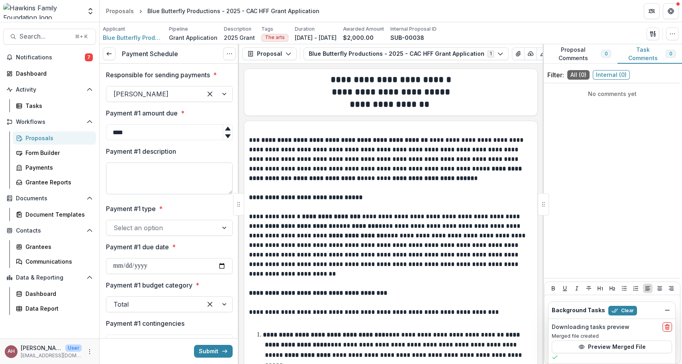
type input "****"
click at [159, 168] on textarea "Payment #1 description" at bounding box center [169, 178] width 127 height 32
type textarea "**********"
click at [157, 223] on div at bounding box center [161, 227] width 97 height 11
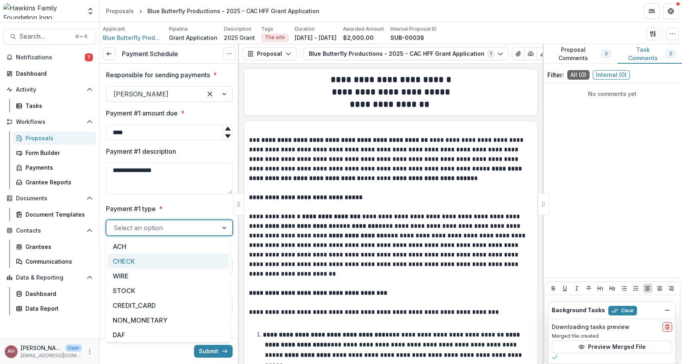
click at [132, 255] on div "CHECK" at bounding box center [168, 261] width 121 height 15
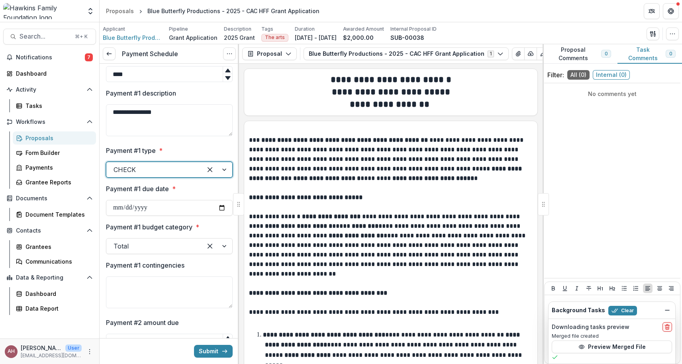
scroll to position [60, 0]
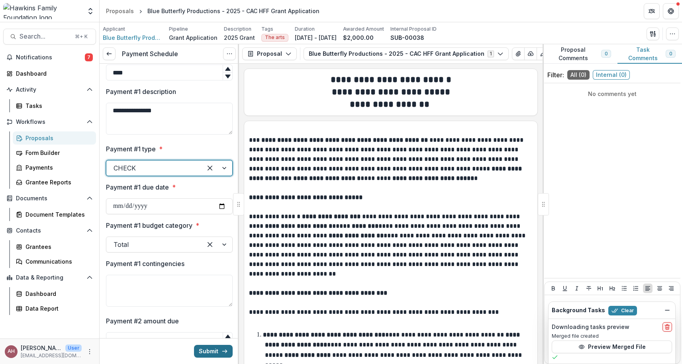
click at [206, 349] on button "Submit" at bounding box center [213, 351] width 39 height 13
click at [129, 204] on input "Payment #1 due date *" at bounding box center [169, 206] width 127 height 16
type input "**********"
click at [213, 355] on button "Submit" at bounding box center [213, 351] width 39 height 13
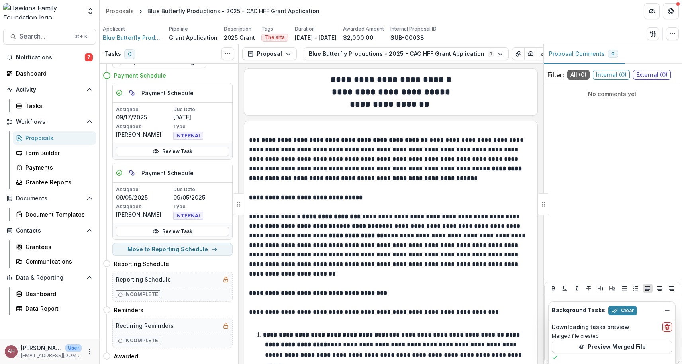
scroll to position [23, 0]
click at [156, 248] on button "Move to Reporting Schedule" at bounding box center [172, 249] width 120 height 13
select select "**********"
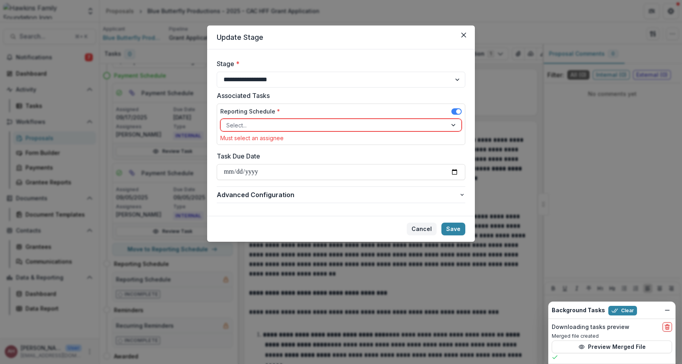
click at [421, 228] on button "Cancel" at bounding box center [422, 229] width 30 height 13
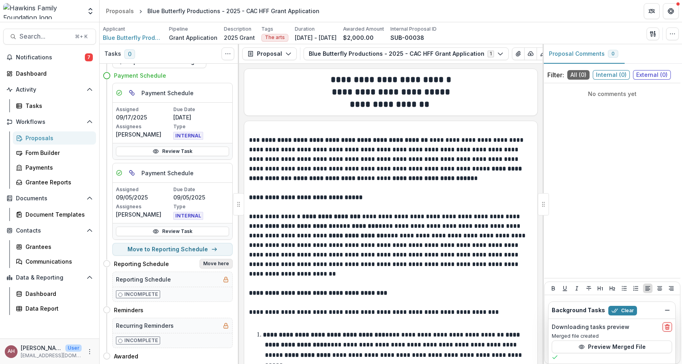
click at [208, 265] on button "Move here" at bounding box center [216, 264] width 33 height 10
select select "**********"
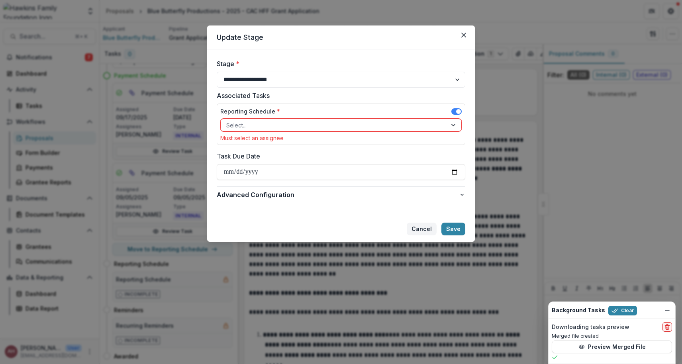
click at [421, 227] on button "Cancel" at bounding box center [422, 229] width 30 height 13
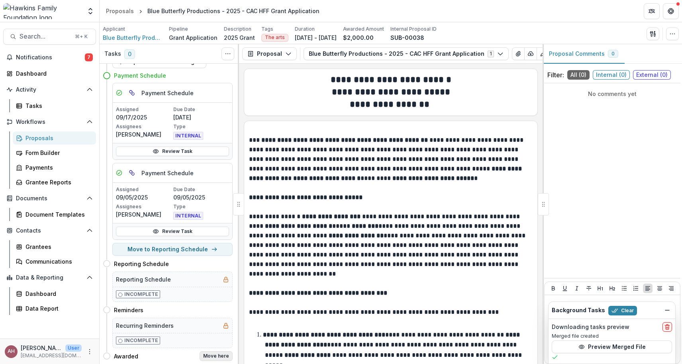
click at [215, 357] on button "Move here" at bounding box center [216, 356] width 33 height 10
select select "*******"
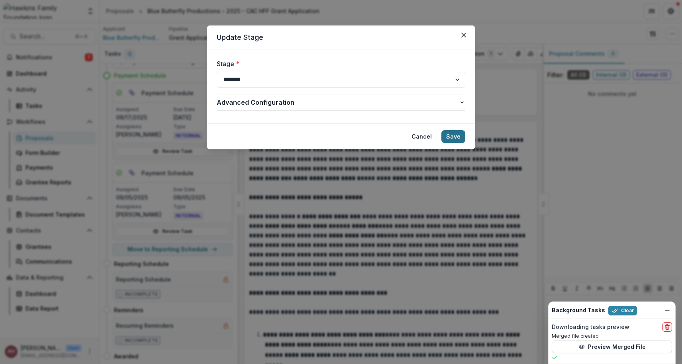
click at [448, 137] on button "Save" at bounding box center [453, 136] width 24 height 13
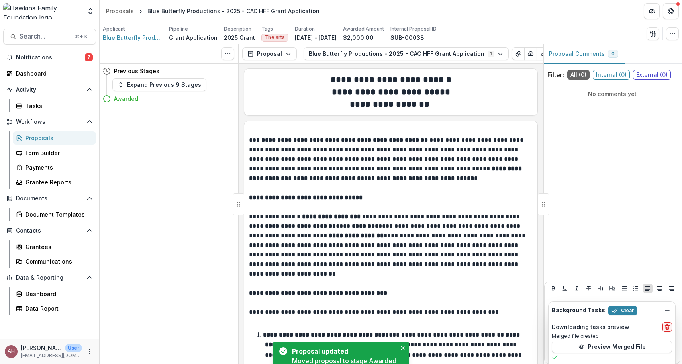
scroll to position [0, 0]
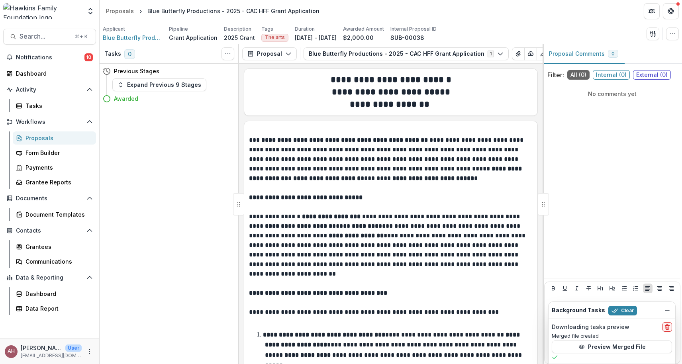
click at [32, 139] on div "Proposals" at bounding box center [57, 138] width 64 height 8
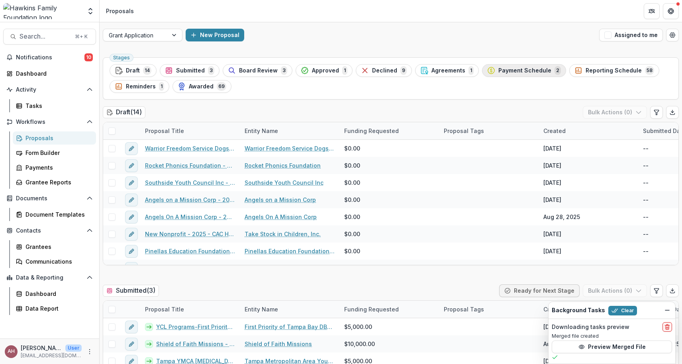
click at [516, 70] on span "Payment Schedule" at bounding box center [524, 70] width 53 height 7
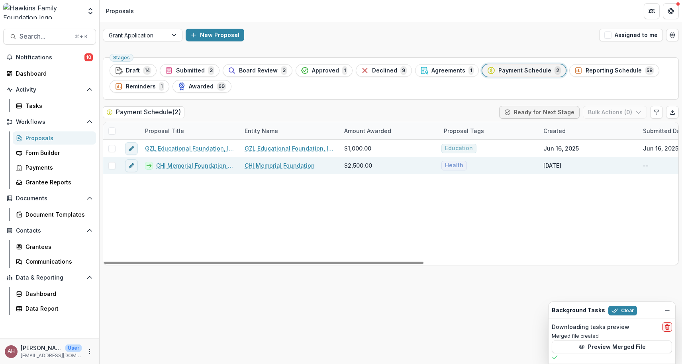
click at [189, 166] on link "CHI Memorial Foundation - 2025" at bounding box center [195, 165] width 79 height 8
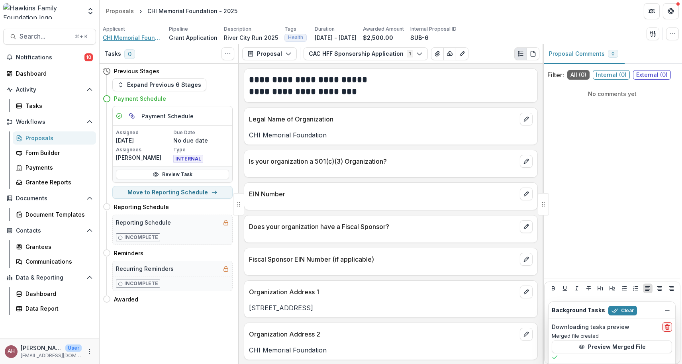
click at [143, 36] on span "CHI Memorial Foundation" at bounding box center [133, 37] width 60 height 8
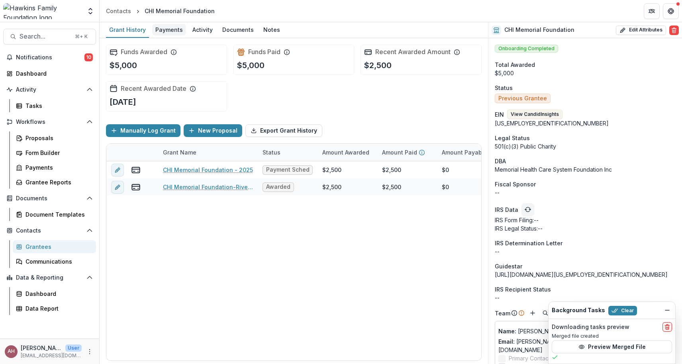
click at [163, 29] on div "Payments" at bounding box center [169, 30] width 34 height 12
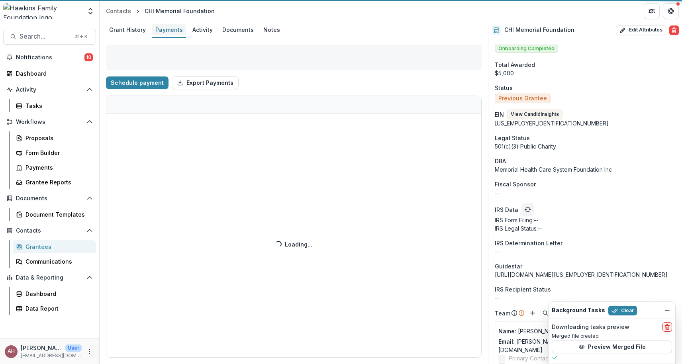
select select "****"
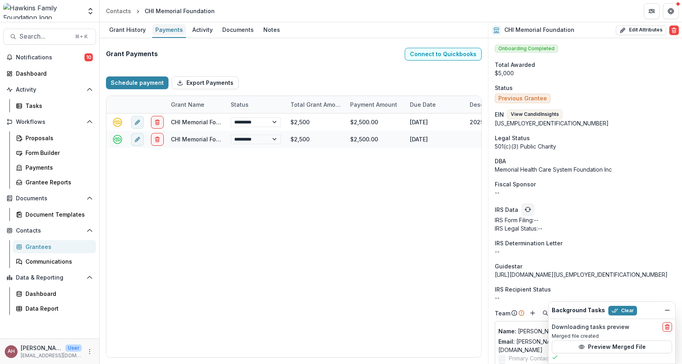
select select "****"
click at [116, 30] on div "Grant History" at bounding box center [127, 30] width 43 height 12
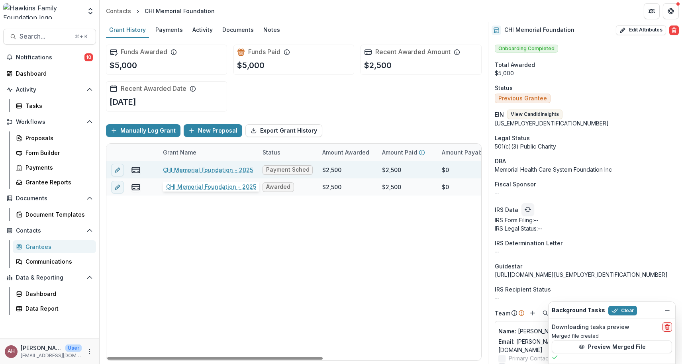
click at [189, 168] on link "CHI Memorial Foundation - 2025" at bounding box center [208, 170] width 90 height 8
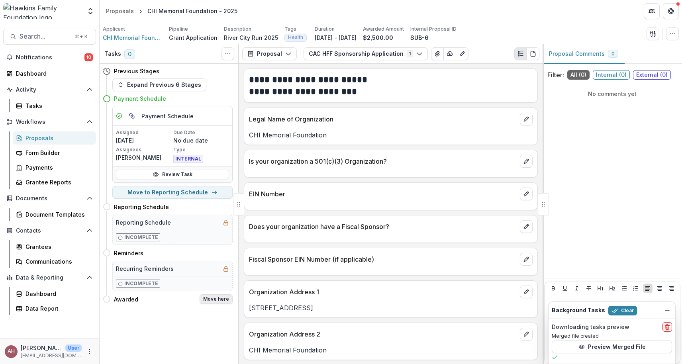
click at [216, 300] on button "Move here" at bounding box center [216, 299] width 33 height 10
select select "*******"
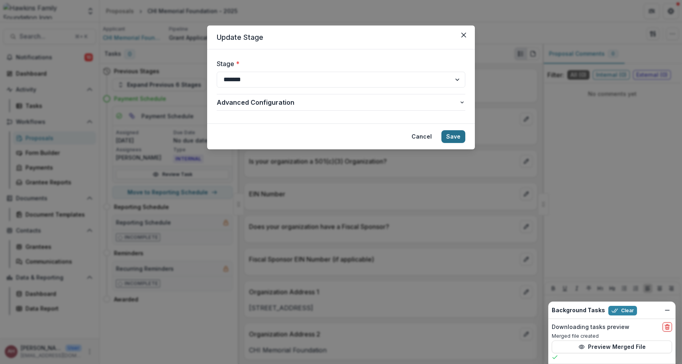
click at [455, 136] on button "Save" at bounding box center [453, 136] width 24 height 13
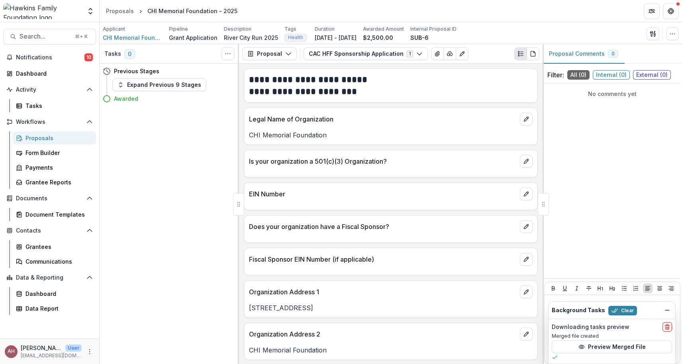
click at [39, 139] on div "Proposals" at bounding box center [57, 138] width 64 height 8
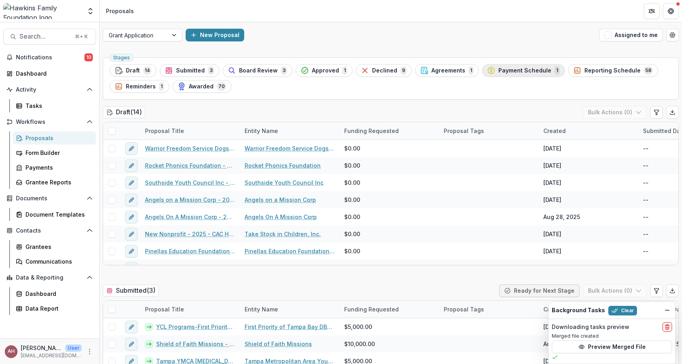
click at [501, 74] on div "Payment Schedule 1" at bounding box center [523, 70] width 72 height 9
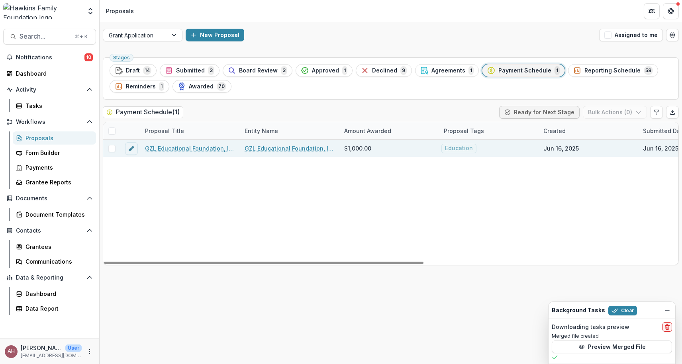
click at [177, 147] on link "GZL Educational Foundation, Inc. - 2025 - CAC HFF Grant Application" at bounding box center [190, 148] width 90 height 8
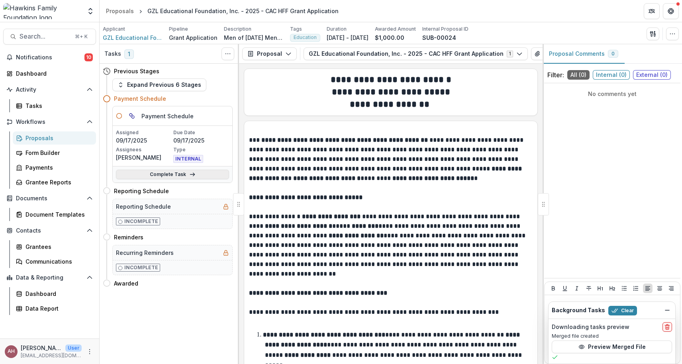
click at [157, 176] on link "Complete Task" at bounding box center [172, 175] width 113 height 10
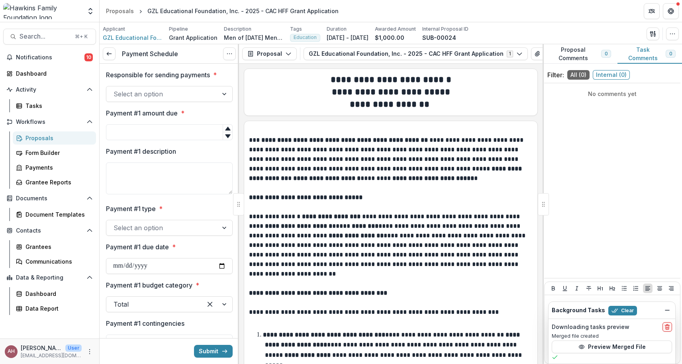
click at [220, 92] on div at bounding box center [225, 93] width 14 height 15
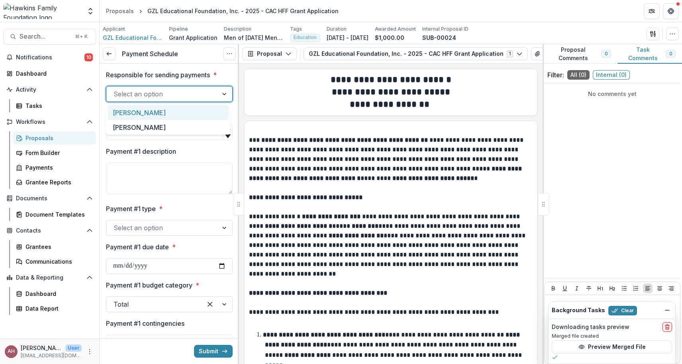
click at [179, 109] on div "[PERSON_NAME]" at bounding box center [168, 112] width 121 height 15
click at [183, 129] on input "Payment #1 amount due *" at bounding box center [169, 132] width 127 height 16
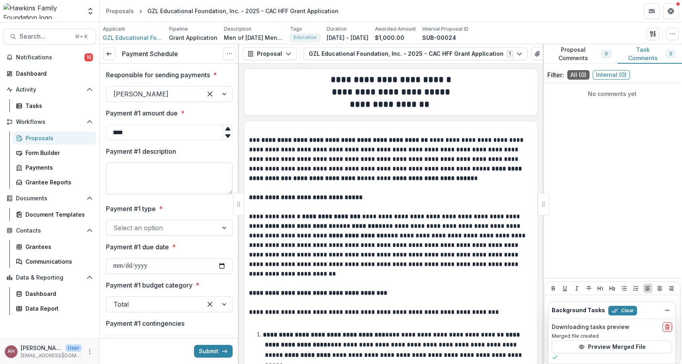
type input "****"
click at [181, 174] on textarea "Payment #1 description" at bounding box center [169, 178] width 127 height 32
type textarea "**********"
click at [163, 229] on div at bounding box center [161, 227] width 97 height 11
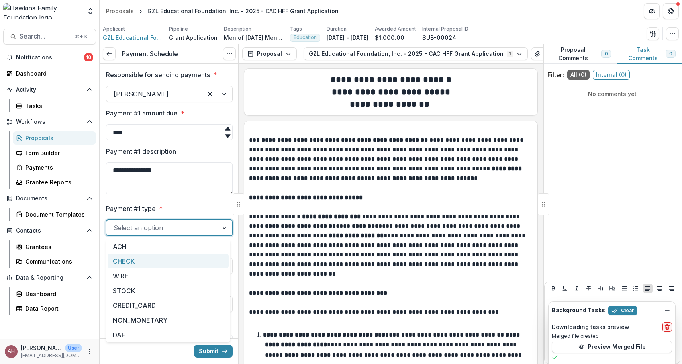
click at [140, 257] on div "CHECK" at bounding box center [168, 261] width 121 height 15
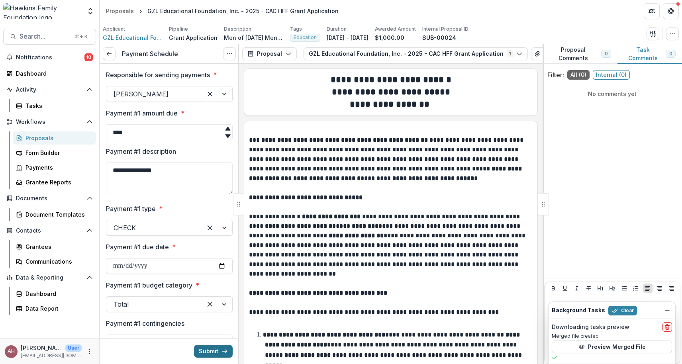
click at [212, 346] on button "Submit" at bounding box center [213, 351] width 39 height 13
click at [146, 263] on input "Payment #1 due date *" at bounding box center [169, 266] width 127 height 16
type input "**********"
click at [217, 352] on button "Submit" at bounding box center [213, 351] width 39 height 13
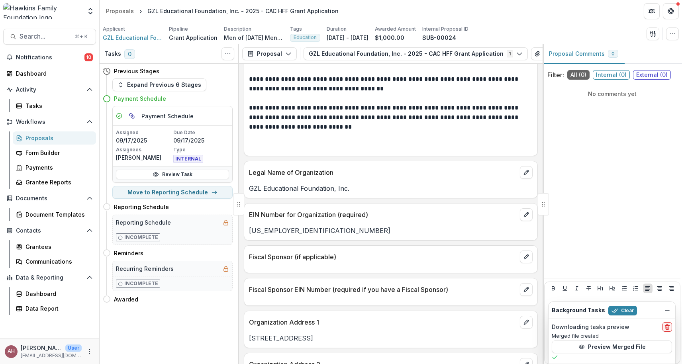
scroll to position [538, 0]
click at [350, 184] on p "GZL Educational Foundation, Inc." at bounding box center [391, 189] width 284 height 10
drag, startPoint x: 348, startPoint y: 166, endPoint x: 248, endPoint y: 169, distance: 100.0
click at [248, 184] on div "GZL Educational Foundation, Inc." at bounding box center [390, 189] width 293 height 10
copy p "GZL Educational Foundation, Inc."
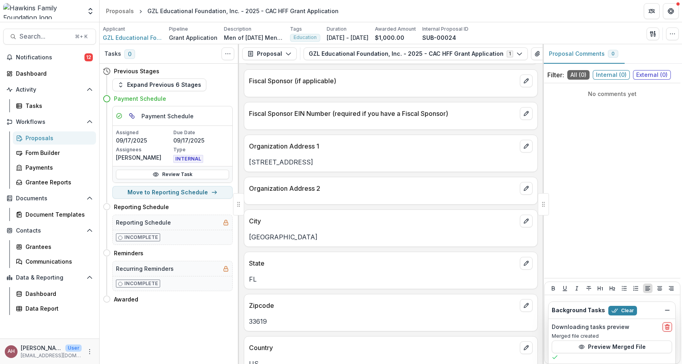
scroll to position [710, 0]
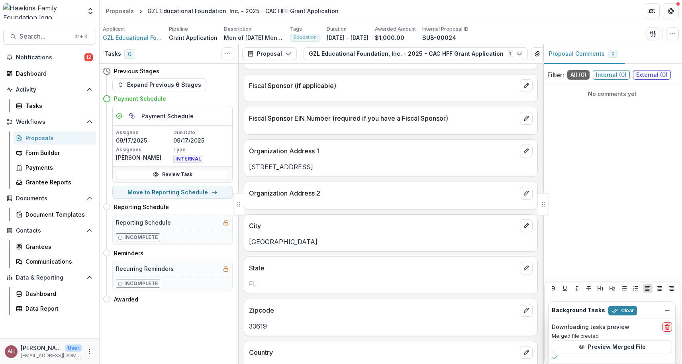
drag, startPoint x: 309, startPoint y: 144, endPoint x: 243, endPoint y: 145, distance: 66.1
click at [243, 145] on div "**********" at bounding box center [390, 214] width 303 height 300
click at [309, 162] on p "[STREET_ADDRESS]" at bounding box center [391, 167] width 284 height 10
drag, startPoint x: 303, startPoint y: 145, endPoint x: 247, endPoint y: 146, distance: 56.2
click at [247, 162] on div "[STREET_ADDRESS]" at bounding box center [390, 167] width 293 height 10
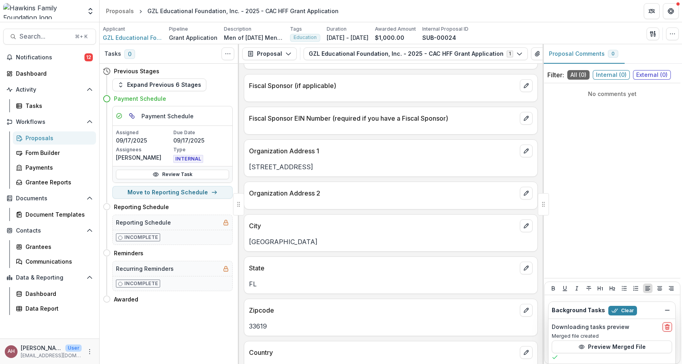
copy p "[STREET_ADDRESS]"
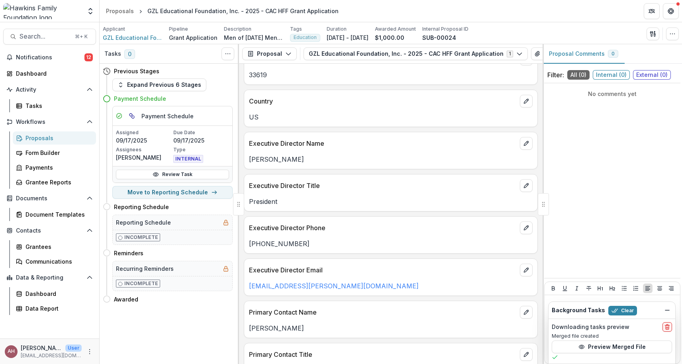
scroll to position [964, 0]
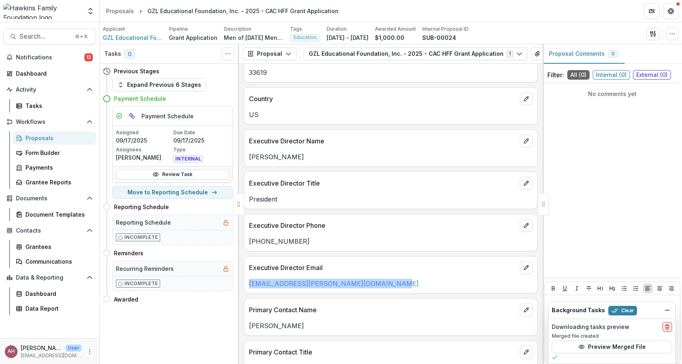
drag, startPoint x: 382, startPoint y: 260, endPoint x: 247, endPoint y: 259, distance: 135.0
click at [247, 279] on div "[EMAIL_ADDRESS][PERSON_NAME][DOMAIN_NAME]" at bounding box center [390, 284] width 293 height 10
copy link "[EMAIL_ADDRESS][PERSON_NAME][DOMAIN_NAME]"
click at [109, 38] on span "GZL Educational Foundation, Inc." at bounding box center [133, 37] width 60 height 8
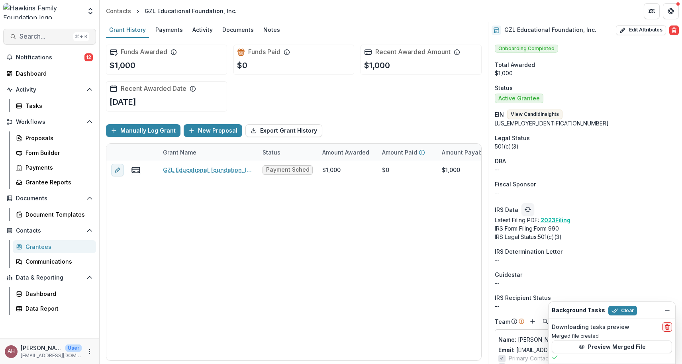
click at [51, 37] on span "Search..." at bounding box center [45, 37] width 51 height 8
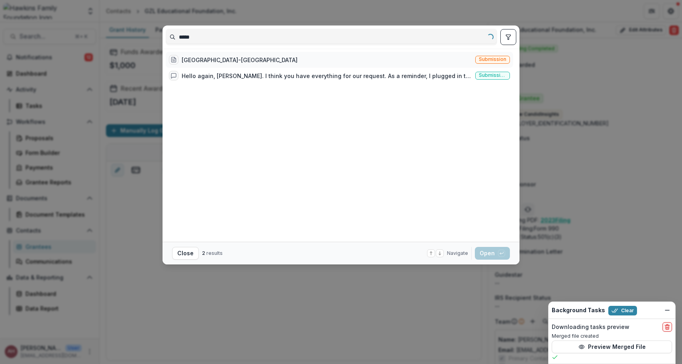
drag, startPoint x: 59, startPoint y: 30, endPoint x: 203, endPoint y: 60, distance: 146.5
click at [203, 60] on div "[GEOGRAPHIC_DATA]-[GEOGRAPHIC_DATA]" at bounding box center [240, 60] width 116 height 8
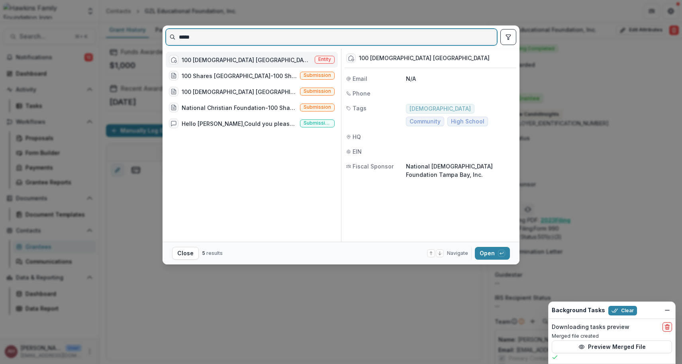
click at [204, 38] on input "*****" at bounding box center [331, 37] width 331 height 13
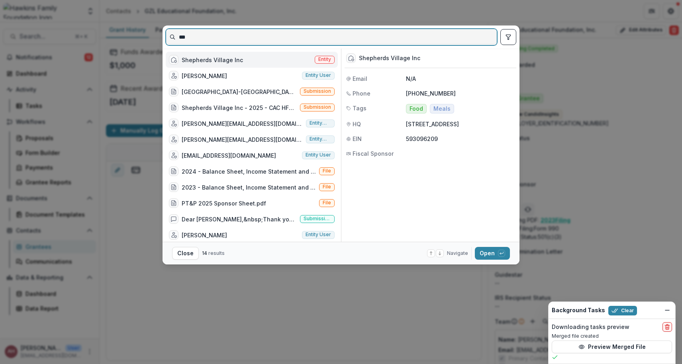
type input "***"
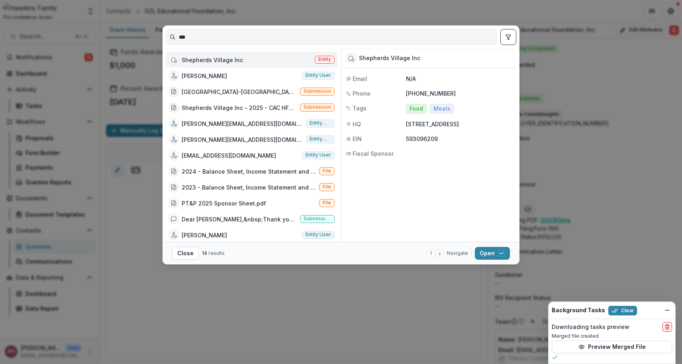
click at [210, 60] on div "Shepherds Village Inc" at bounding box center [212, 60] width 61 height 8
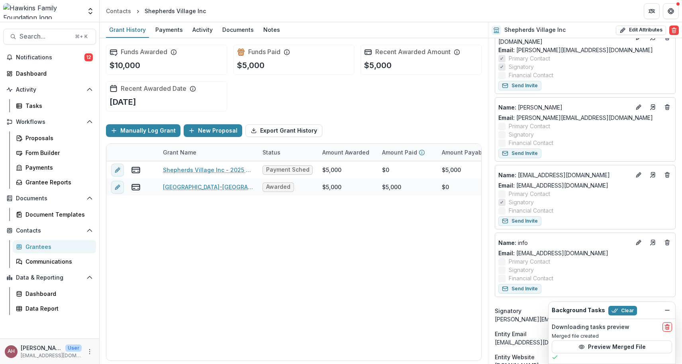
scroll to position [446, 0]
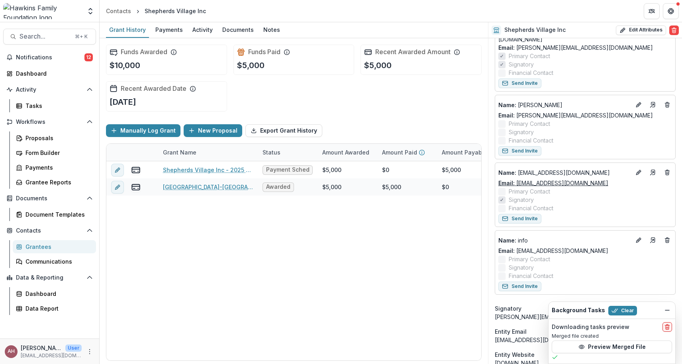
click at [581, 179] on link "Email: [EMAIL_ADDRESS][DOMAIN_NAME]" at bounding box center [553, 183] width 110 height 8
